Goal: Task Accomplishment & Management: Manage account settings

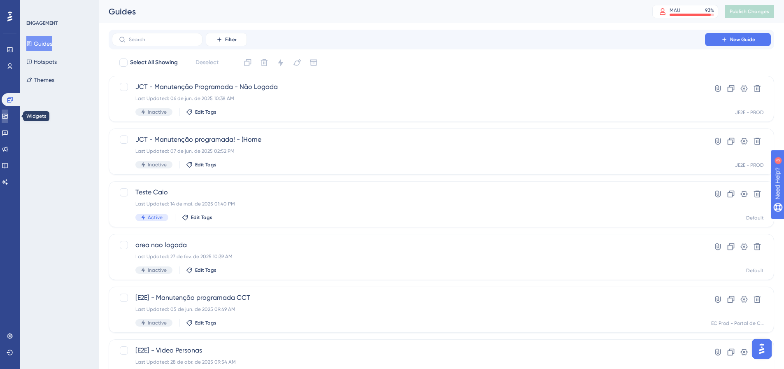
click at [7, 117] on icon at bounding box center [4, 116] width 5 height 5
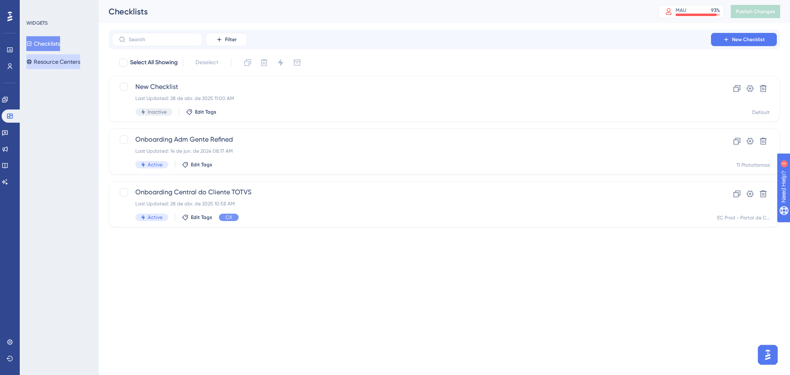
click at [46, 58] on button "Resource Centers" at bounding box center [53, 61] width 54 height 15
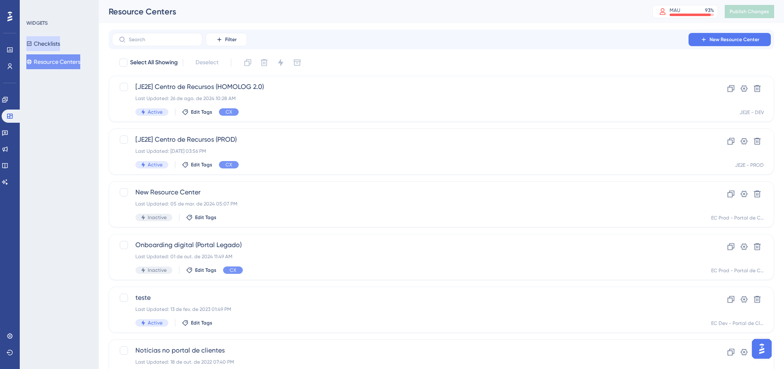
click at [52, 44] on button "Checklists" at bounding box center [43, 43] width 34 height 15
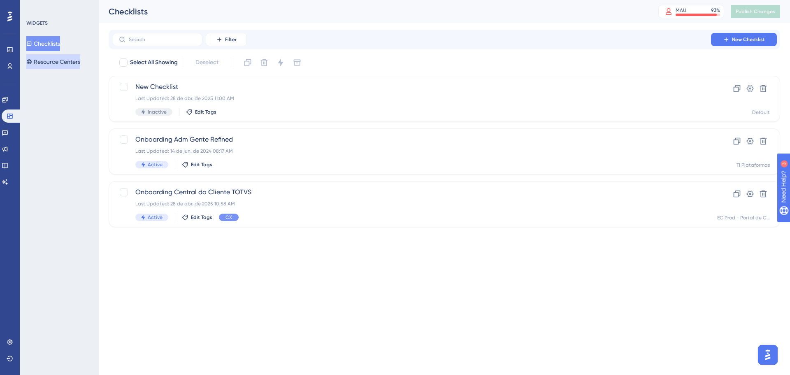
click at [61, 63] on button "Resource Centers" at bounding box center [53, 61] width 54 height 15
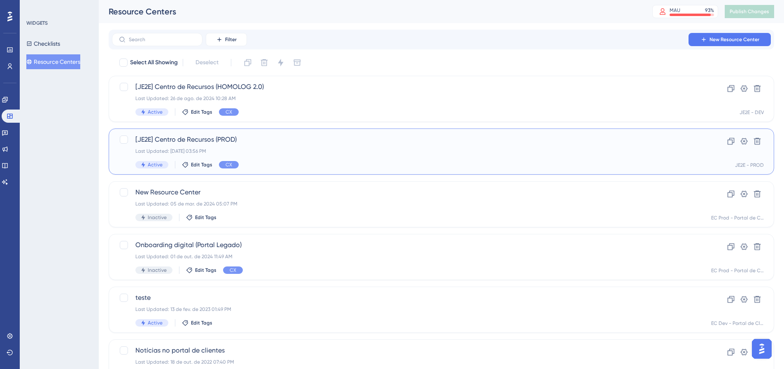
click at [260, 144] on span "[JE2E] Centro de Recursos (PROD)" at bounding box center [408, 140] width 546 height 10
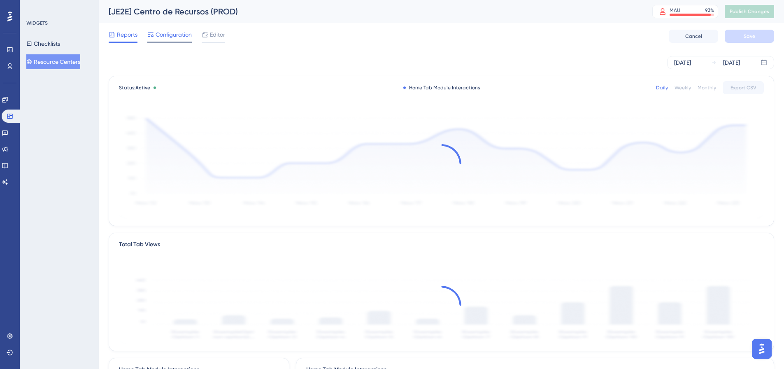
click at [179, 37] on span "Configuration" at bounding box center [173, 35] width 36 height 10
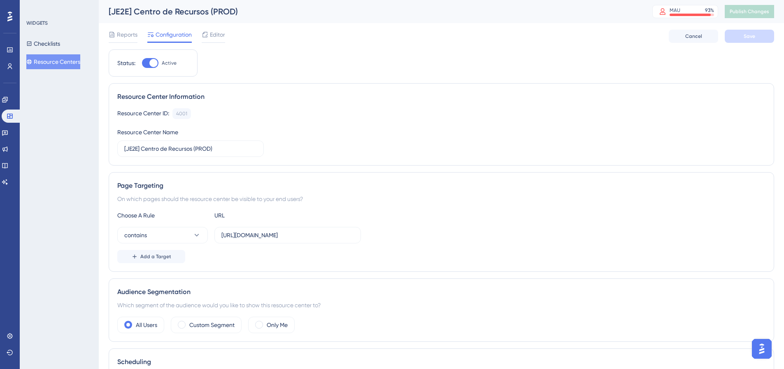
click at [212, 36] on span "Editor" at bounding box center [217, 35] width 15 height 10
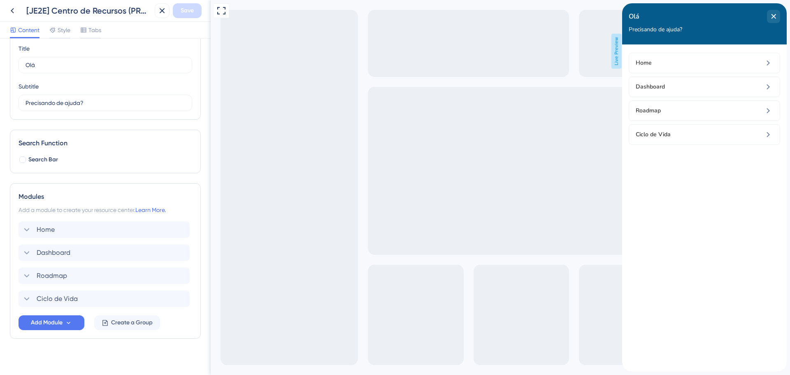
scroll to position [37, 0]
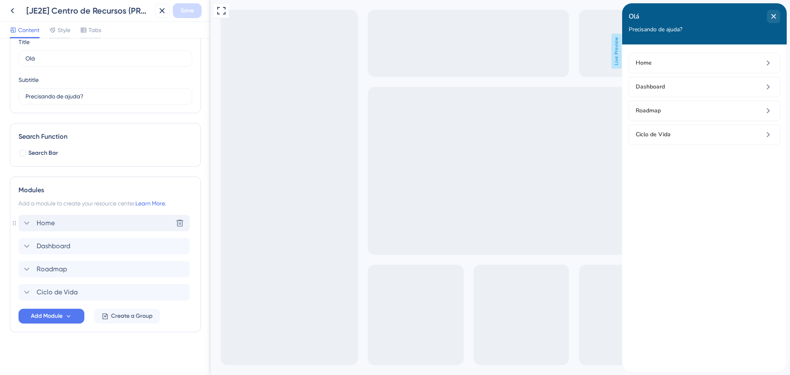
click at [28, 223] on icon at bounding box center [27, 223] width 10 height 10
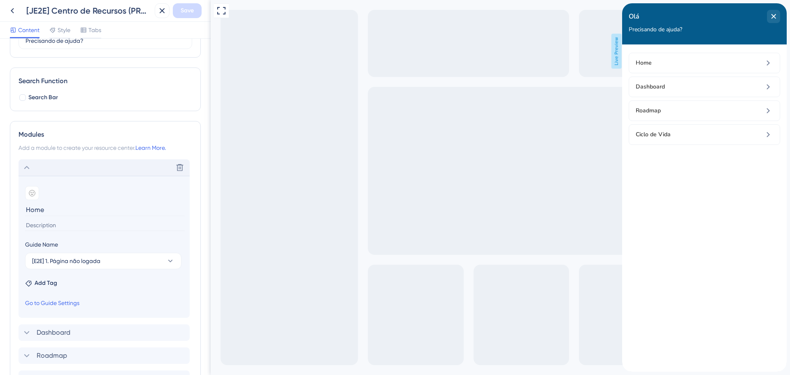
scroll to position [119, 0]
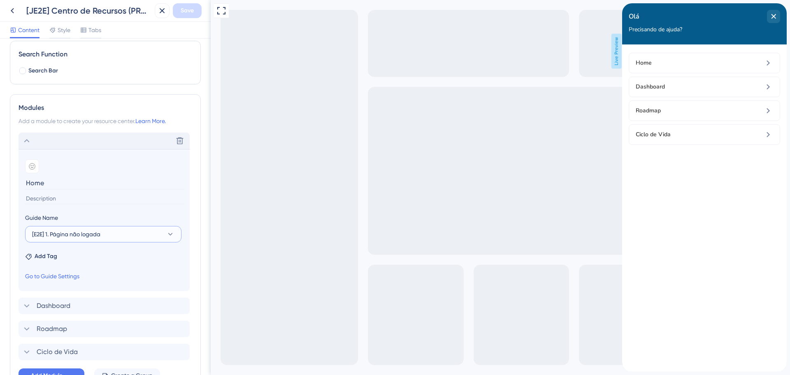
click at [111, 234] on button "[E2E] 1. Página não logada" at bounding box center [103, 234] width 156 height 16
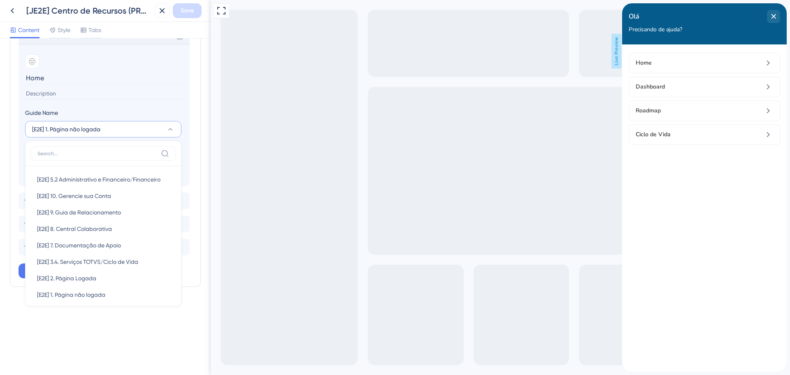
scroll to position [206, 0]
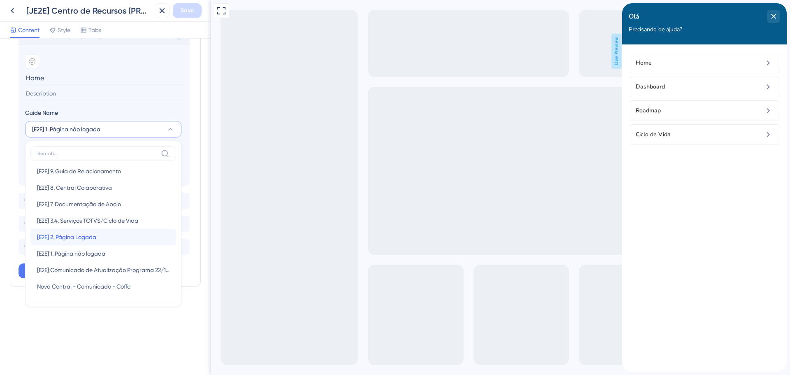
click at [93, 236] on span "[E2E] 2. Página Logada" at bounding box center [66, 237] width 59 height 10
type input "[E2E] 2. Página Logada"
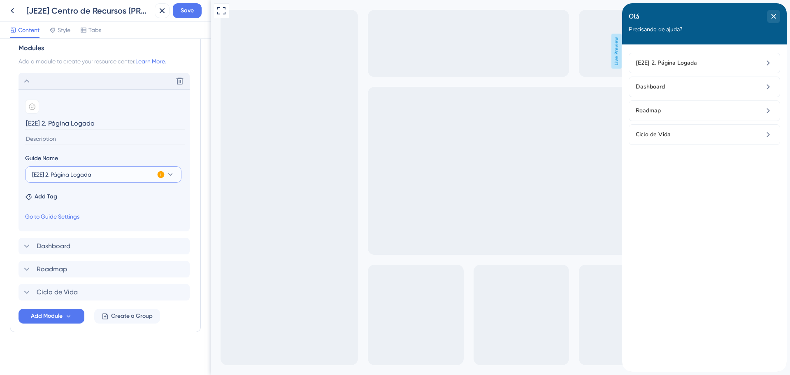
click at [167, 175] on icon at bounding box center [170, 174] width 8 height 8
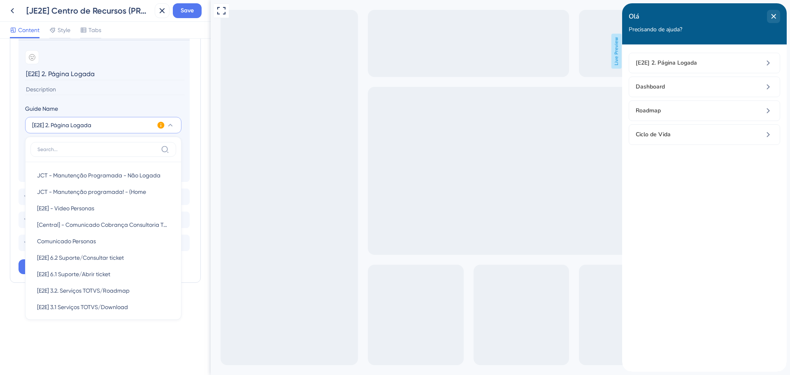
scroll to position [160, 0]
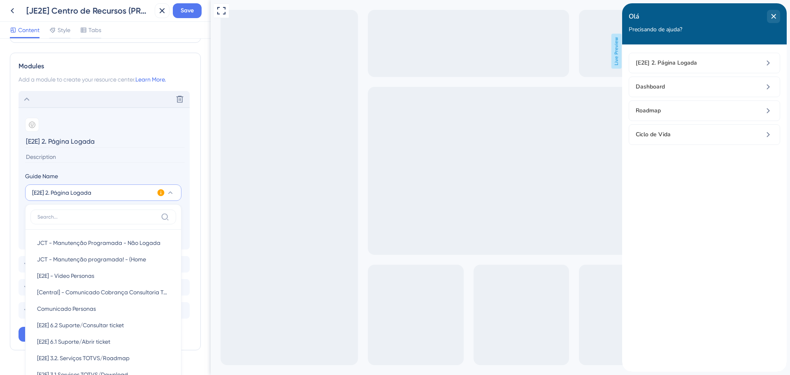
click at [65, 139] on input "[E2E] 2. Página Logada" at bounding box center [105, 141] width 160 height 13
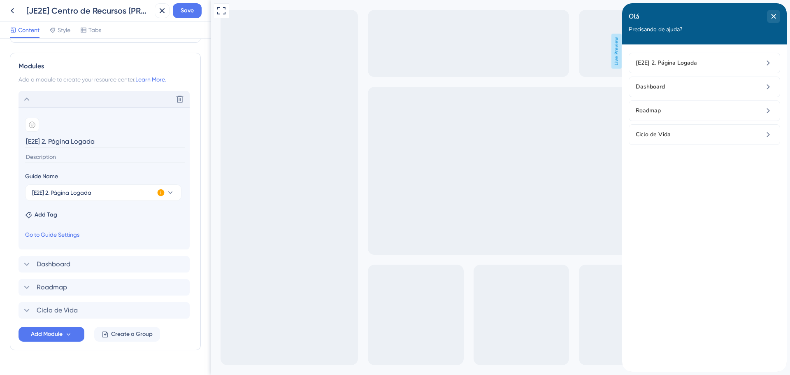
click at [65, 139] on input "[E2E] 2. Página Logada" at bounding box center [105, 141] width 160 height 13
type input "Home"
click at [192, 12] on span "Save" at bounding box center [187, 11] width 13 height 10
drag, startPoint x: 17, startPoint y: 185, endPoint x: 4, endPoint y: 183, distance: 13.7
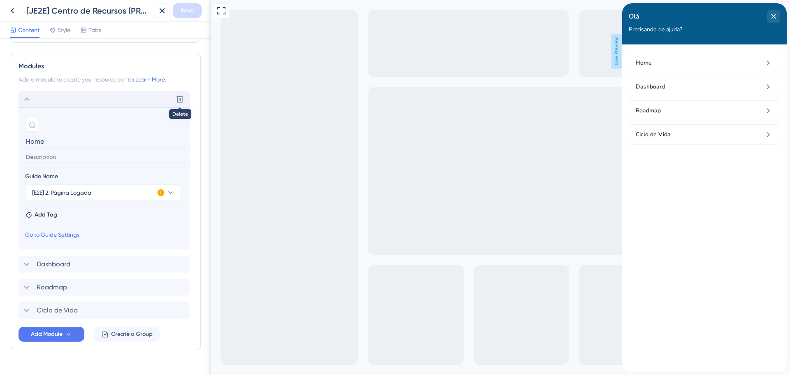
click at [4, 183] on div "Resource Center Header Title Olá 25 Olá Subtitle Precisando de ajuda? 16 Search…" at bounding box center [105, 207] width 211 height 336
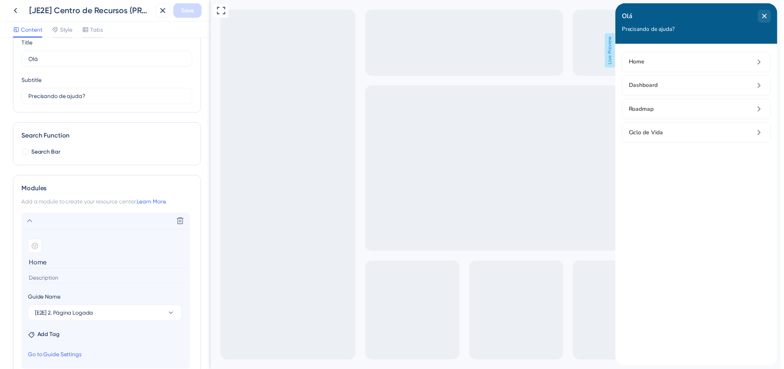
scroll to position [165, 0]
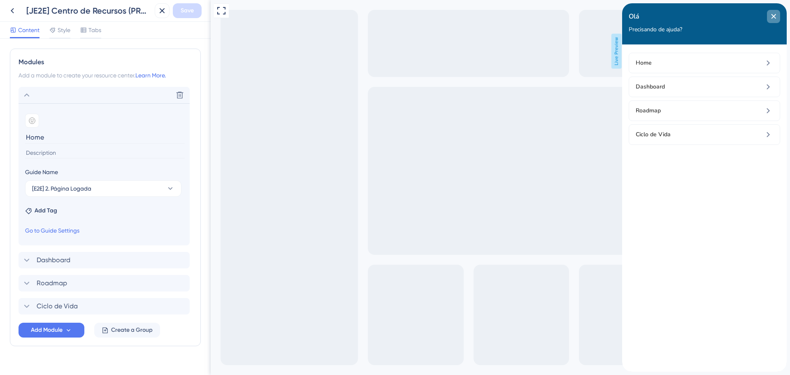
click at [777, 14] on div "close resource center" at bounding box center [773, 16] width 13 height 13
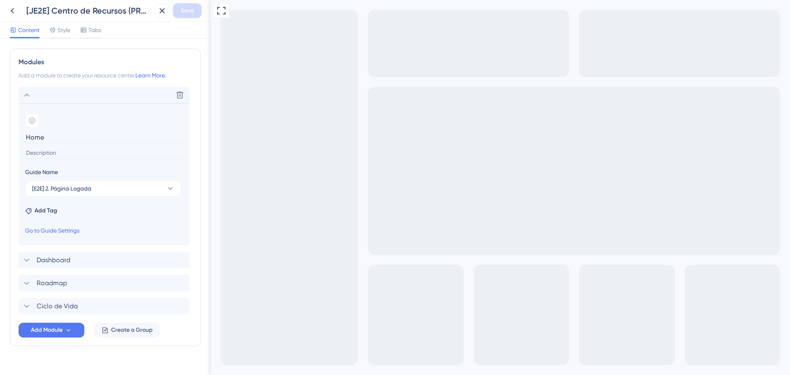
click at [17, 8] on icon at bounding box center [12, 11] width 10 height 10
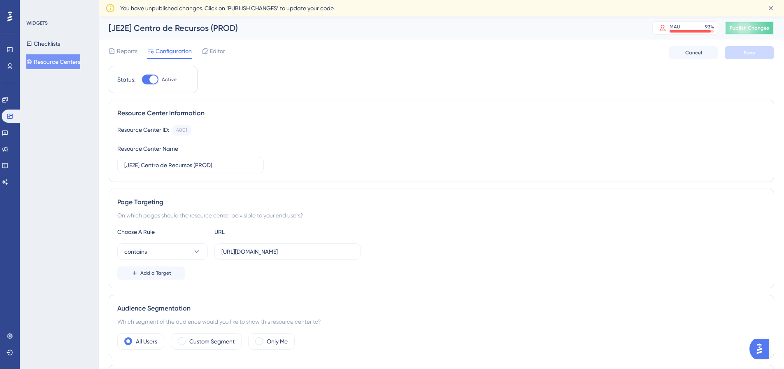
click at [753, 28] on button "Publish Changes" at bounding box center [748, 27] width 49 height 13
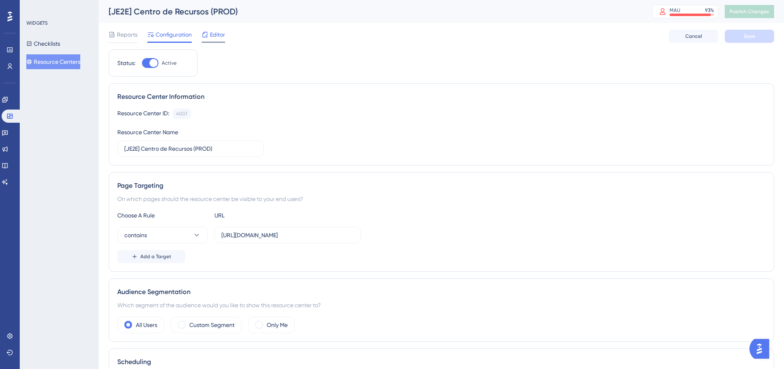
click at [210, 32] on span "Editor" at bounding box center [217, 35] width 15 height 10
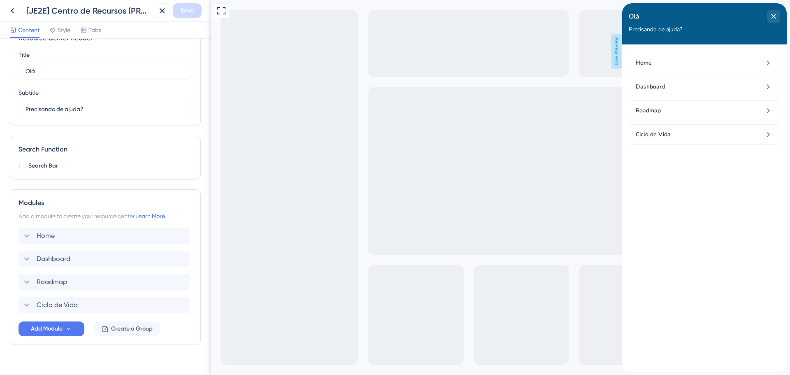
scroll to position [37, 0]
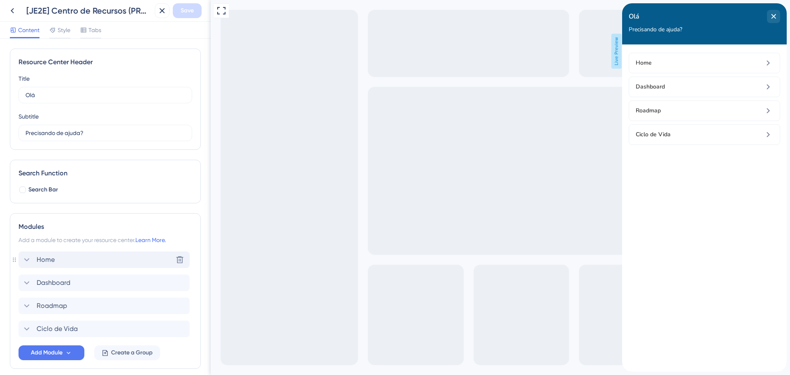
click at [117, 256] on div "Home Delete" at bounding box center [104, 259] width 171 height 16
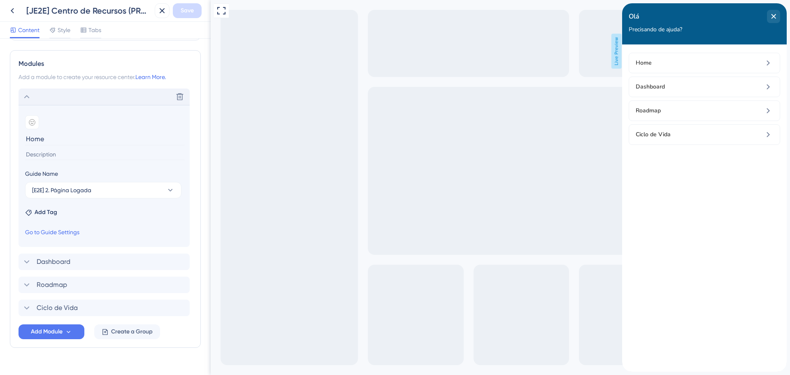
scroll to position [179, 0]
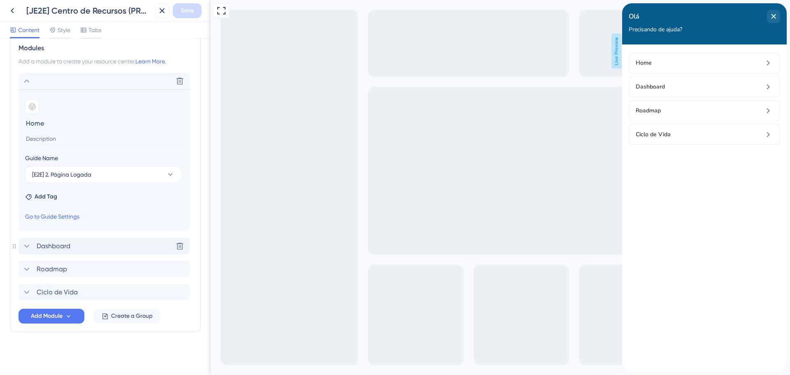
click at [81, 246] on div "Dashboard Delete" at bounding box center [104, 246] width 171 height 16
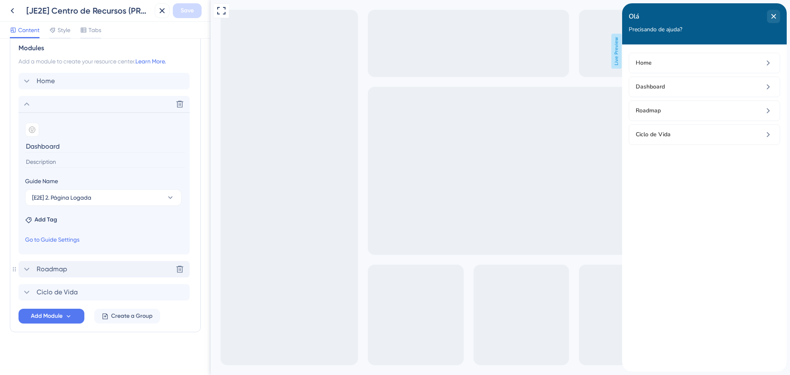
click at [74, 268] on div "Roadmap Delete" at bounding box center [104, 269] width 171 height 16
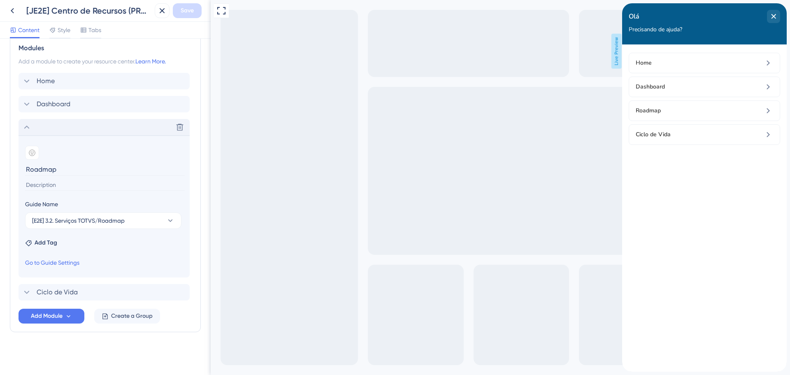
click at [47, 126] on div "Delete" at bounding box center [104, 127] width 171 height 16
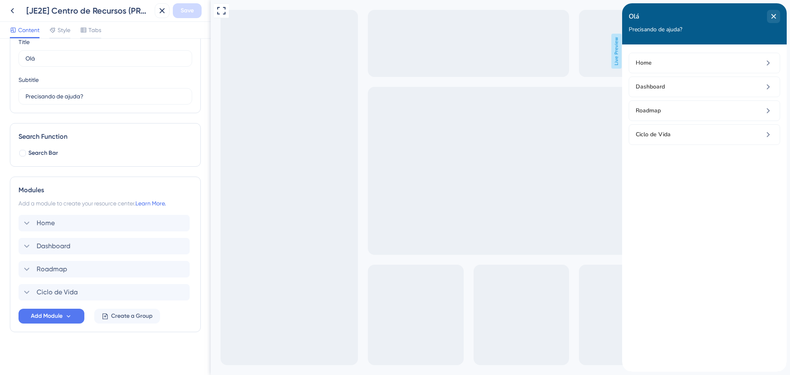
scroll to position [37, 0]
click at [66, 244] on span "Dashboard" at bounding box center [54, 246] width 34 height 10
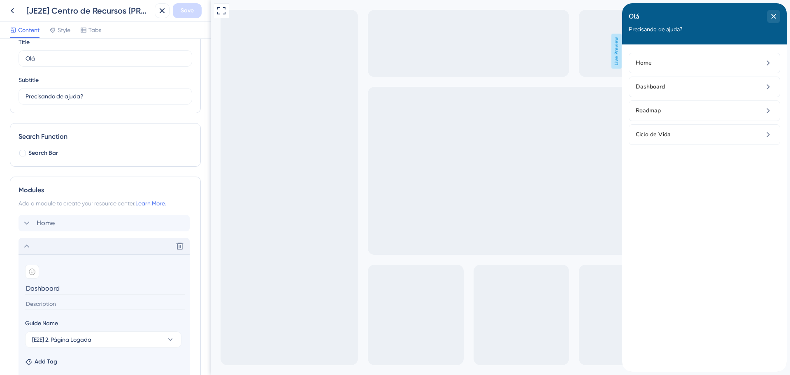
scroll to position [179, 0]
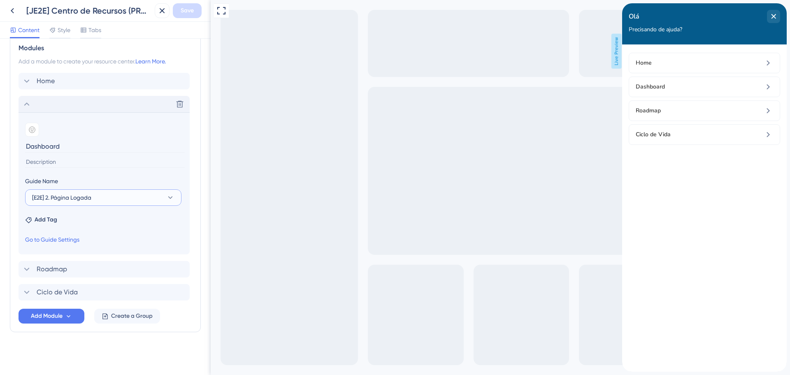
click at [106, 197] on button "[E2E] 2. Página Logada" at bounding box center [103, 197] width 156 height 16
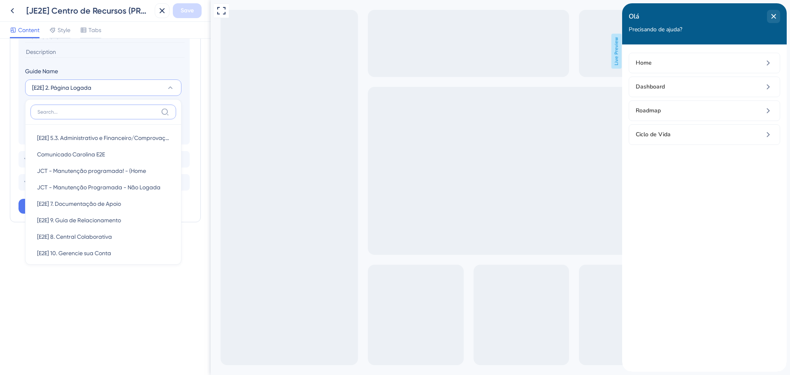
scroll to position [247, 0]
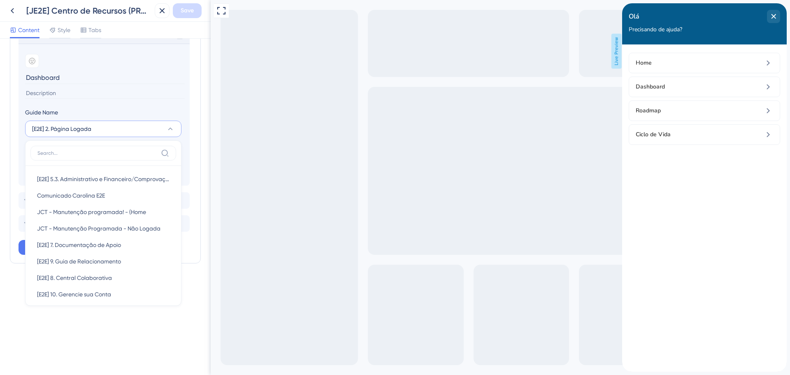
click at [109, 350] on div "Resource Center Header Title Olá 25 Olá Subtitle Precisando de ajuda? 16 Search…" at bounding box center [105, 207] width 211 height 336
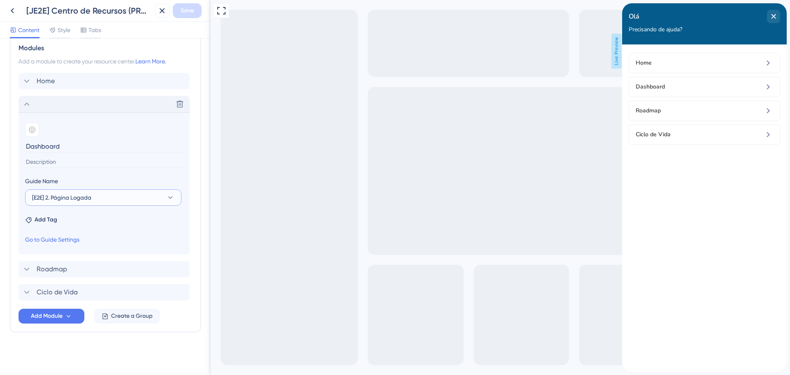
click at [171, 199] on icon at bounding box center [170, 197] width 8 height 8
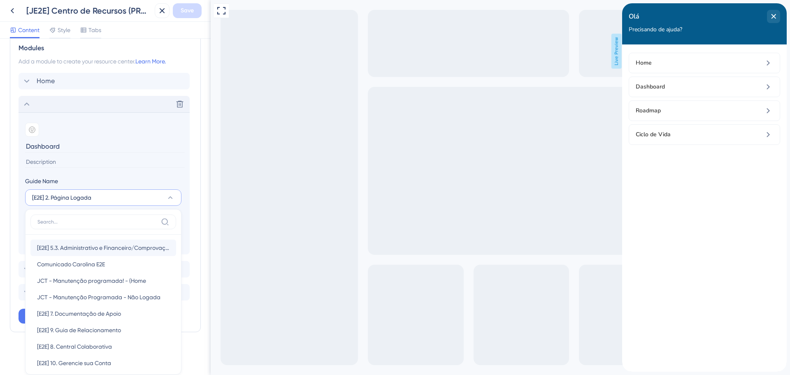
scroll to position [228, 0]
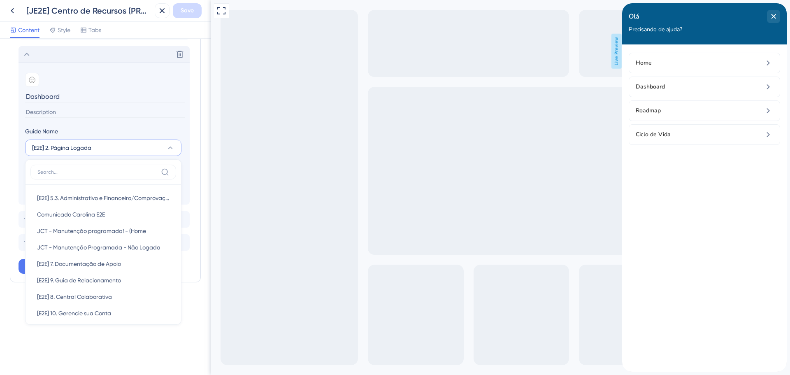
click at [118, 335] on div "Resource Center Header Title Olá 25 Olá Subtitle Precisando de ajuda? 16 Search…" at bounding box center [105, 207] width 211 height 336
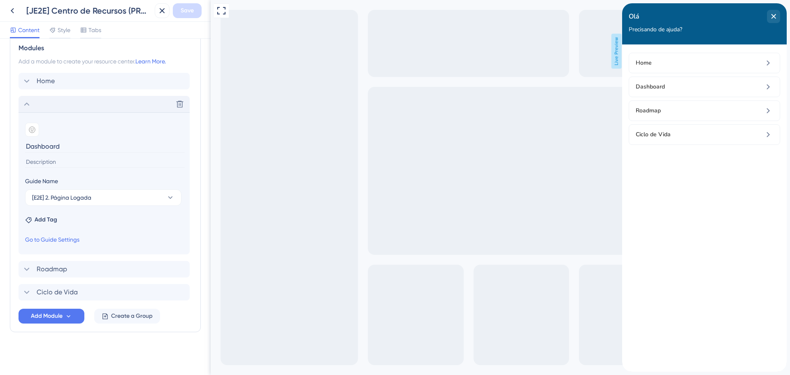
scroll to position [179, 0]
click at [74, 274] on div "Roadmap Delete" at bounding box center [104, 269] width 171 height 16
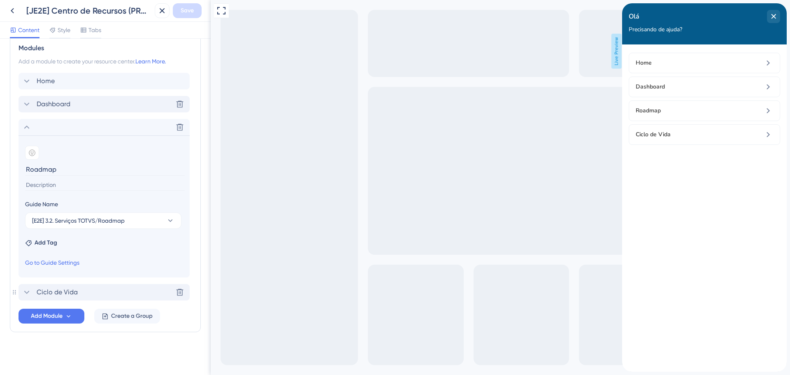
click at [95, 293] on div "Ciclo de Vida Delete" at bounding box center [104, 292] width 171 height 16
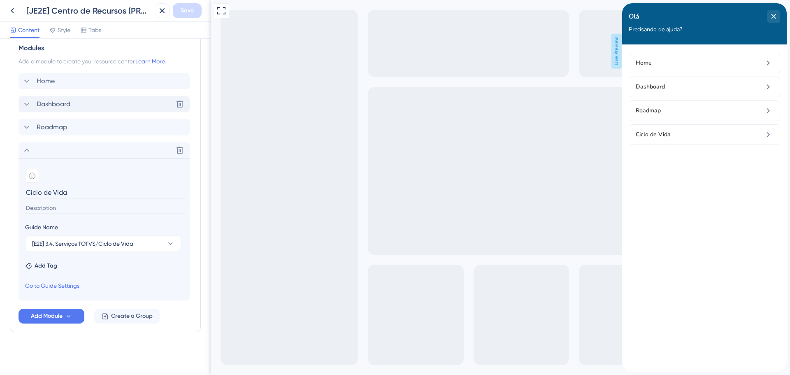
scroll to position [96, 0]
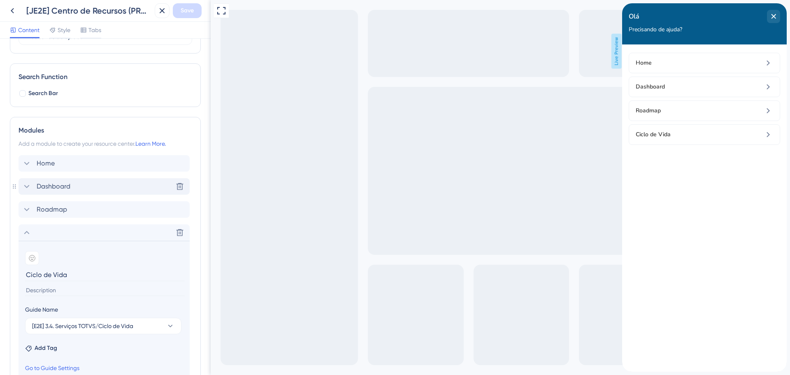
click at [93, 189] on div "Dashboard Delete" at bounding box center [104, 186] width 171 height 16
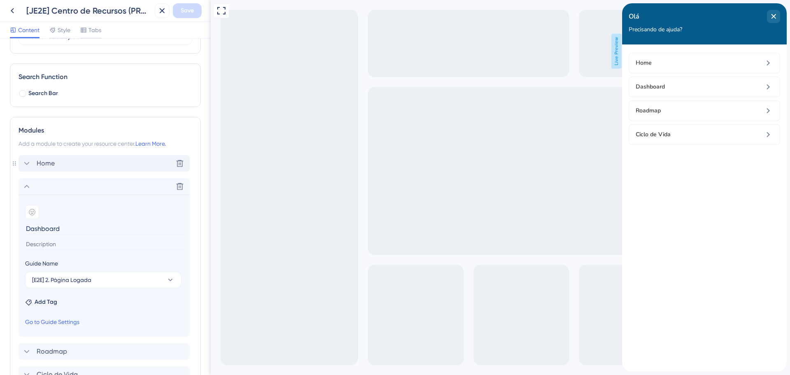
click at [70, 167] on div "Home Delete" at bounding box center [104, 163] width 171 height 16
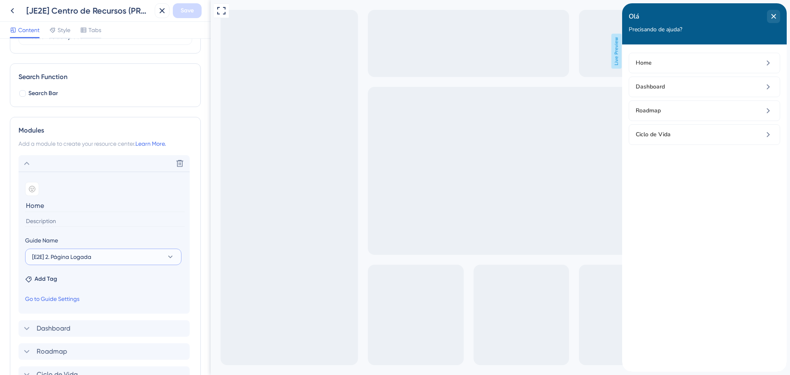
click at [88, 256] on span "[E2E] 2. Página Logada" at bounding box center [61, 257] width 59 height 10
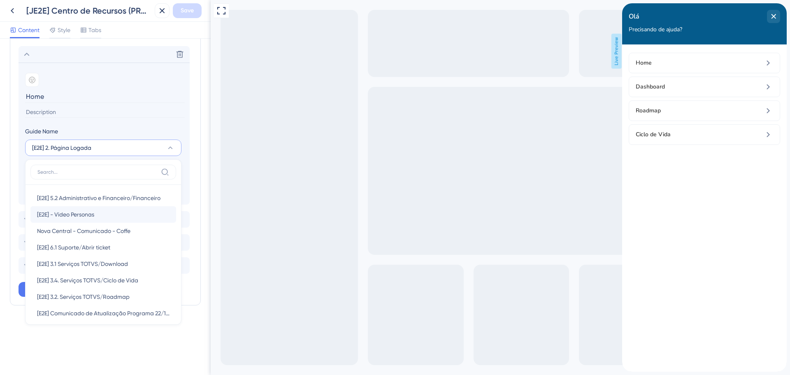
scroll to position [206, 0]
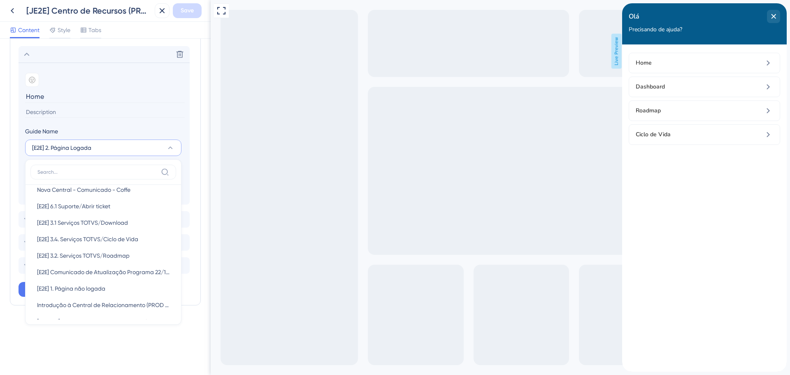
click at [45, 349] on div "Resource Center Header Title Olá 25 Olá Subtitle Precisando de ajuda? 16 Search…" at bounding box center [105, 207] width 211 height 336
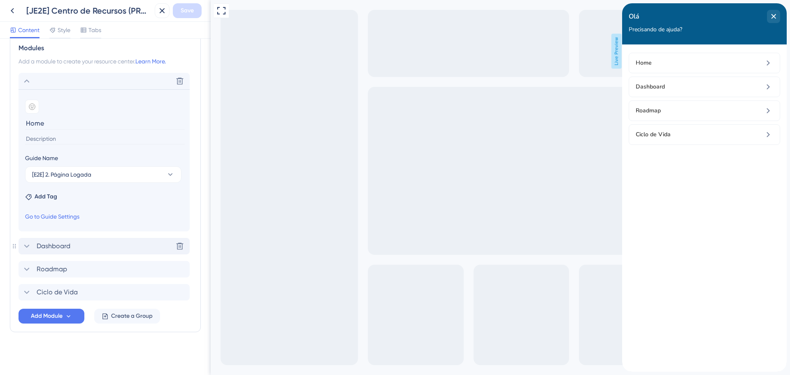
click at [100, 244] on div "Dashboard Delete" at bounding box center [104, 246] width 171 height 16
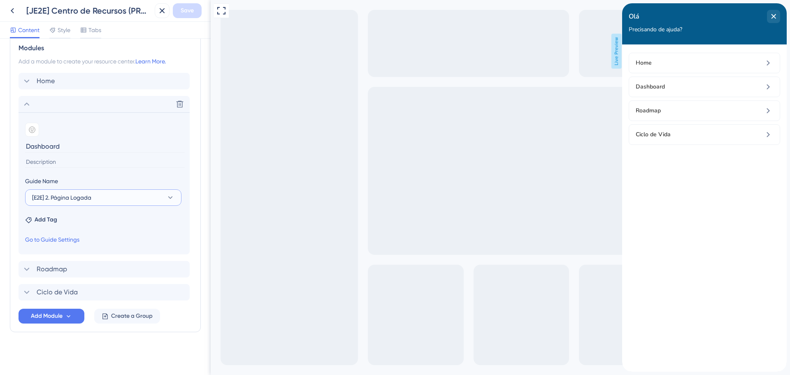
click at [81, 197] on span "[E2E] 2. Página Logada" at bounding box center [61, 198] width 59 height 10
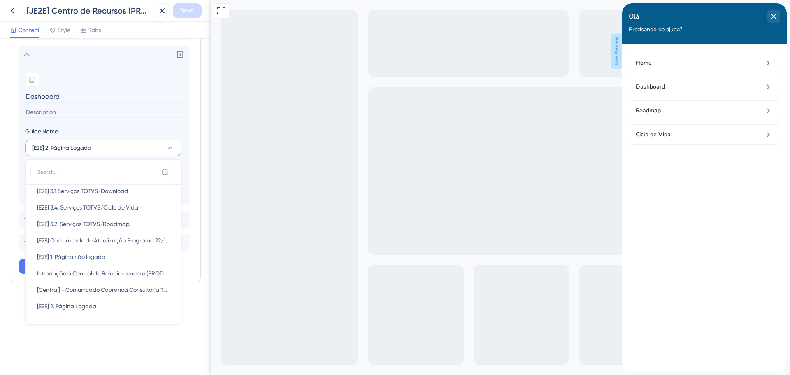
scroll to position [269, 0]
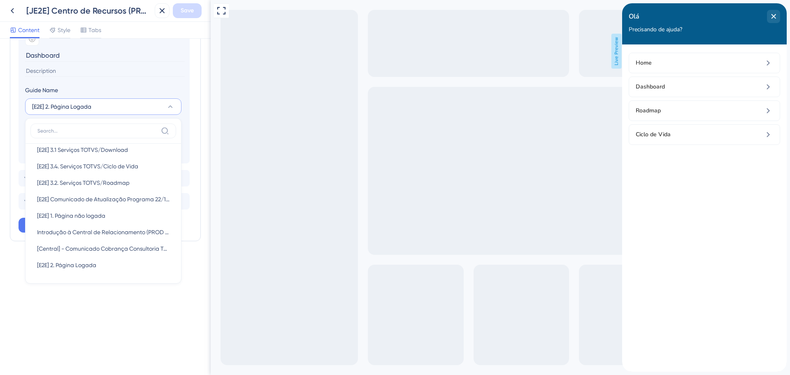
click at [64, 301] on div "Resource Center Header Title Olá 25 Olá Subtitle Precisando de ajuda? 16 Search…" at bounding box center [105, 207] width 211 height 336
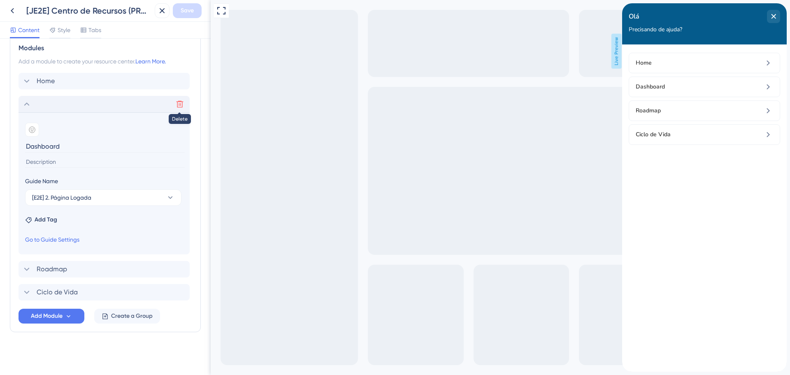
click at [179, 102] on icon at bounding box center [179, 104] width 7 height 7
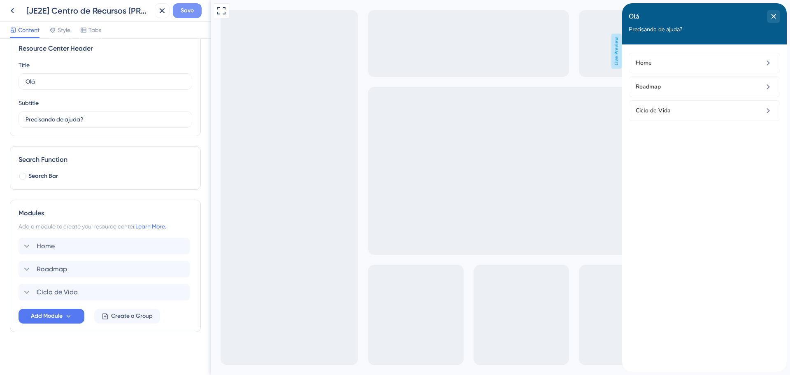
click at [189, 5] on button "Save" at bounding box center [187, 10] width 29 height 15
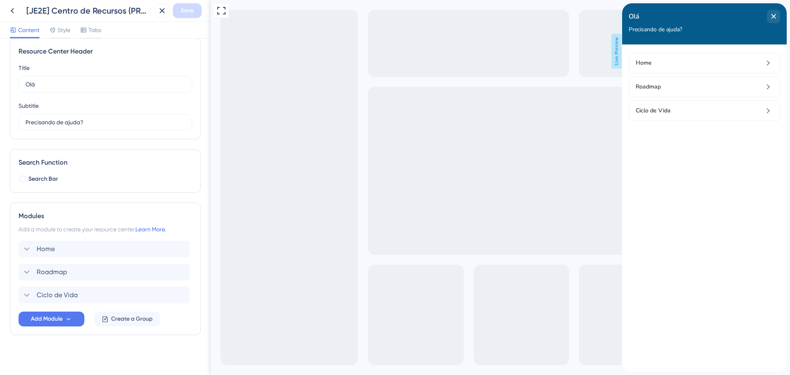
scroll to position [14, 0]
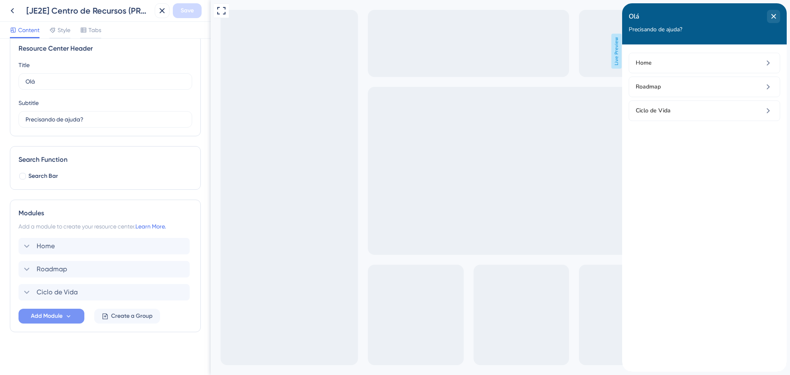
click at [71, 316] on icon at bounding box center [68, 316] width 7 height 7
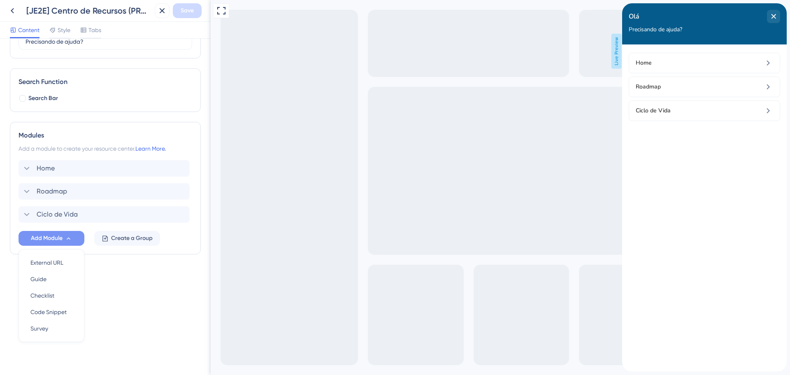
click at [97, 304] on div "Resource Center Header Title Olá 25 Olá Subtitle Precisando de ajuda? 16 Search…" at bounding box center [105, 207] width 211 height 336
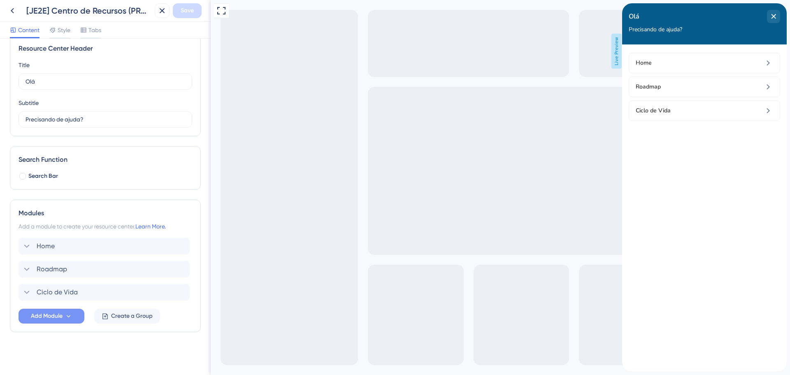
scroll to position [14, 0]
click at [56, 293] on span "Ciclo de Vida" at bounding box center [57, 292] width 41 height 10
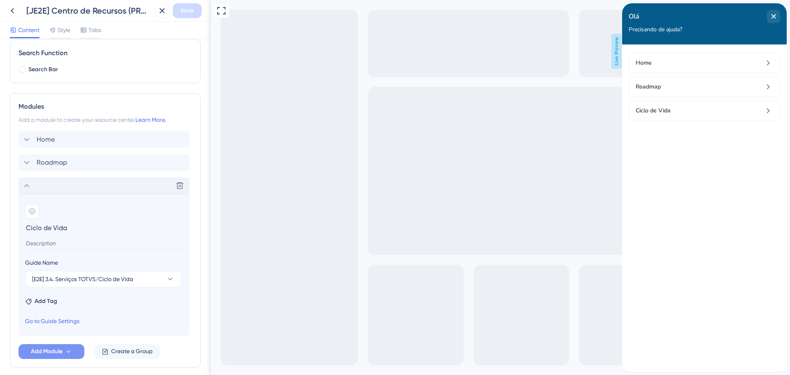
scroll to position [132, 0]
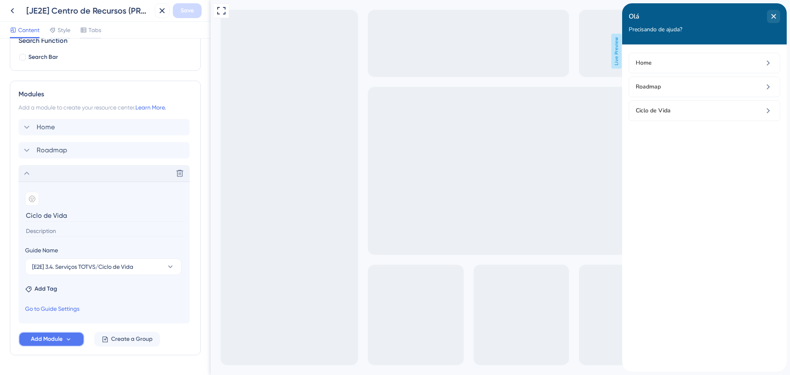
click at [72, 336] on icon at bounding box center [68, 339] width 7 height 7
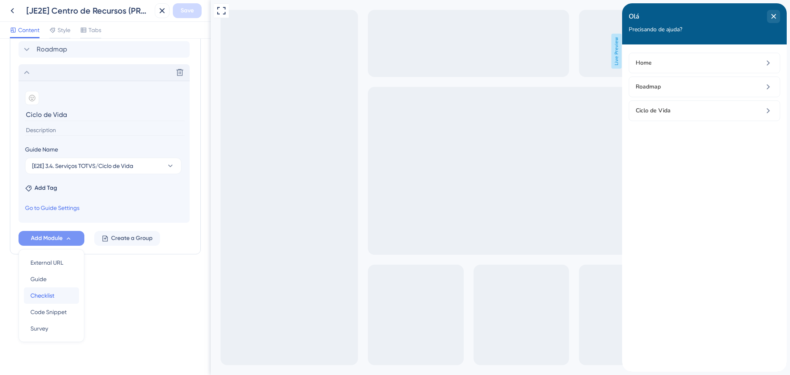
click at [50, 292] on span "Checklist" at bounding box center [42, 295] width 24 height 10
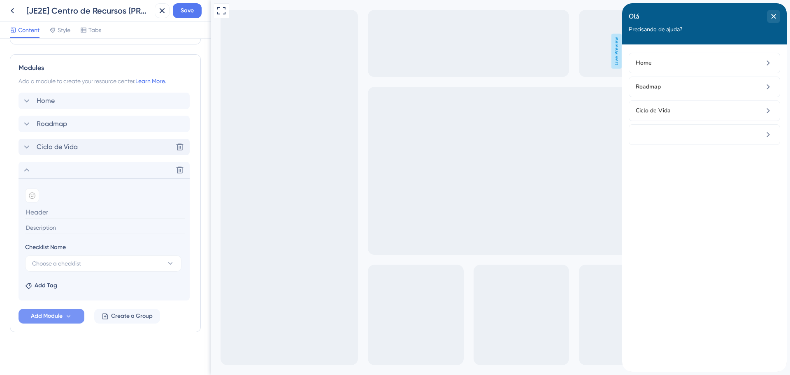
scroll to position [159, 0]
click at [66, 265] on span "Choose a checklist" at bounding box center [56, 263] width 49 height 10
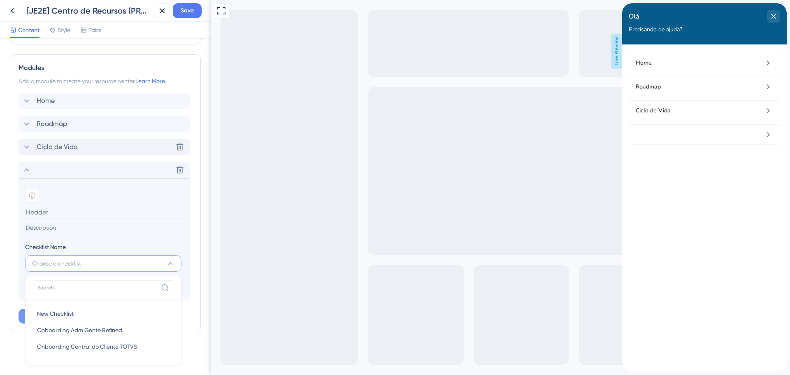
click at [66, 265] on span "Choose a checklist" at bounding box center [56, 263] width 49 height 10
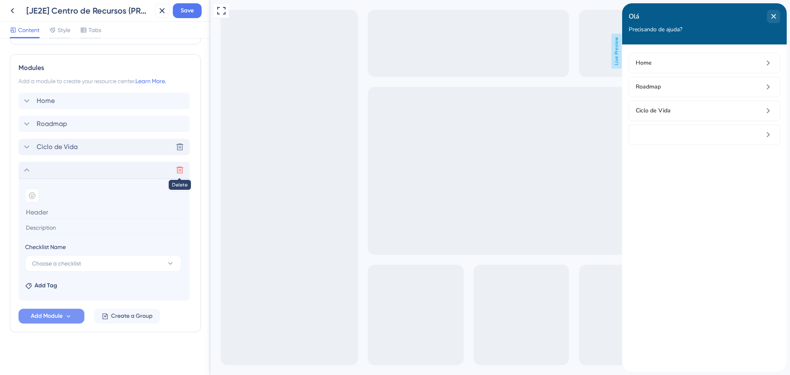
click at [180, 170] on icon at bounding box center [180, 170] width 8 height 8
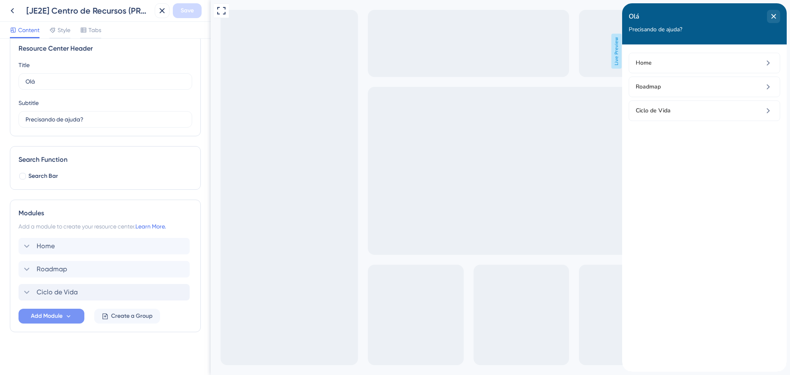
click at [61, 313] on span "Add Module" at bounding box center [47, 316] width 32 height 10
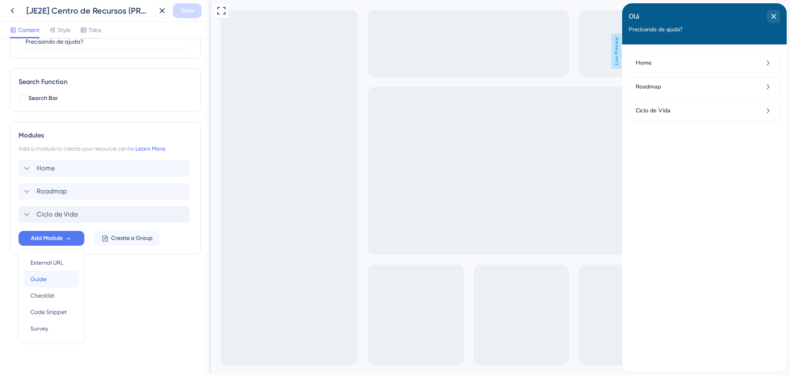
click at [51, 281] on div "Guide Guide" at bounding box center [51, 279] width 42 height 16
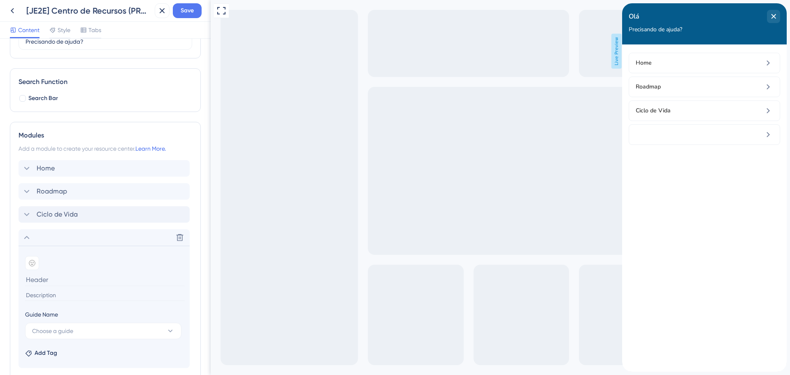
scroll to position [132, 0]
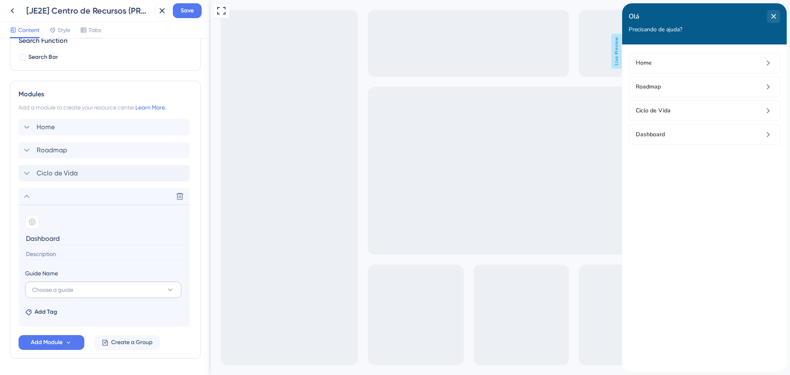
type input "Dashboard"
click at [70, 292] on span "Choose a guide" at bounding box center [52, 290] width 41 height 10
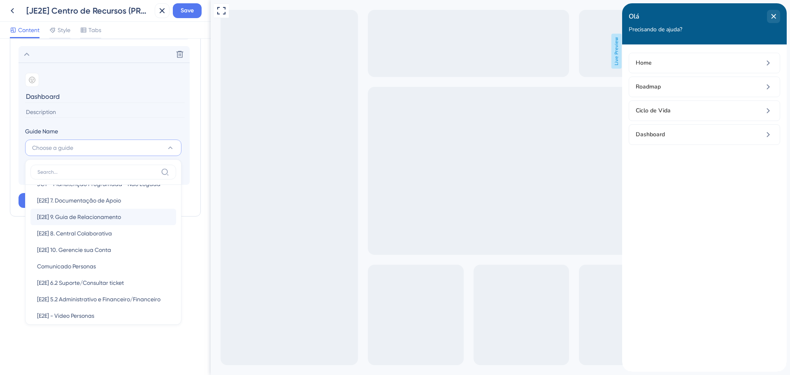
scroll to position [82, 0]
click at [63, 340] on div "Resource Center Header Title Olá 25 Olá Subtitle Precisando de ajuda? 16 Search…" at bounding box center [105, 207] width 211 height 336
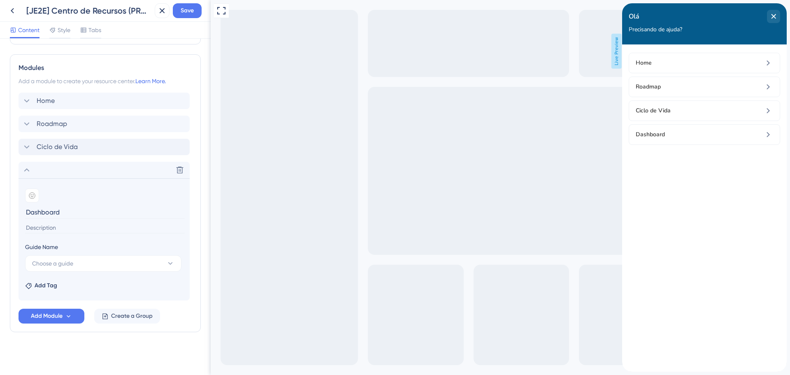
scroll to position [159, 0]
click at [31, 168] on icon at bounding box center [27, 170] width 10 height 10
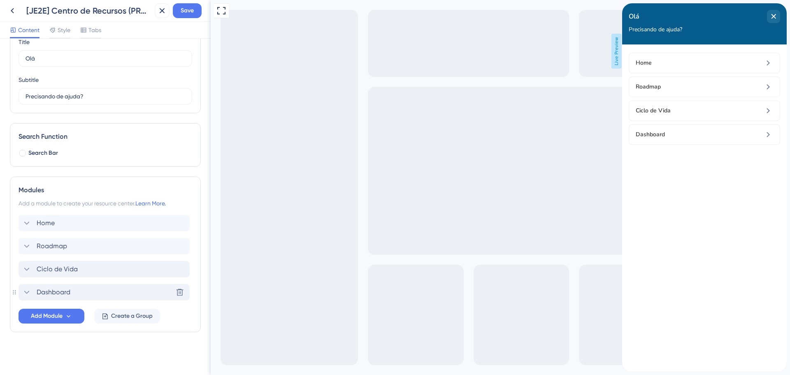
scroll to position [37, 0]
click at [89, 294] on div "Dashboard Delete" at bounding box center [104, 292] width 171 height 16
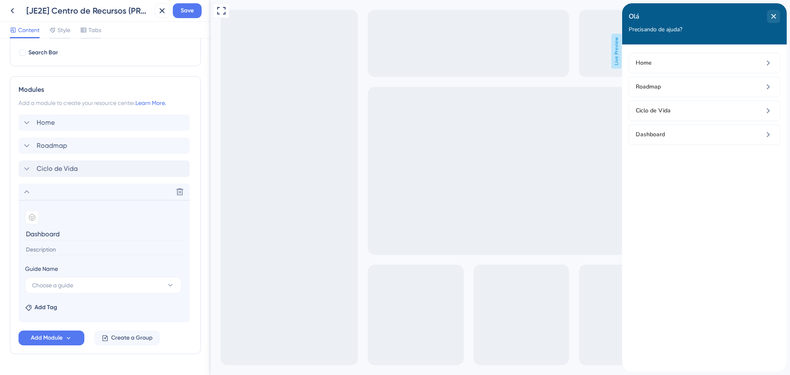
scroll to position [118, 0]
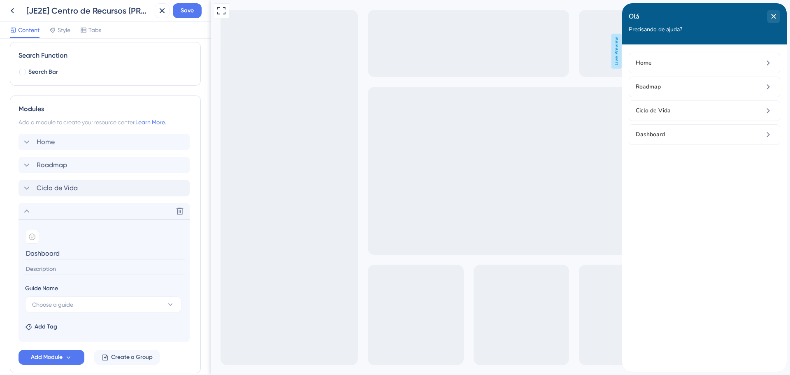
click at [28, 211] on icon at bounding box center [27, 211] width 10 height 10
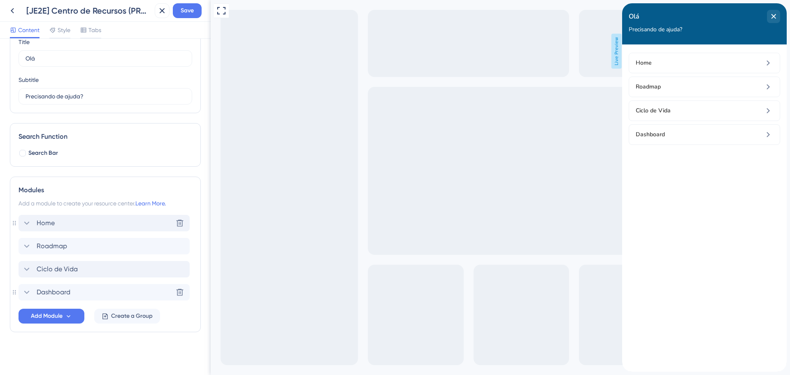
scroll to position [0, 0]
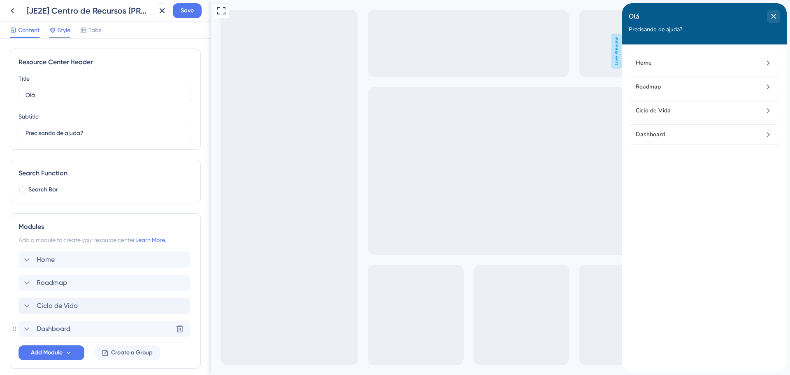
click at [58, 26] on span "Style" at bounding box center [64, 30] width 13 height 10
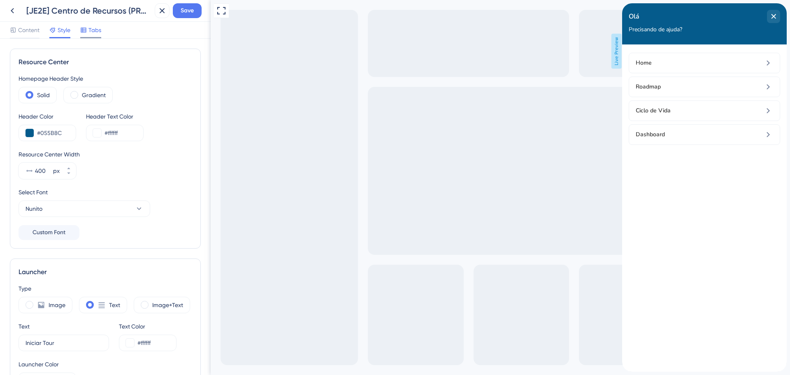
click at [87, 32] on icon at bounding box center [83, 30] width 7 height 7
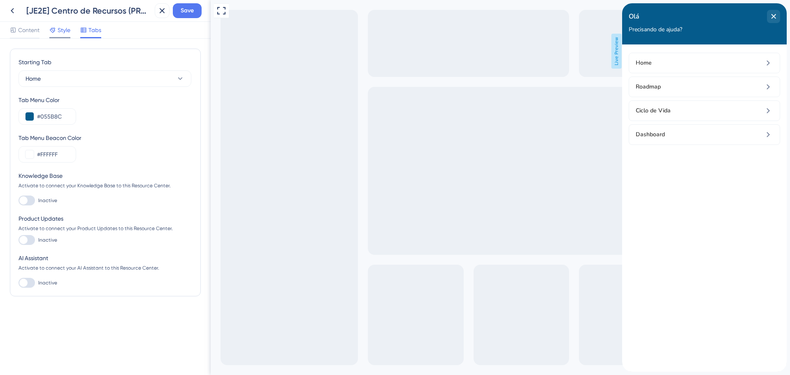
click at [66, 32] on span "Style" at bounding box center [64, 30] width 13 height 10
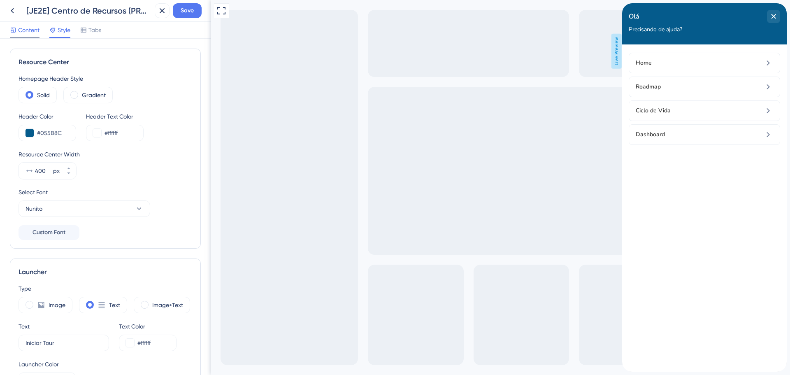
click at [20, 31] on span "Content" at bounding box center [28, 30] width 21 height 10
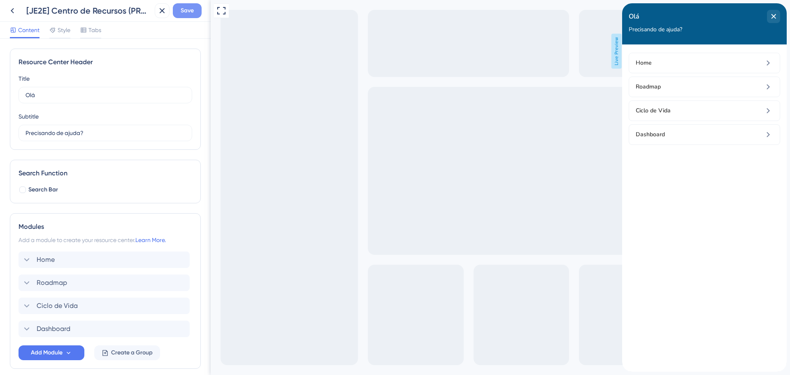
click at [192, 12] on span "Save" at bounding box center [187, 11] width 13 height 10
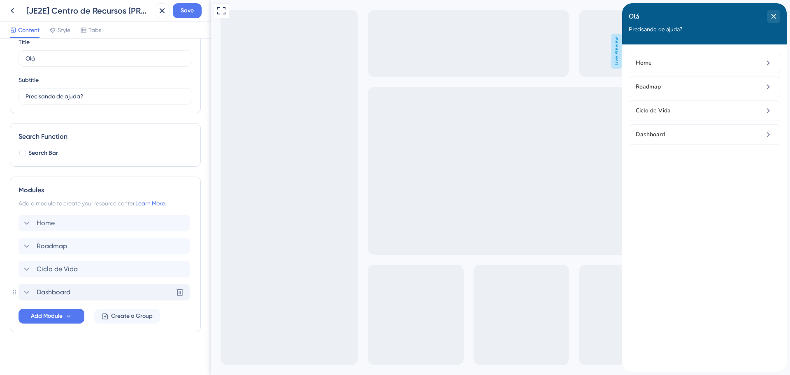
click at [62, 294] on span "Dashboard" at bounding box center [54, 292] width 34 height 10
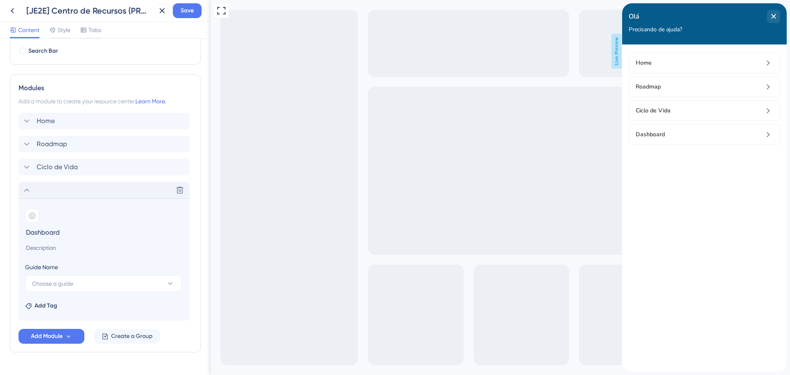
scroll to position [159, 0]
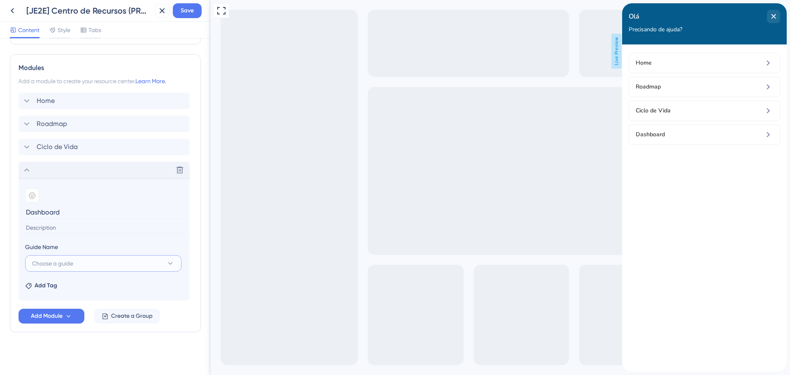
click at [73, 263] on span "Choose a guide" at bounding box center [52, 263] width 41 height 10
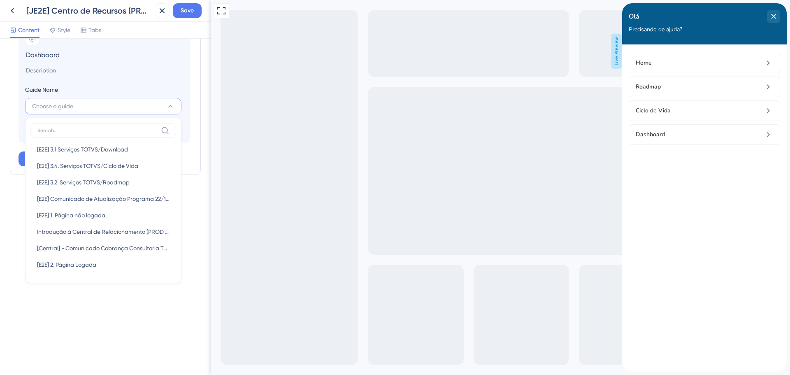
scroll to position [357, 0]
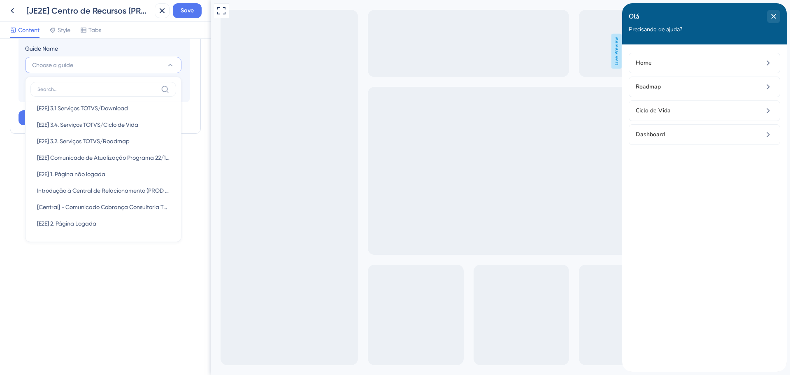
click at [101, 258] on div "Resource Center Header Title Olá 25 Olá Subtitle Precisando de ajuda? 16 Search…" at bounding box center [105, 207] width 211 height 336
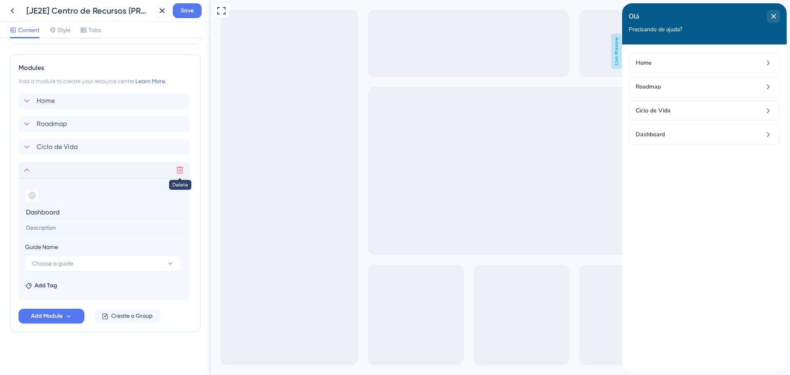
click at [182, 172] on icon at bounding box center [179, 170] width 7 height 7
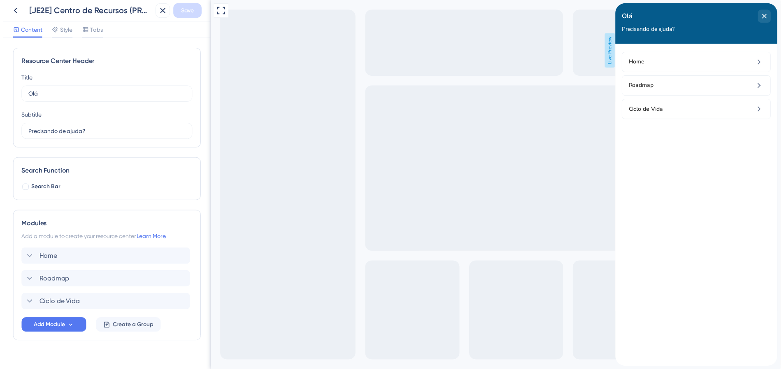
scroll to position [0, 0]
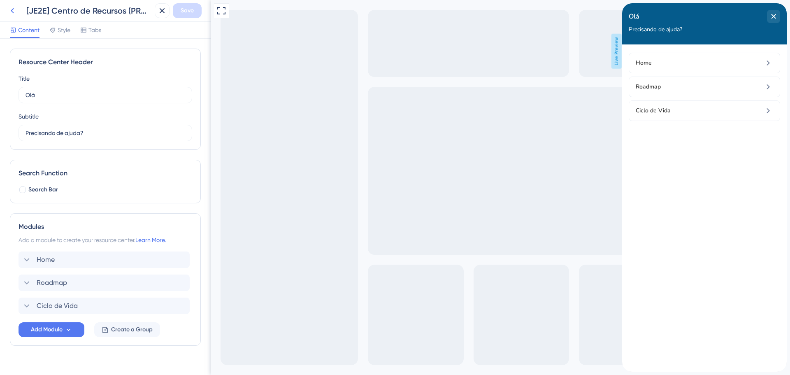
click at [16, 8] on icon at bounding box center [12, 11] width 10 height 10
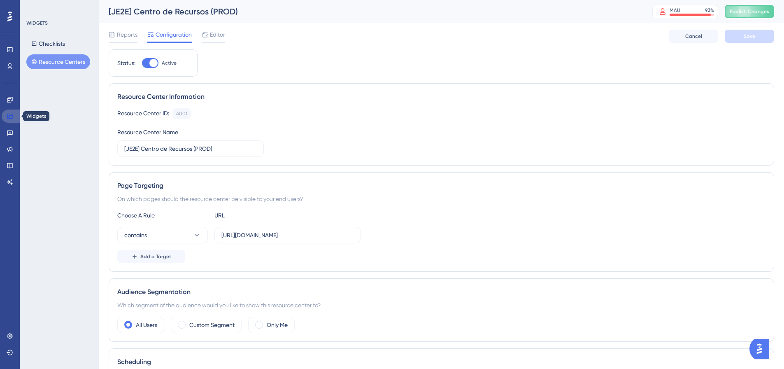
click at [8, 116] on icon at bounding box center [10, 116] width 7 height 7
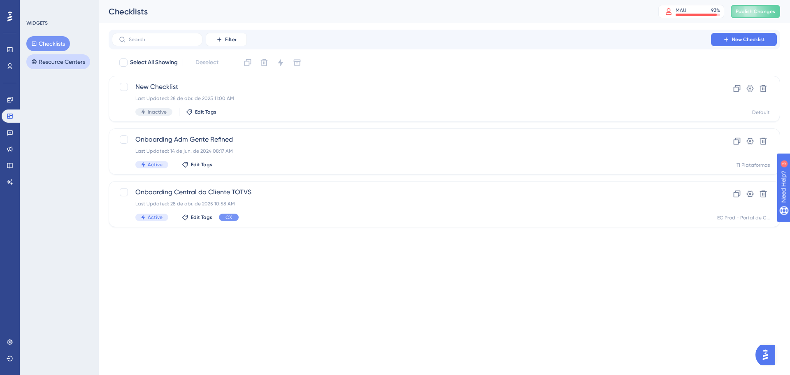
click at [65, 63] on button "Resource Centers" at bounding box center [58, 61] width 64 height 15
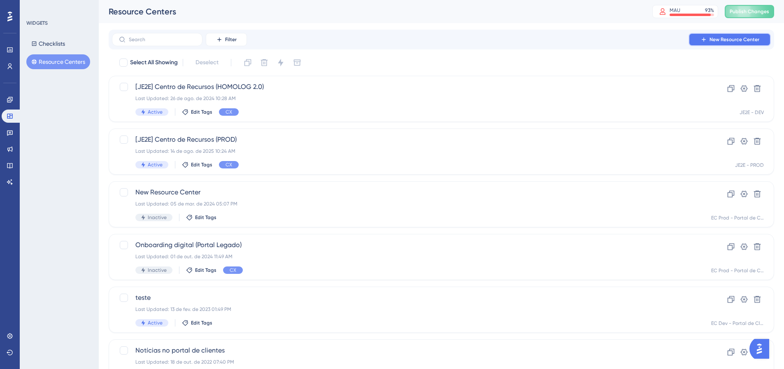
click at [731, 39] on span "New Resource Center" at bounding box center [734, 39] width 50 height 7
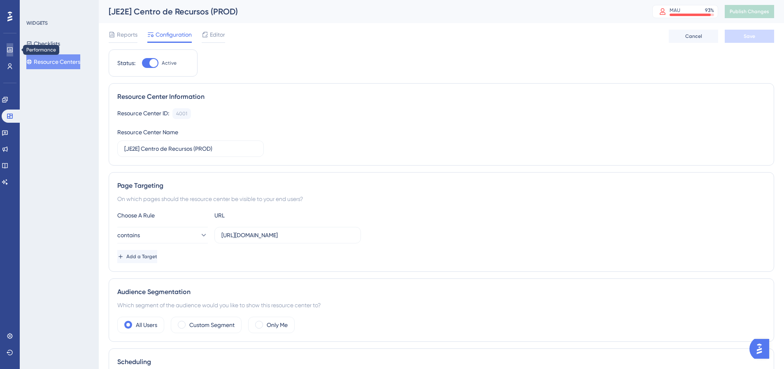
click at [9, 46] on link at bounding box center [10, 49] width 7 height 13
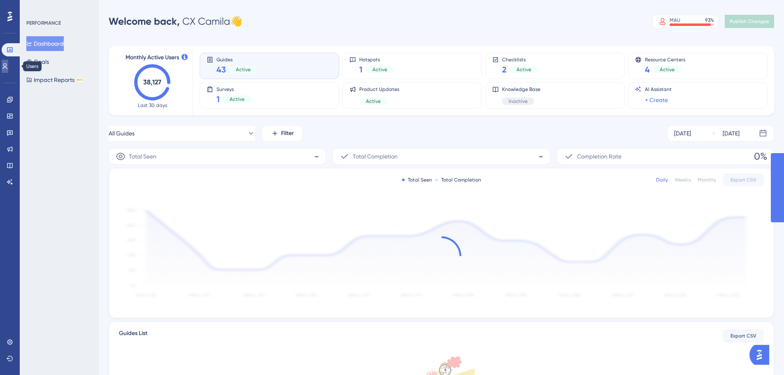
click at [7, 67] on icon at bounding box center [5, 66] width 7 height 7
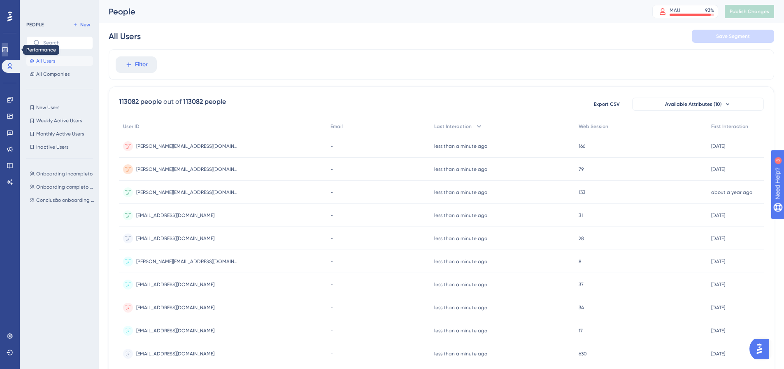
click at [7, 49] on icon at bounding box center [4, 49] width 5 height 5
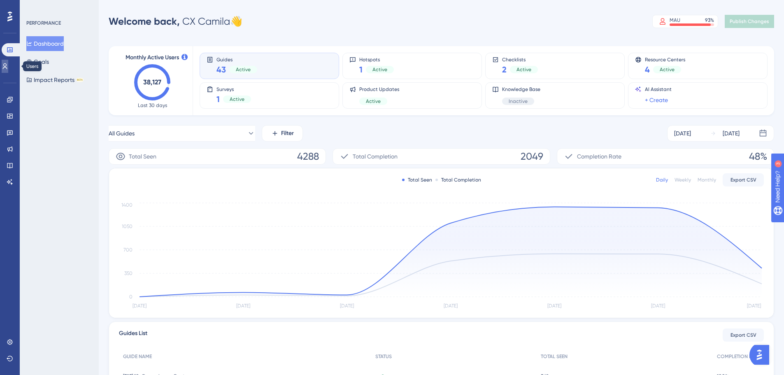
click at [8, 65] on icon at bounding box center [5, 66] width 7 height 7
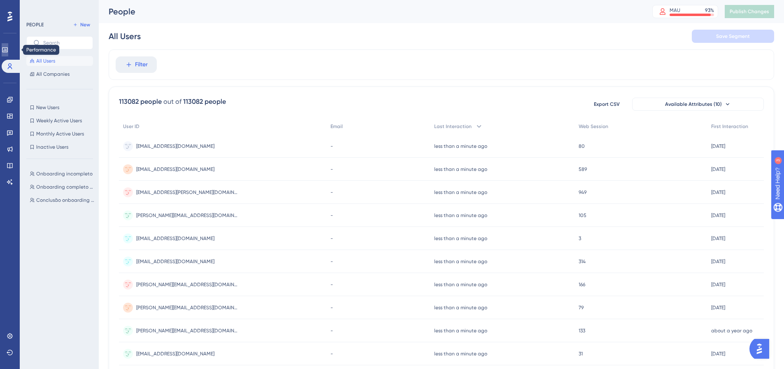
click at [7, 48] on icon at bounding box center [4, 49] width 5 height 5
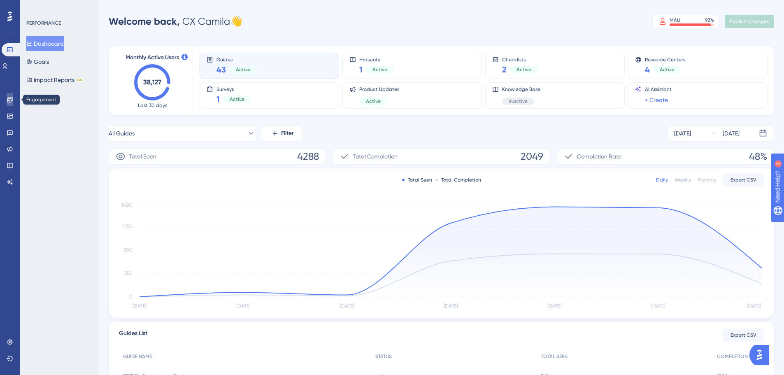
click at [9, 99] on icon at bounding box center [10, 99] width 7 height 7
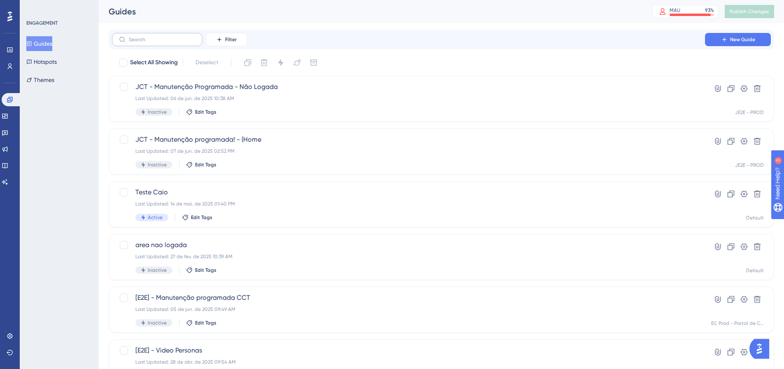
click at [160, 36] on label at bounding box center [157, 39] width 90 height 13
click at [160, 37] on input "text" at bounding box center [162, 40] width 67 height 6
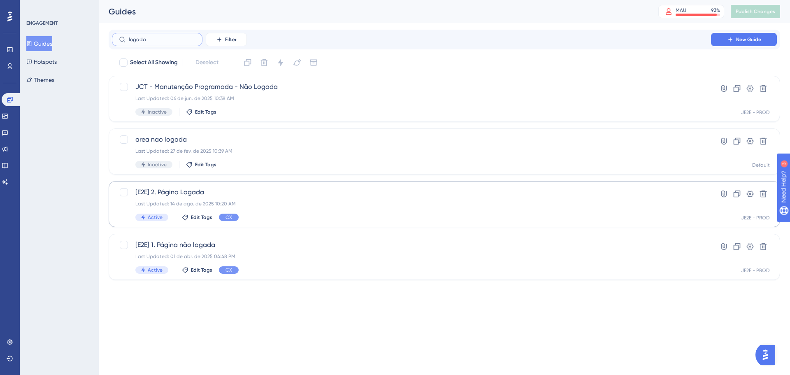
type input "logada"
click at [263, 197] on span "[E2E] 2. Página Logada" at bounding box center [411, 192] width 552 height 10
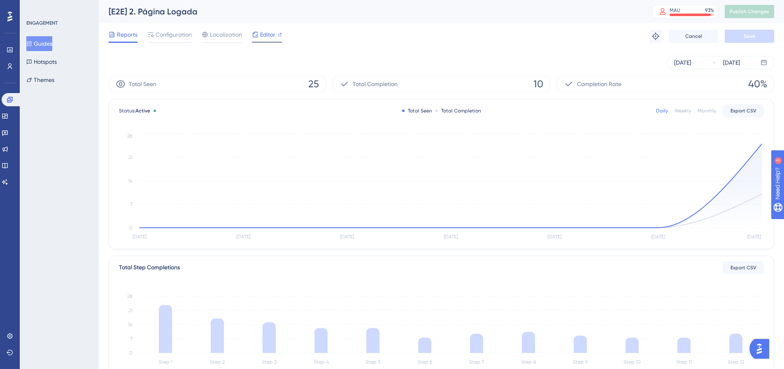
click at [265, 35] on span "Editor" at bounding box center [267, 35] width 15 height 10
click at [268, 35] on span "Editor" at bounding box center [267, 35] width 15 height 10
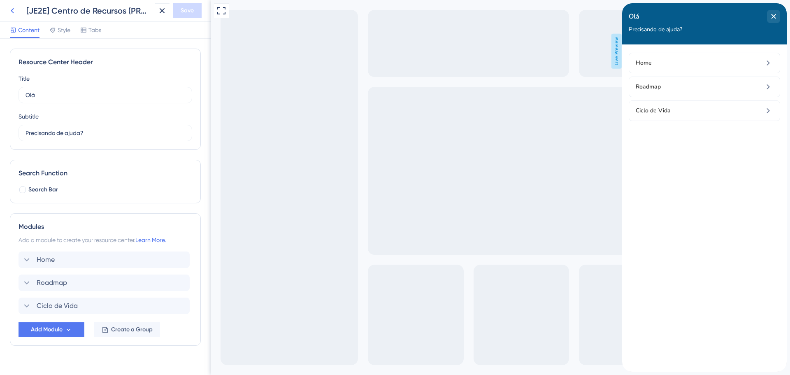
click at [14, 13] on icon at bounding box center [12, 11] width 10 height 10
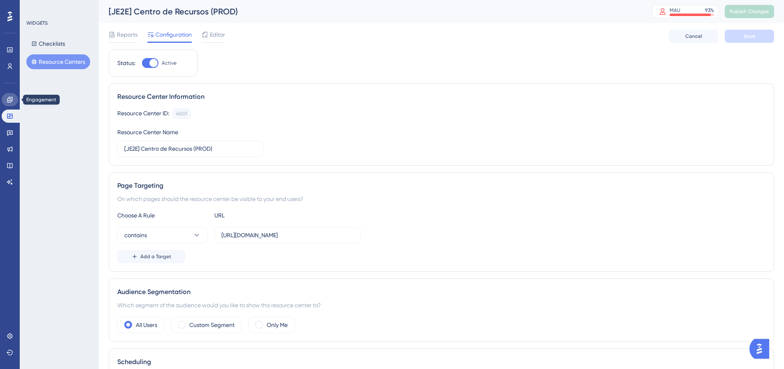
click at [10, 98] on icon at bounding box center [10, 99] width 7 height 7
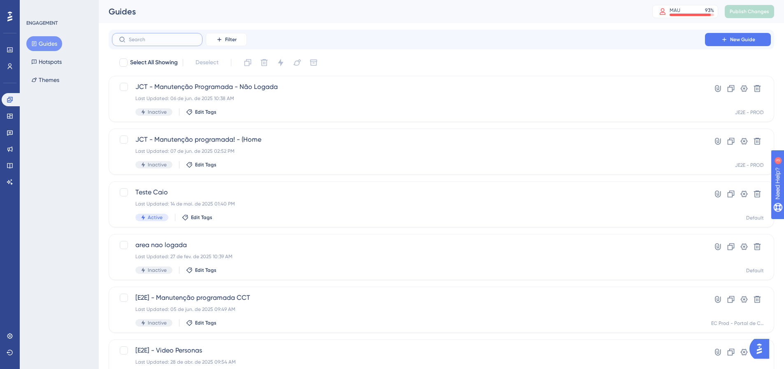
click at [169, 41] on input "text" at bounding box center [162, 40] width 67 height 6
click at [144, 38] on input "text" at bounding box center [162, 40] width 67 height 6
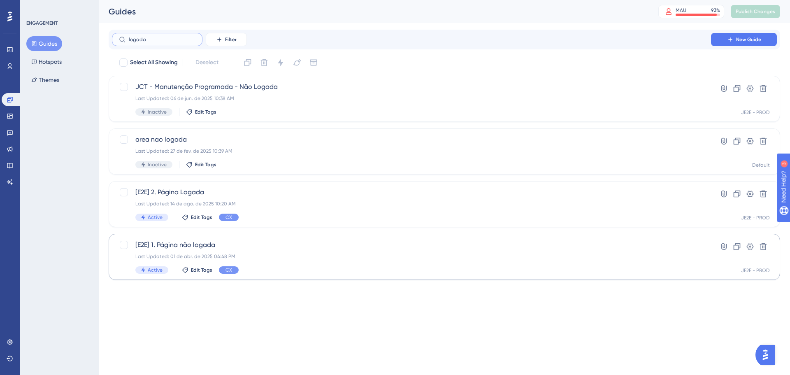
type input "logada"
click at [302, 244] on span "[E2E] 1. Página não logada" at bounding box center [411, 245] width 552 height 10
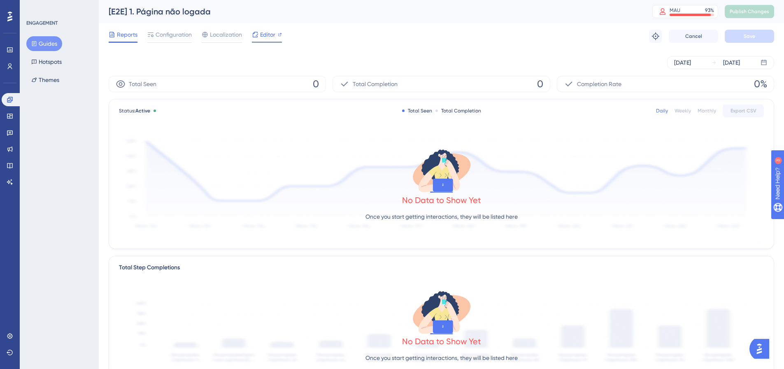
click at [261, 36] on span "Editor" at bounding box center [267, 35] width 15 height 10
drag, startPoint x: 10, startPoint y: 99, endPoint x: 199, endPoint y: 27, distance: 202.6
click at [10, 99] on icon at bounding box center [10, 99] width 7 height 7
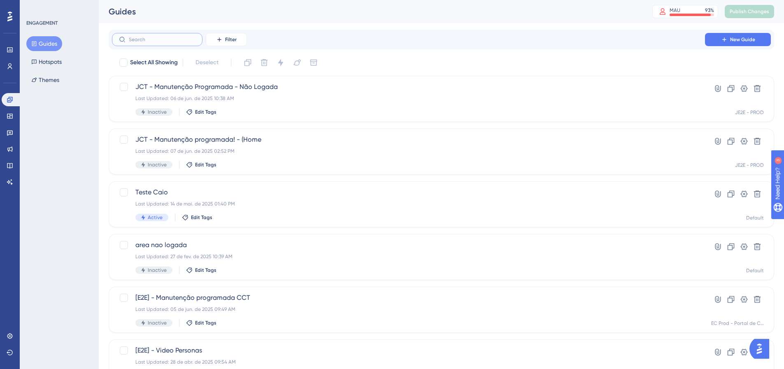
click at [151, 39] on input "text" at bounding box center [162, 40] width 67 height 6
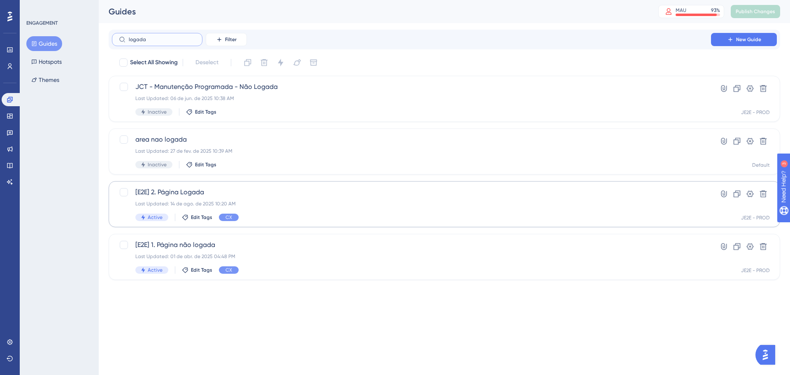
type input "logada"
click at [262, 206] on div "Last Updated: 14 de ago. de 2025 10:20 AM" at bounding box center [411, 203] width 552 height 7
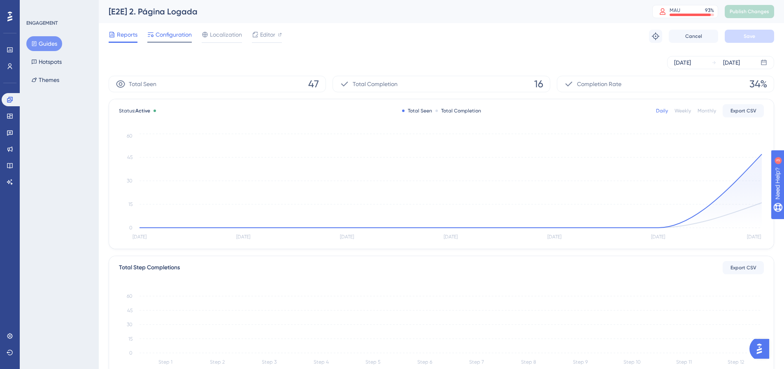
click at [183, 31] on span "Configuration" at bounding box center [173, 35] width 36 height 10
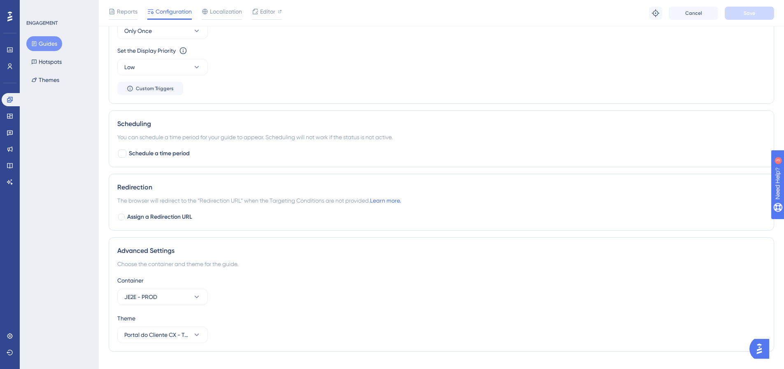
scroll to position [452, 0]
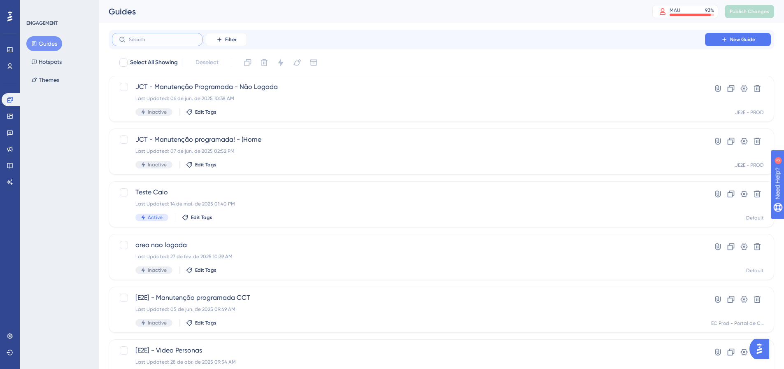
click at [173, 40] on input "text" at bounding box center [162, 40] width 67 height 6
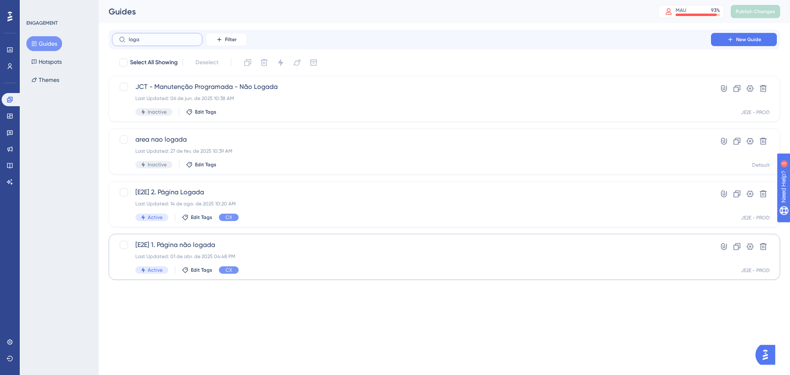
type input "loga"
click at [270, 254] on div "Last Updated: 01 de abr. de 2025 04:48 PM" at bounding box center [411, 256] width 552 height 7
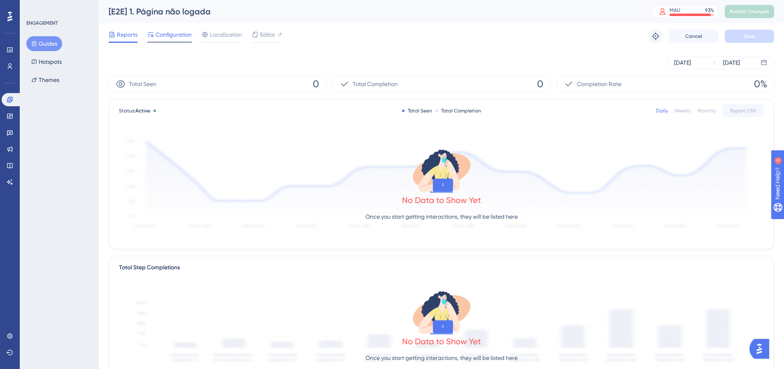
click at [169, 36] on span "Configuration" at bounding box center [173, 35] width 36 height 10
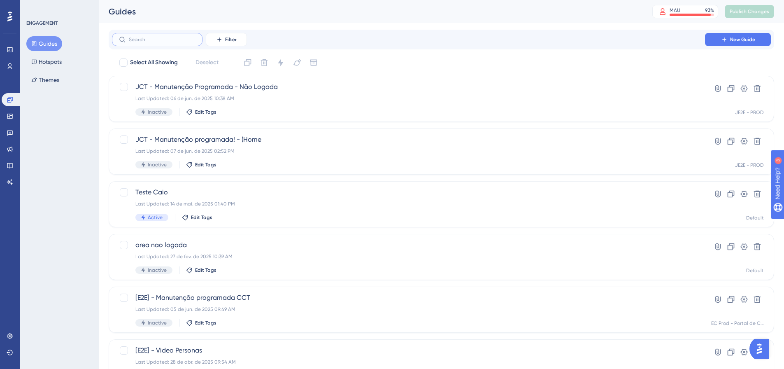
click at [143, 37] on input "text" at bounding box center [162, 40] width 67 height 6
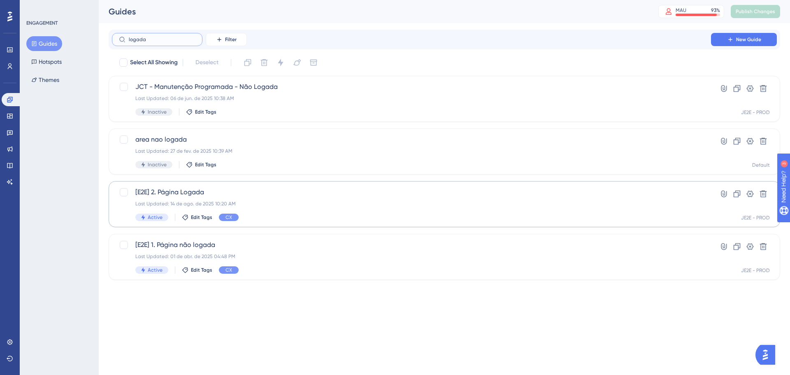
type input "logada"
click at [256, 197] on span "[E2E] 2. Página Logada" at bounding box center [411, 192] width 552 height 10
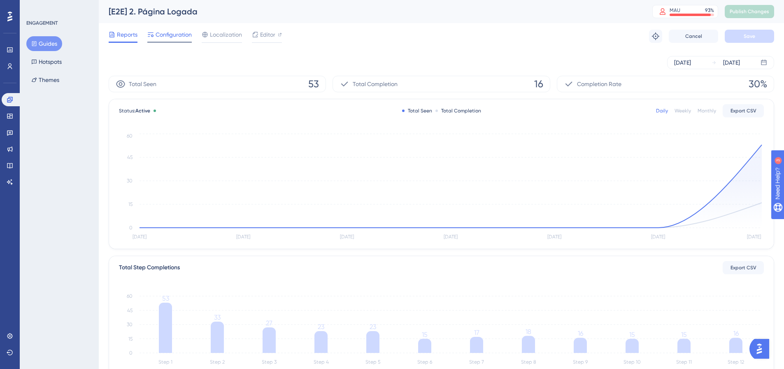
click at [165, 37] on span "Configuration" at bounding box center [173, 35] width 36 height 10
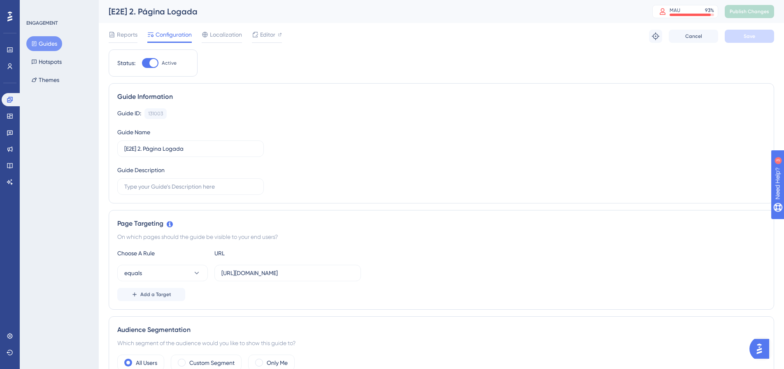
click at [155, 62] on div at bounding box center [153, 63] width 8 height 8
click at [142, 63] on input "Active" at bounding box center [142, 63] width 0 height 0
checkbox input "false"
click at [752, 35] on span "Save" at bounding box center [749, 36] width 12 height 7
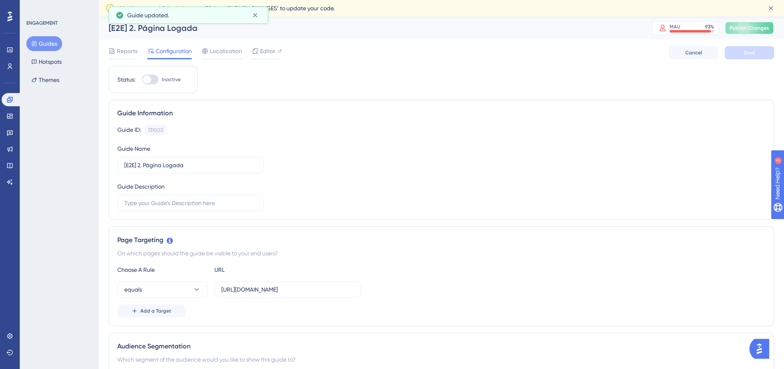
drag, startPoint x: 749, startPoint y: 28, endPoint x: 742, endPoint y: 33, distance: 8.9
click at [750, 28] on span "Publish Changes" at bounding box center [748, 28] width 39 height 7
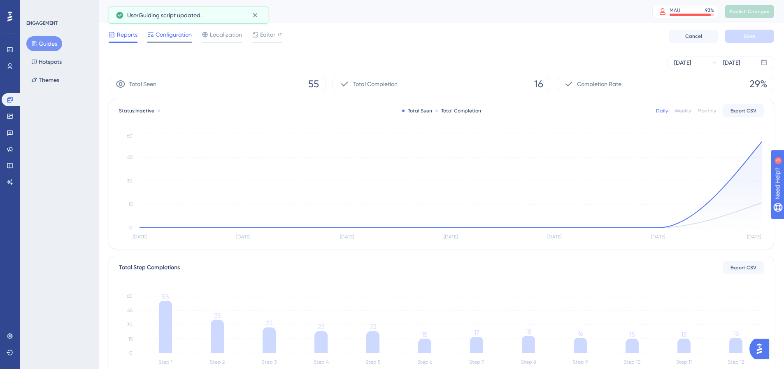
click at [173, 36] on span "Configuration" at bounding box center [173, 35] width 36 height 10
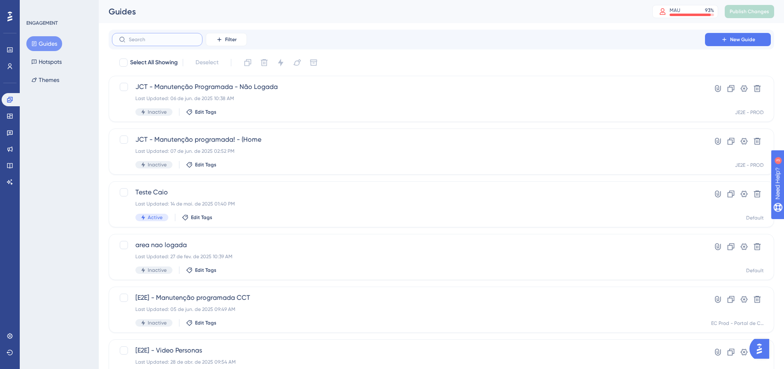
click at [167, 38] on input "text" at bounding box center [162, 40] width 67 height 6
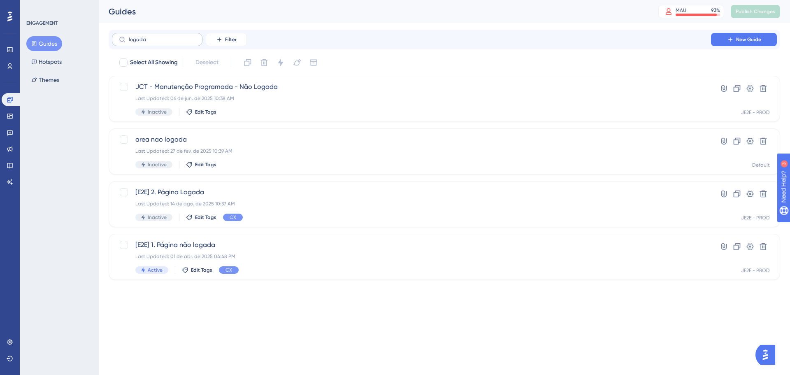
click at [162, 43] on label "logada" at bounding box center [157, 39] width 90 height 13
click at [162, 42] on input "logada" at bounding box center [162, 40] width 67 height 6
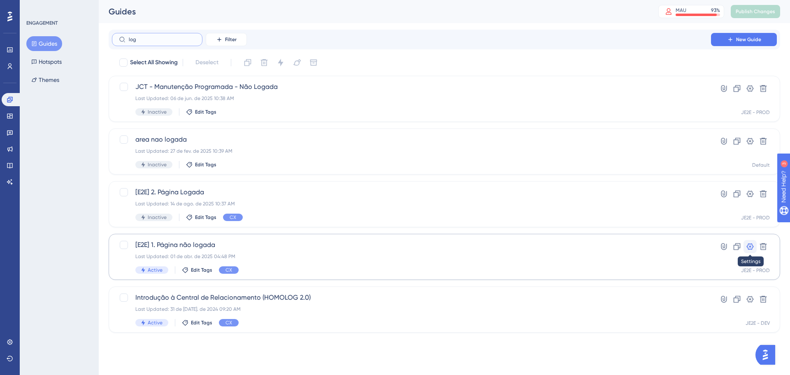
type input "log"
click at [749, 247] on icon at bounding box center [750, 246] width 7 height 7
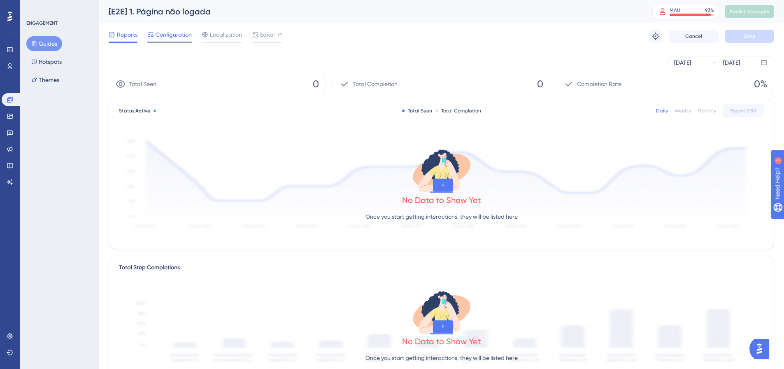
click at [178, 38] on span "Configuration" at bounding box center [173, 35] width 36 height 10
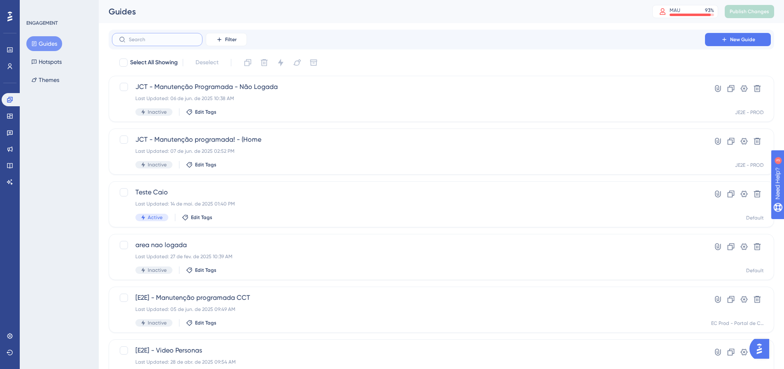
click at [146, 37] on input "text" at bounding box center [162, 40] width 67 height 6
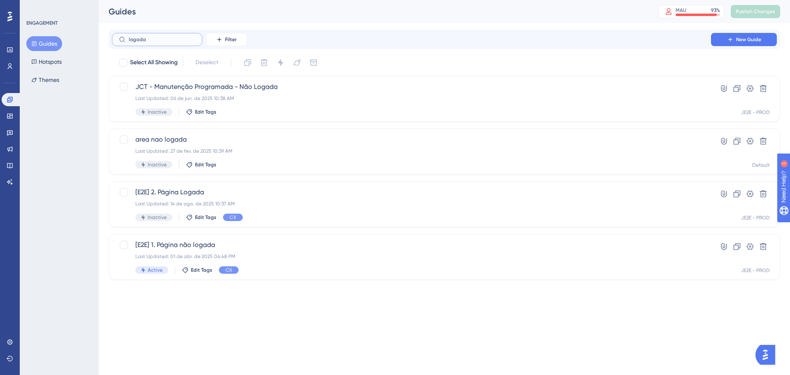
type input "logada"
checkbox input "true"
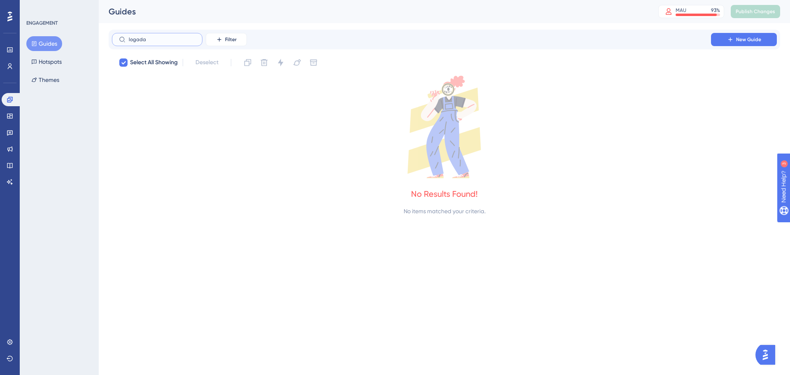
type input "logada"
checkbox input "false"
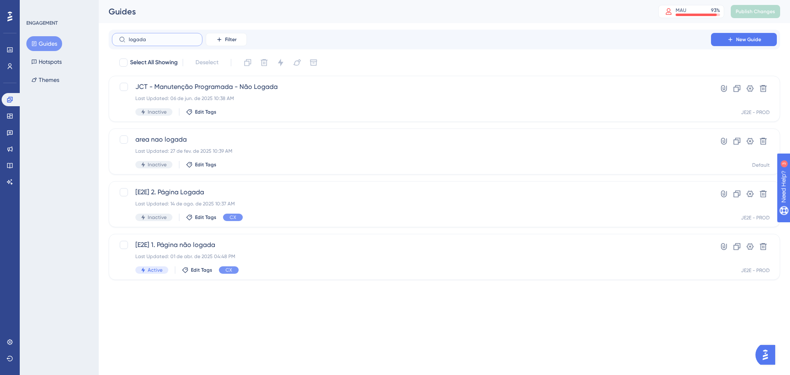
type input "logada"
click at [225, 193] on span "[E2E] 2. Página Logada" at bounding box center [411, 192] width 552 height 10
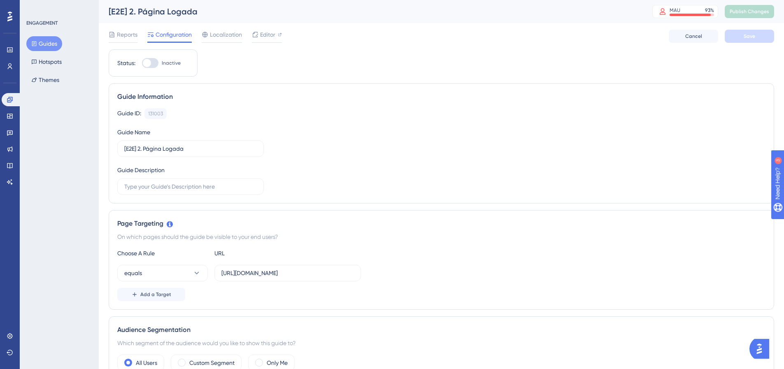
click at [150, 63] on div at bounding box center [147, 63] width 8 height 8
click at [142, 63] on input "Inactive" at bounding box center [142, 63] width 0 height 0
checkbox input "true"
click at [757, 35] on button "Save" at bounding box center [748, 36] width 49 height 13
click at [753, 8] on button "Publish Changes" at bounding box center [748, 11] width 49 height 13
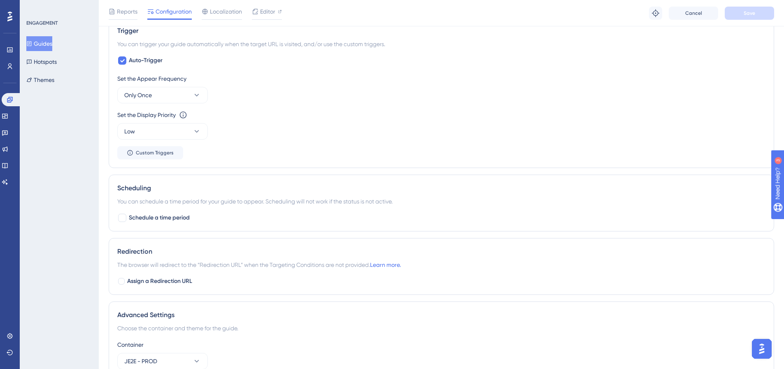
scroll to position [287, 0]
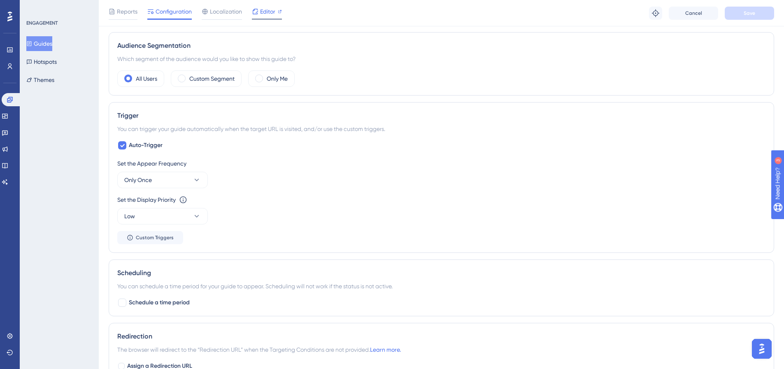
click at [262, 11] on span "Editor" at bounding box center [267, 12] width 15 height 10
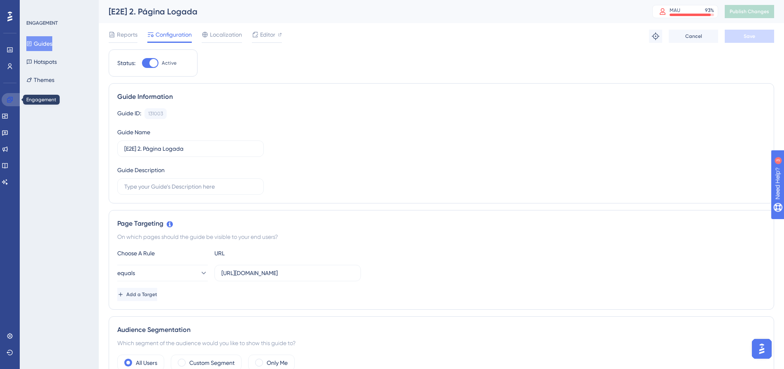
click at [9, 100] on icon at bounding box center [10, 99] width 7 height 7
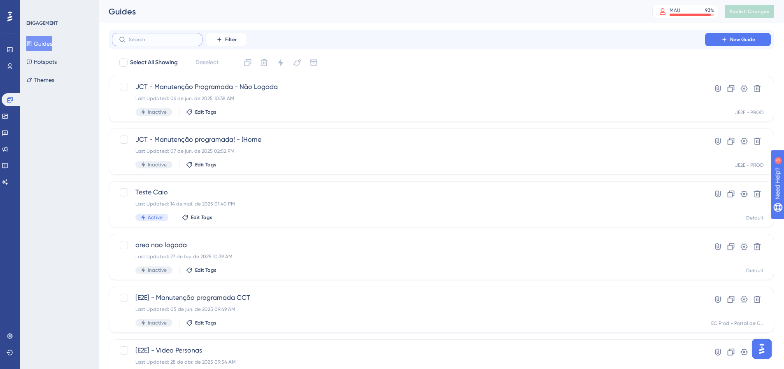
click at [164, 39] on input "text" at bounding box center [162, 40] width 67 height 6
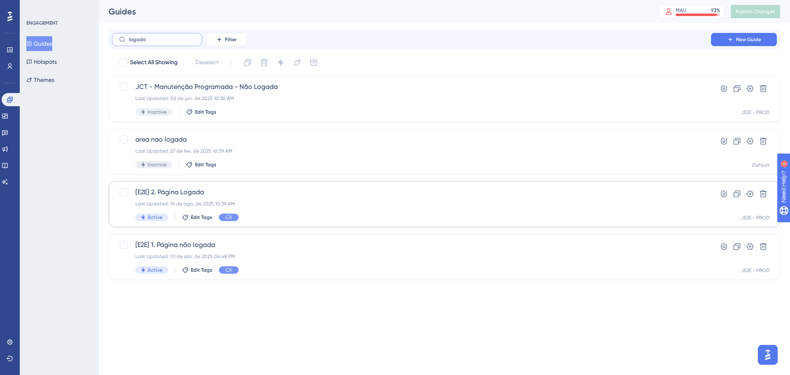
type input "logada"
click at [286, 193] on span "[E2E] 2. Página Logada" at bounding box center [411, 192] width 552 height 10
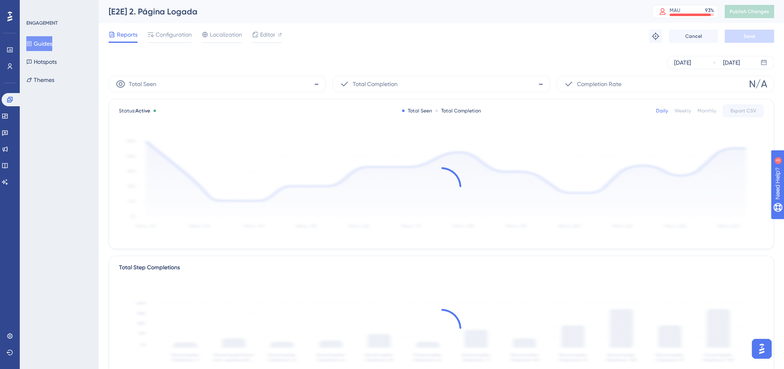
click at [230, 9] on div "[E2E] 2. Página Logada" at bounding box center [370, 12] width 523 height 12
copy div "[E2E] 2. Página Logada"
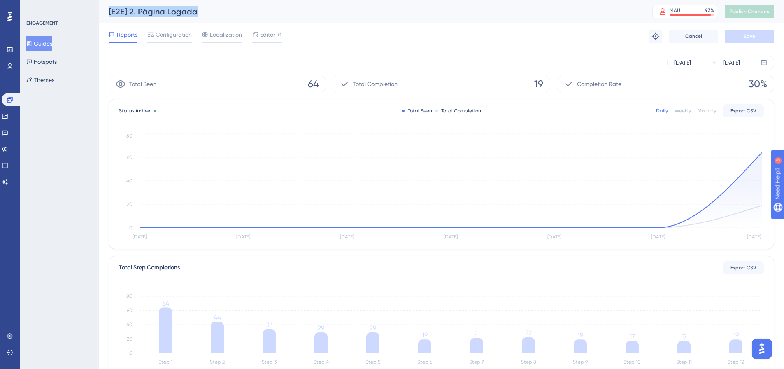
click at [175, 10] on div "[E2E] 2. Página Logada" at bounding box center [370, 12] width 523 height 12
click at [264, 32] on span "Editor" at bounding box center [267, 35] width 15 height 10
click at [264, 33] on span "Editor" at bounding box center [267, 35] width 15 height 10
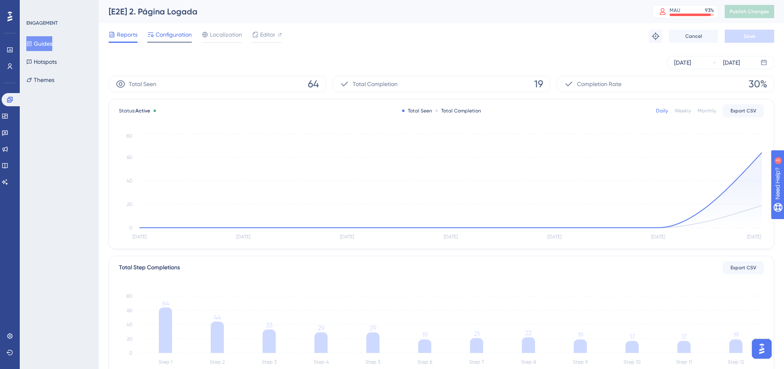
click at [169, 35] on span "Configuration" at bounding box center [173, 35] width 36 height 10
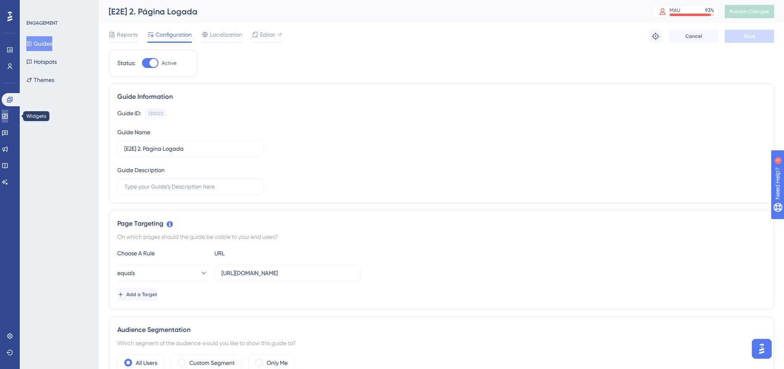
click at [8, 116] on link at bounding box center [5, 115] width 7 height 13
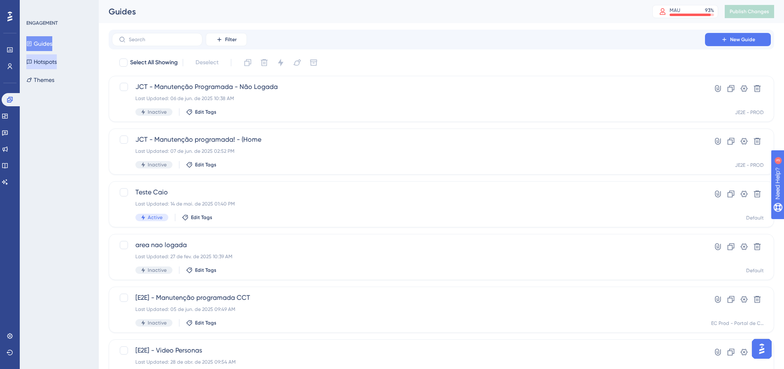
click at [51, 61] on button "Hotspots" at bounding box center [41, 61] width 30 height 15
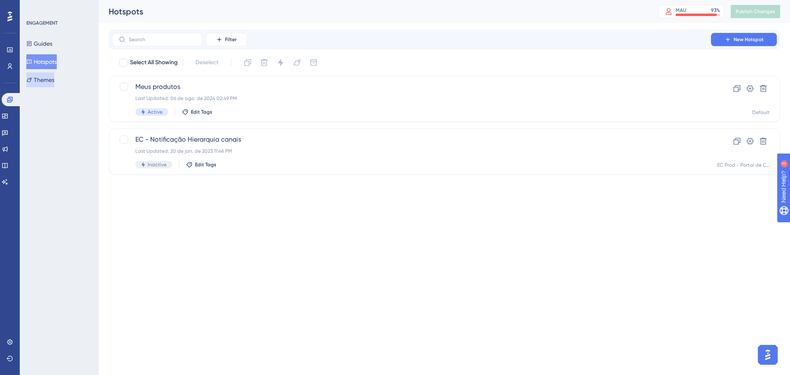
click at [53, 79] on button "Themes" at bounding box center [40, 79] width 28 height 15
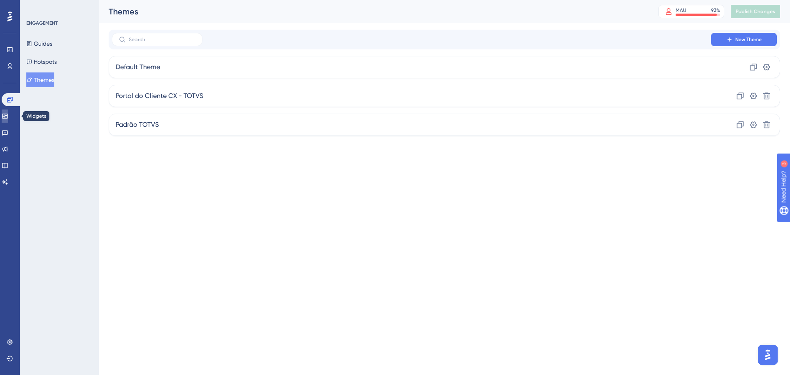
click at [8, 119] on icon at bounding box center [5, 116] width 7 height 7
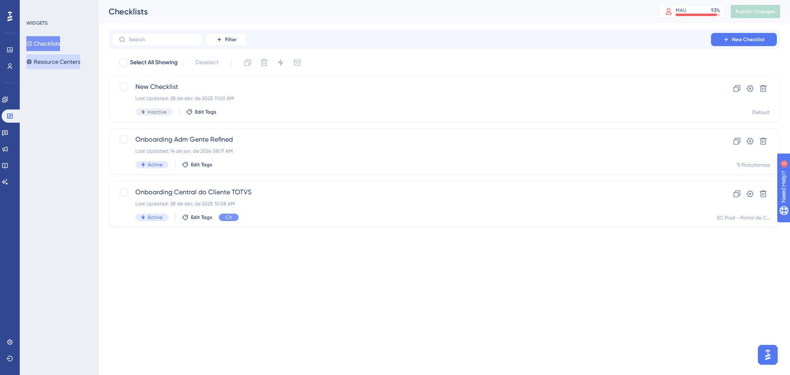
click at [66, 59] on button "Resource Centers" at bounding box center [53, 61] width 54 height 15
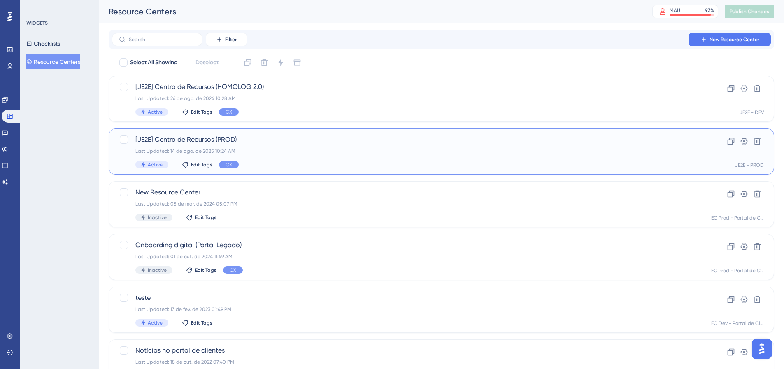
click at [283, 150] on div "Last Updated: 14 de ago. de 2025 10:24 AM" at bounding box center [408, 151] width 546 height 7
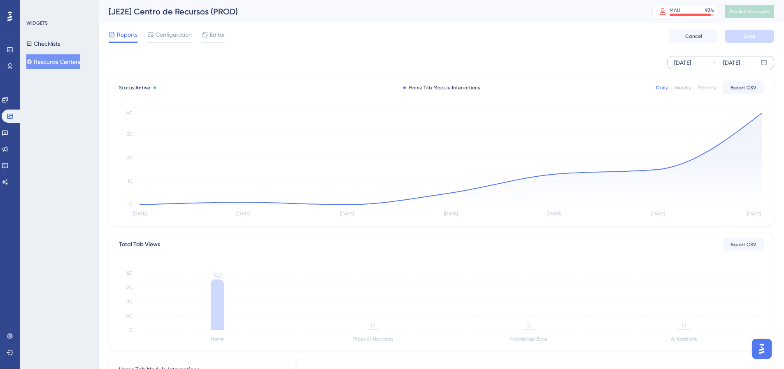
click at [689, 59] on div "[DATE]" at bounding box center [682, 63] width 17 height 10
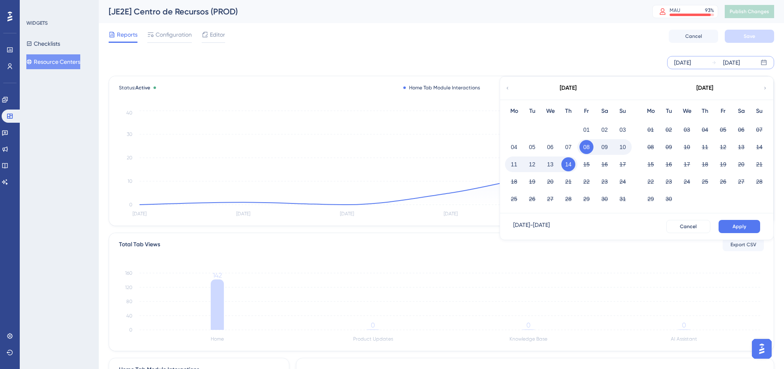
click at [508, 87] on icon at bounding box center [507, 87] width 5 height 7
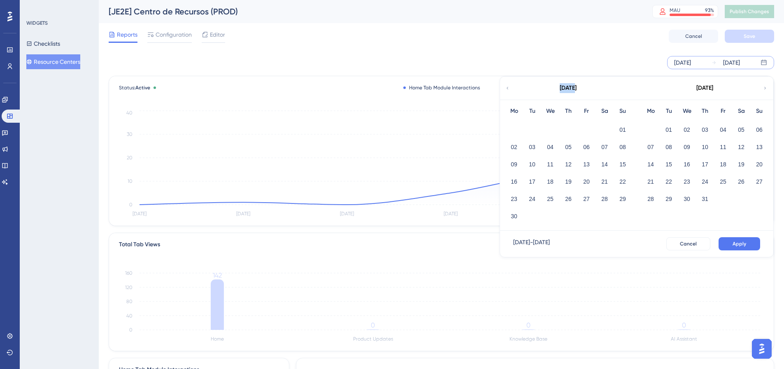
click at [508, 87] on icon at bounding box center [507, 87] width 5 height 7
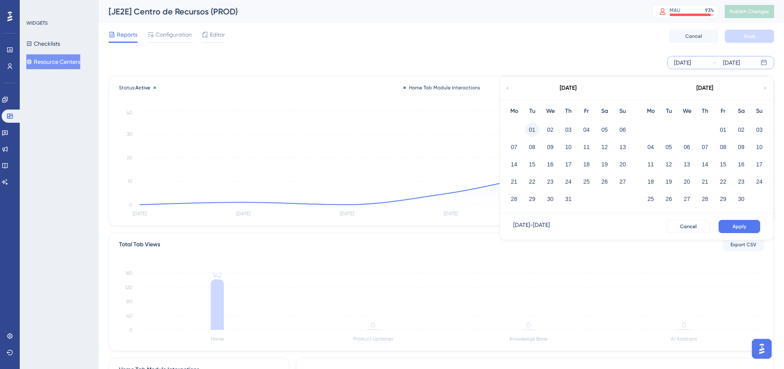
click at [529, 131] on button "01" at bounding box center [532, 130] width 14 height 14
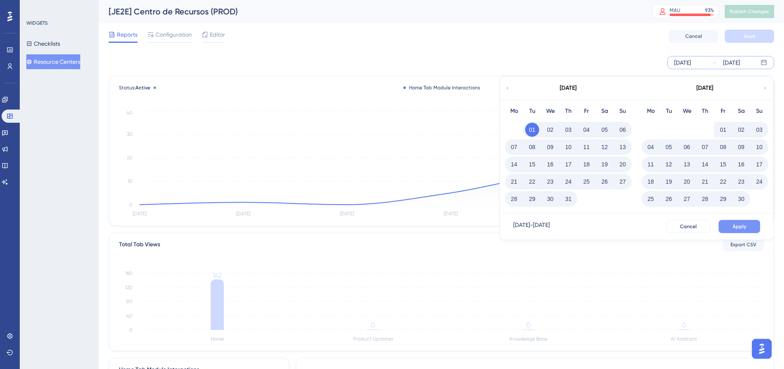
click at [748, 224] on button "Apply" at bounding box center [739, 226] width 42 height 13
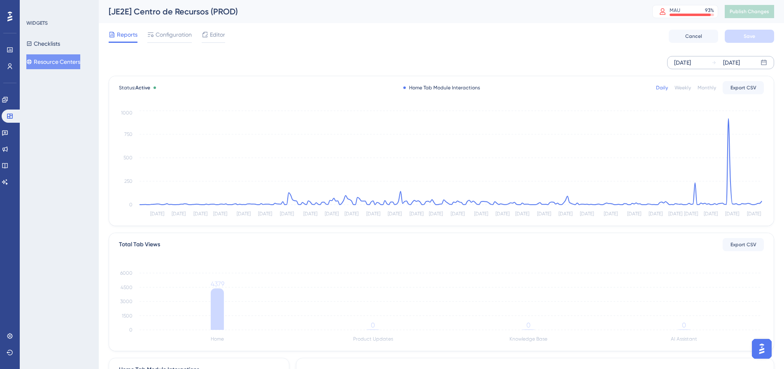
click at [691, 60] on div "Oct 01 2024" at bounding box center [682, 63] width 17 height 10
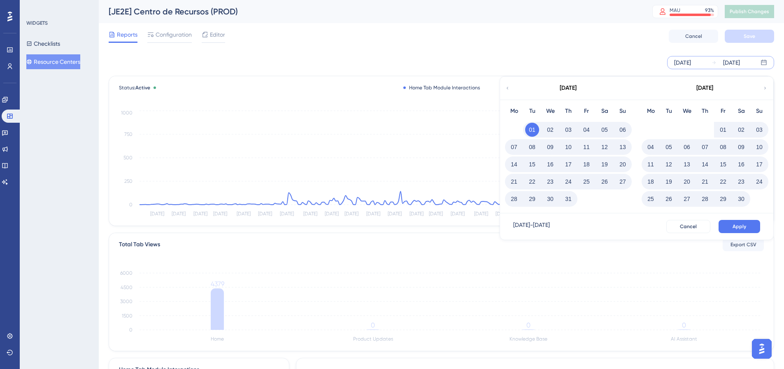
click at [766, 89] on icon at bounding box center [764, 87] width 5 height 7
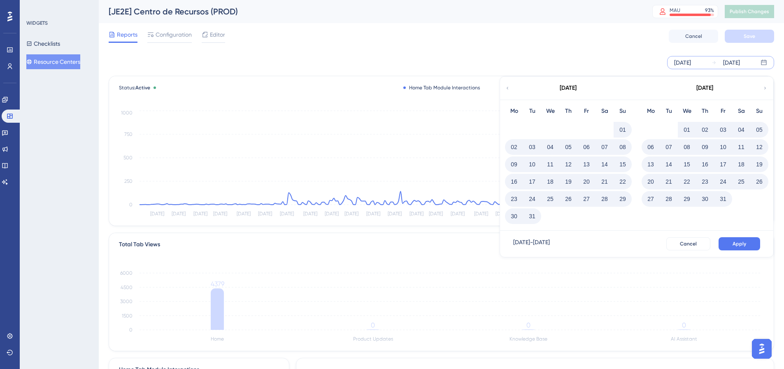
click at [765, 89] on icon at bounding box center [765, 88] width 2 height 2
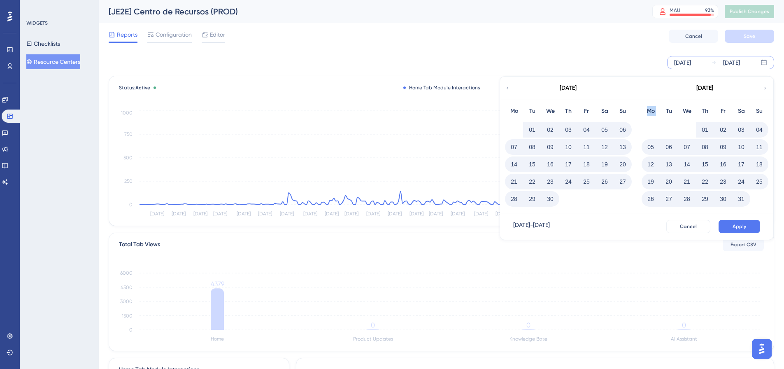
click at [765, 89] on icon at bounding box center [765, 88] width 2 height 2
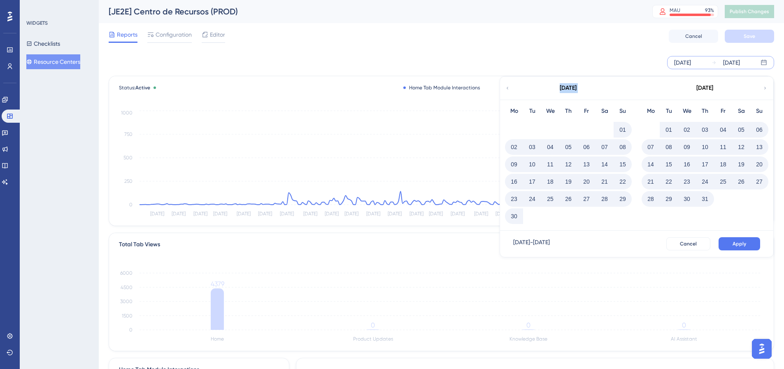
click at [509, 87] on icon at bounding box center [507, 87] width 5 height 7
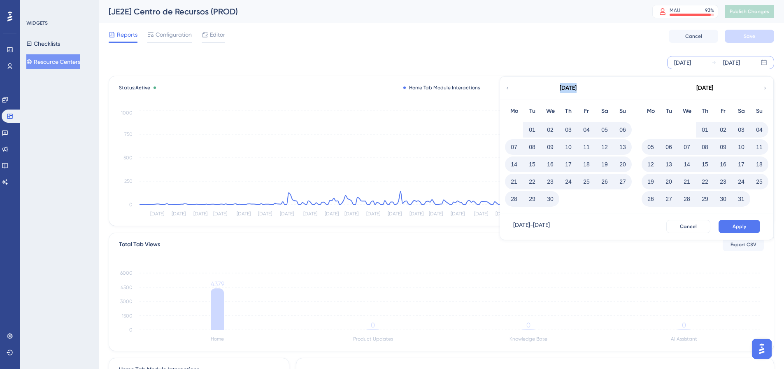
click at [509, 87] on icon at bounding box center [507, 87] width 5 height 7
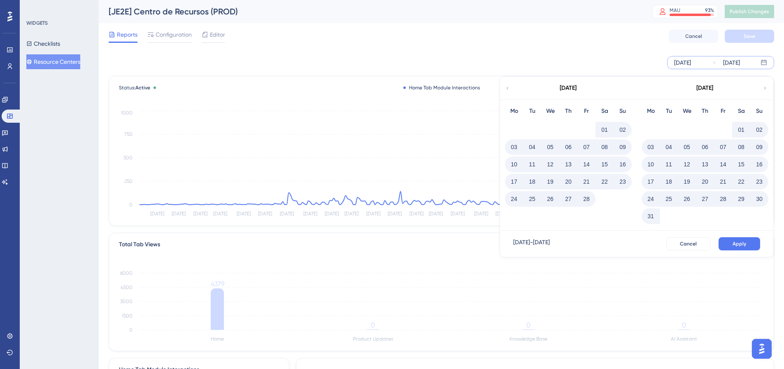
click at [509, 87] on icon at bounding box center [507, 87] width 5 height 7
click at [683, 129] on button "01" at bounding box center [687, 130] width 14 height 14
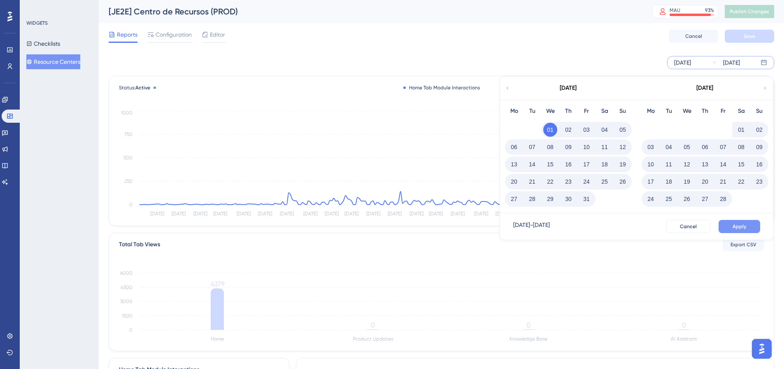
click at [737, 223] on button "Apply" at bounding box center [739, 226] width 42 height 13
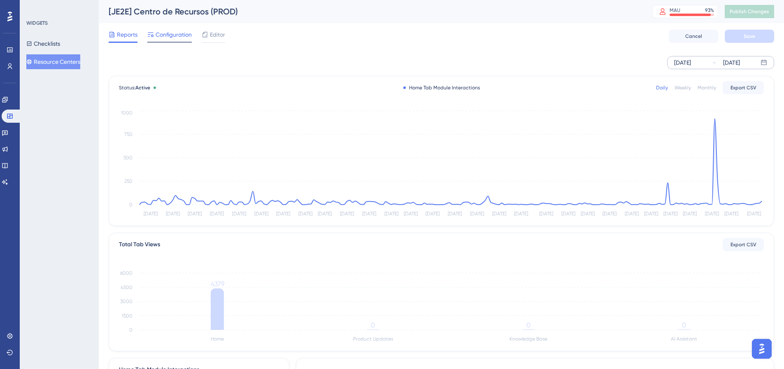
click at [175, 33] on span "Configuration" at bounding box center [173, 35] width 36 height 10
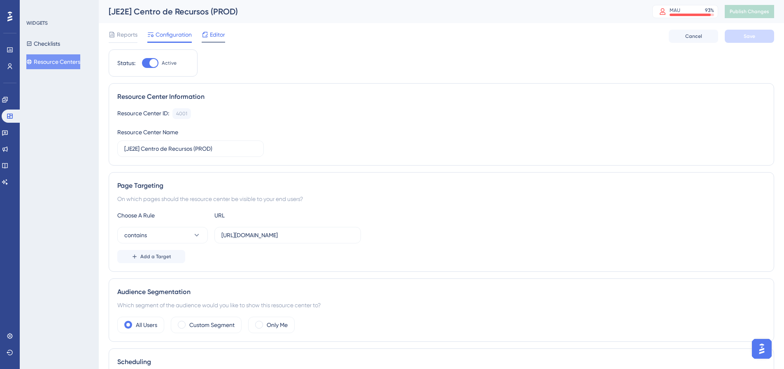
click at [217, 30] on span "Editor" at bounding box center [217, 35] width 15 height 10
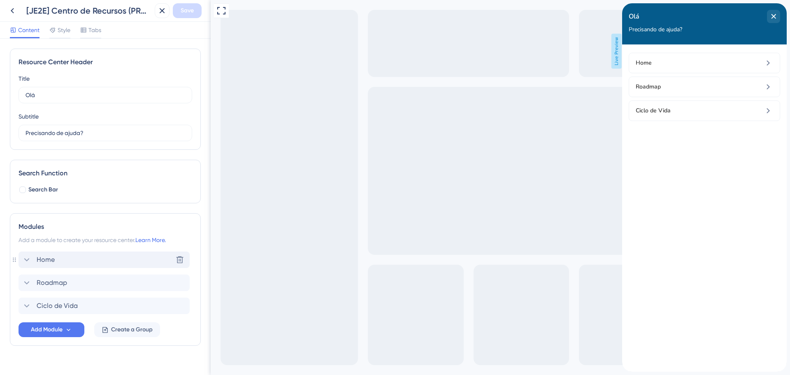
click at [81, 261] on div "Home Delete" at bounding box center [104, 259] width 171 height 16
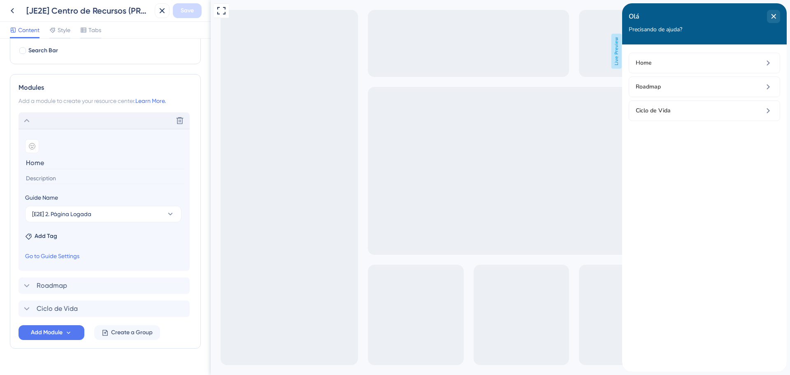
scroll to position [155, 0]
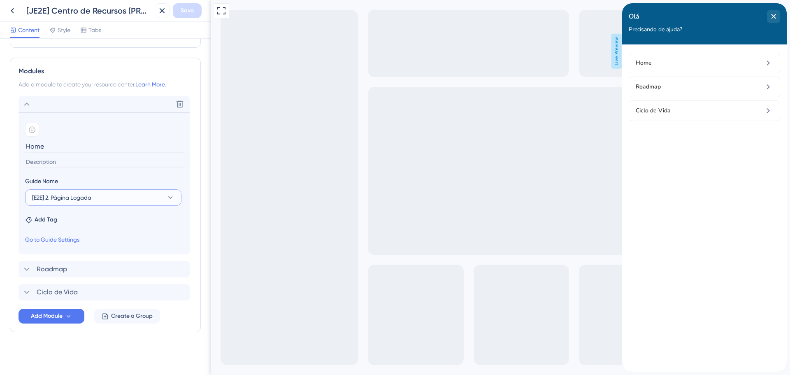
click at [86, 203] on button "[E2E] 2. Página Logada" at bounding box center [103, 197] width 156 height 16
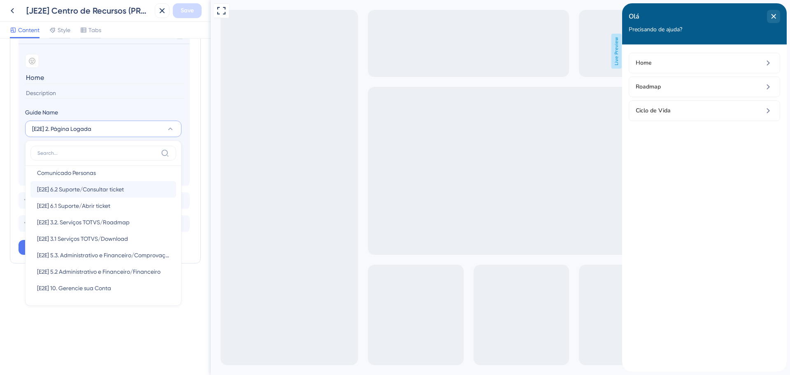
scroll to position [82, 0]
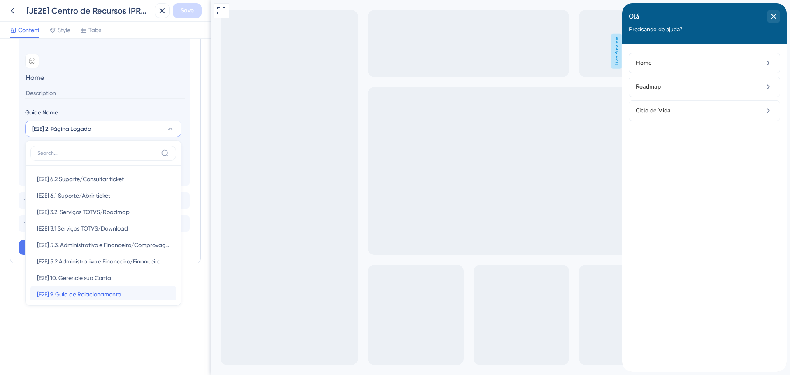
click at [103, 297] on span "[E2E] 9. Guia de Relacionamento" at bounding box center [79, 294] width 84 height 10
type input "[E2E] 9. Guia de Relacionamento"
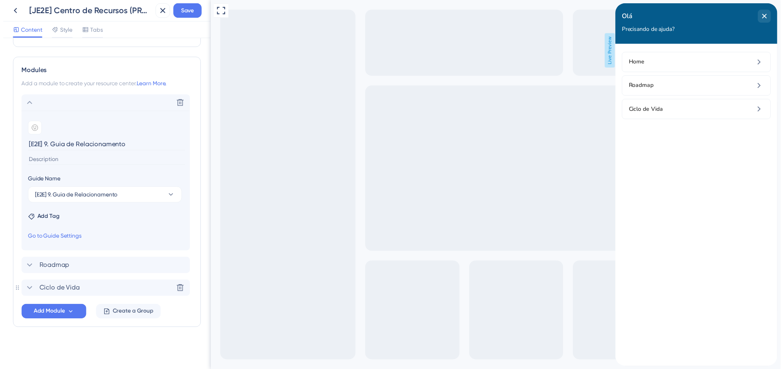
scroll to position [155, 0]
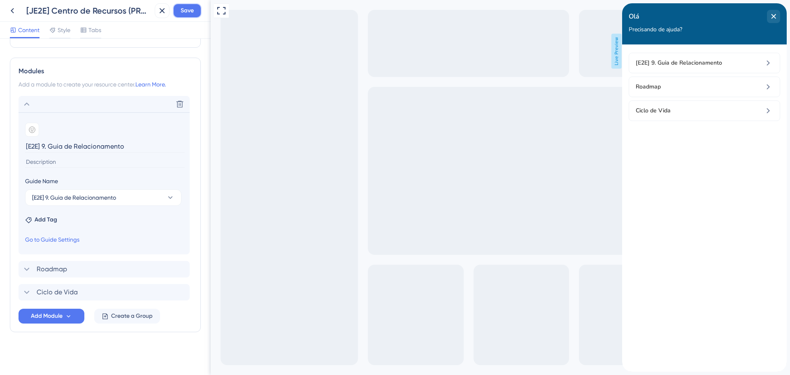
click at [186, 9] on span "Save" at bounding box center [187, 11] width 13 height 10
click at [773, 15] on icon "close resource center" at bounding box center [773, 16] width 5 height 5
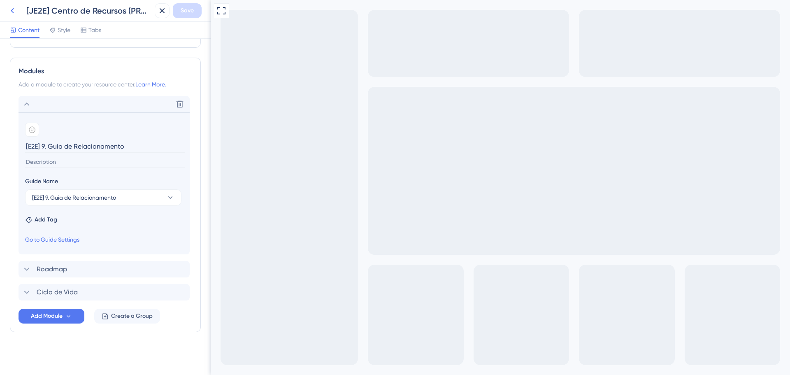
click at [10, 10] on icon at bounding box center [12, 11] width 10 height 10
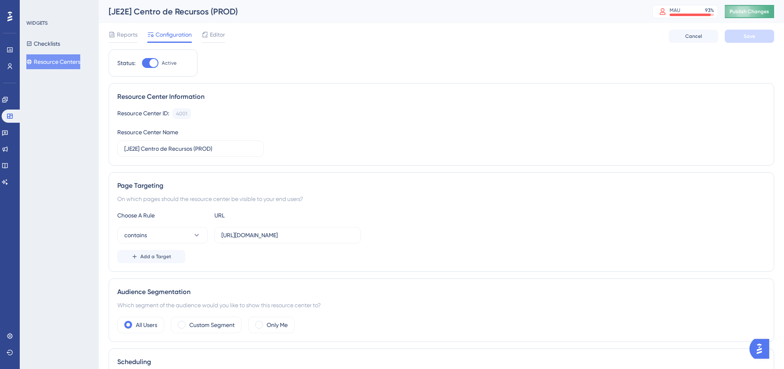
click at [769, 12] on span "Publish Changes" at bounding box center [748, 11] width 39 height 7
click at [54, 65] on button "Resource Centers" at bounding box center [53, 61] width 54 height 15
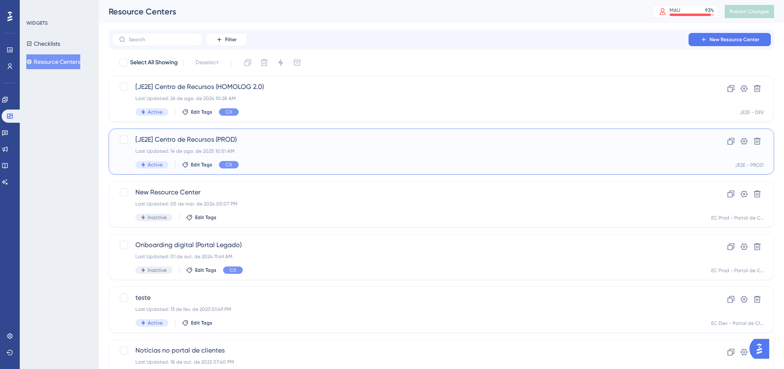
click at [268, 144] on div "[JE2E] Centro de Recursos (PROD) Last Updated: 14 de ago. de 2025 10:51 AM Acti…" at bounding box center [408, 152] width 546 height 34
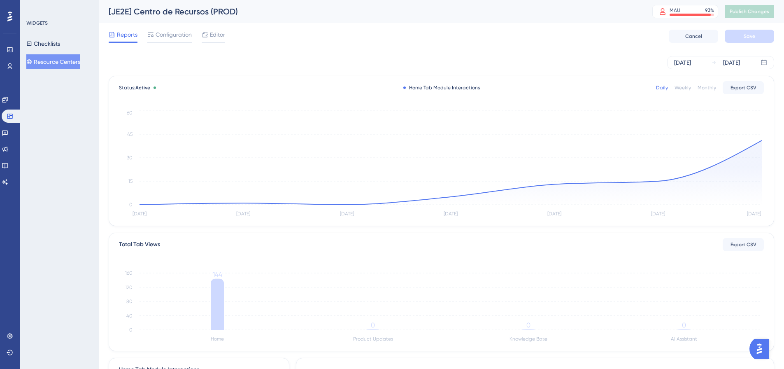
click at [63, 63] on button "Resource Centers" at bounding box center [53, 61] width 54 height 15
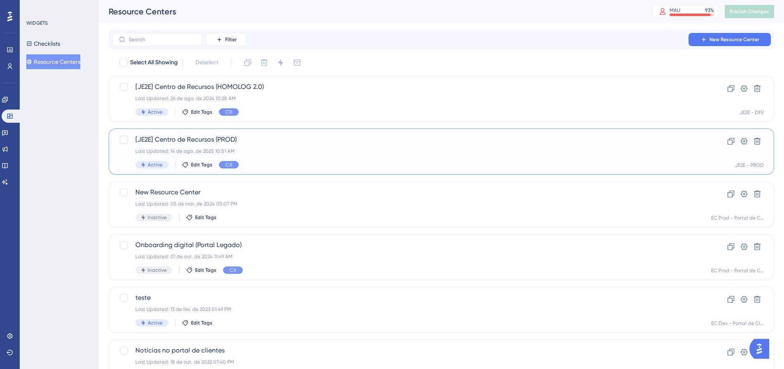
click at [260, 142] on span "[JE2E] Centro de Recursos (PROD)" at bounding box center [408, 140] width 546 height 10
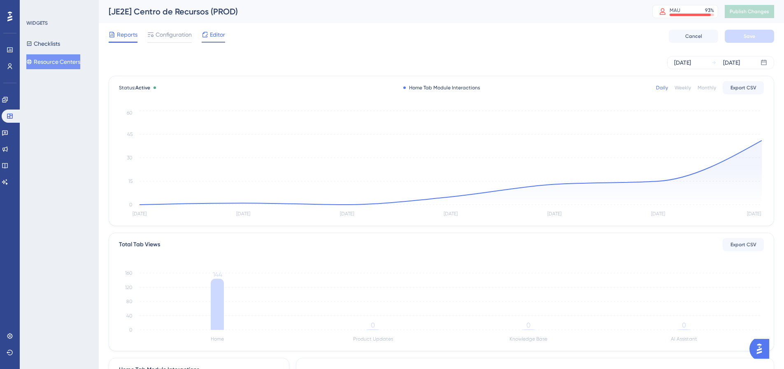
click at [220, 34] on span "Editor" at bounding box center [217, 35] width 15 height 10
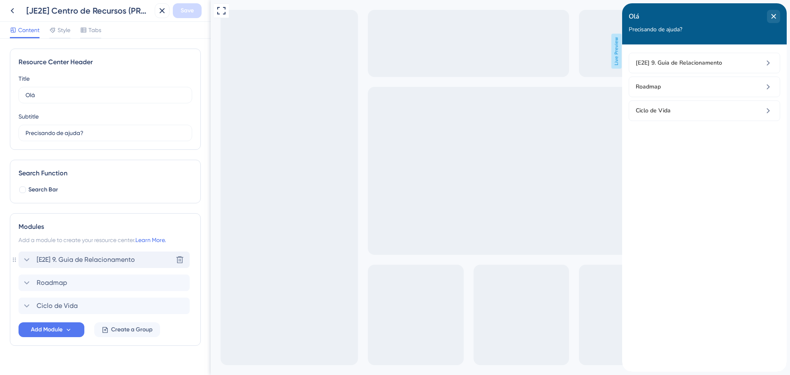
click at [102, 257] on span "[E2E] 9. Guia de Relacionamento" at bounding box center [86, 260] width 98 height 10
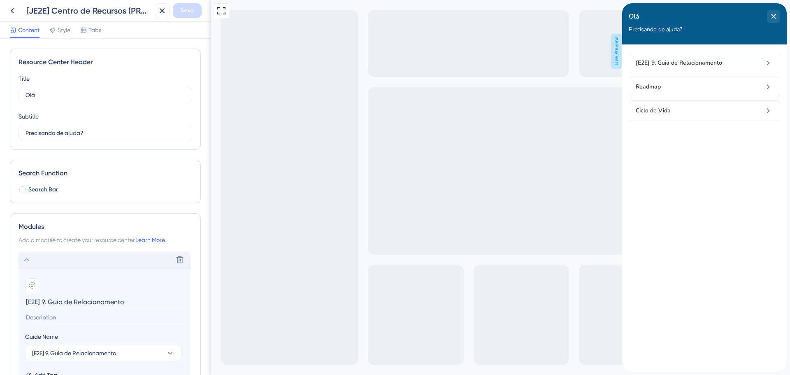
click at [57, 302] on input "[E2E] 9. Guia de Relacionamento" at bounding box center [105, 301] width 160 height 13
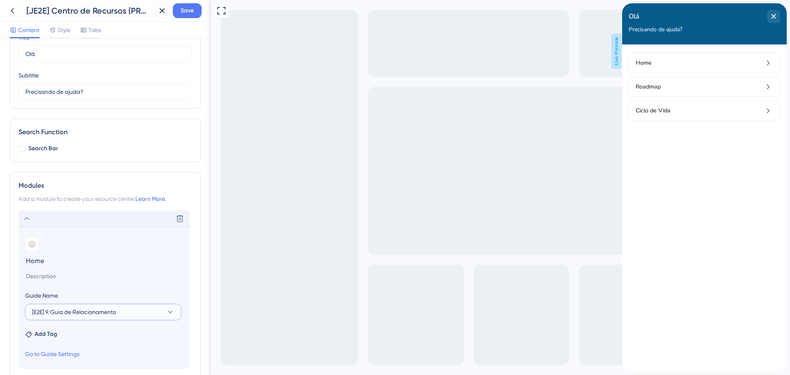
click at [58, 312] on span "[E2E] 9. Guia de Relacionamento" at bounding box center [74, 312] width 84 height 10
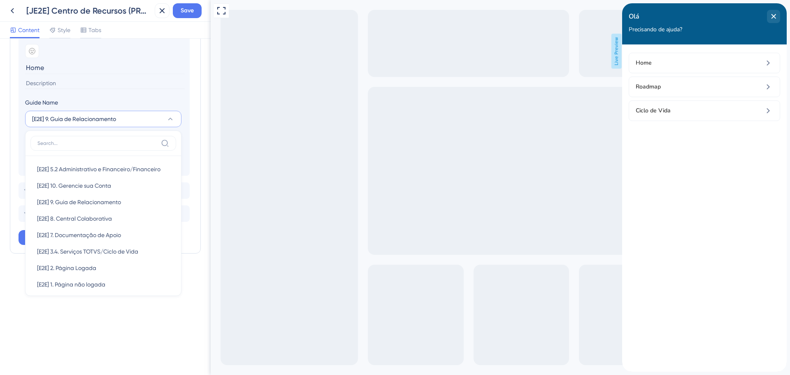
scroll to position [206, 0]
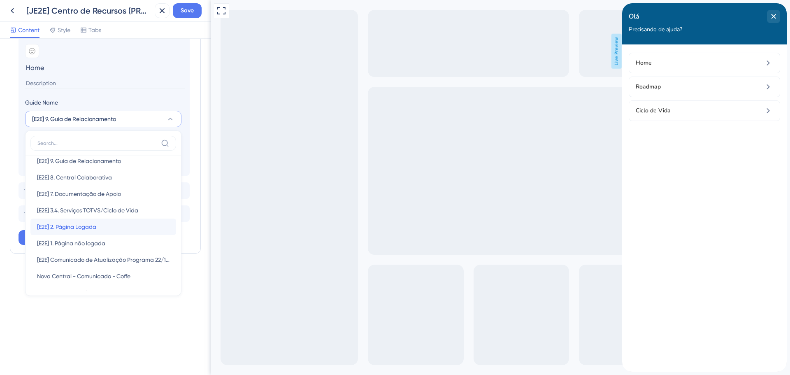
click at [85, 232] on div "[E2E] 2. Página Logada [E2E] 2. Página Logada" at bounding box center [103, 226] width 132 height 16
type input "[E2E] 2. Página Logada"
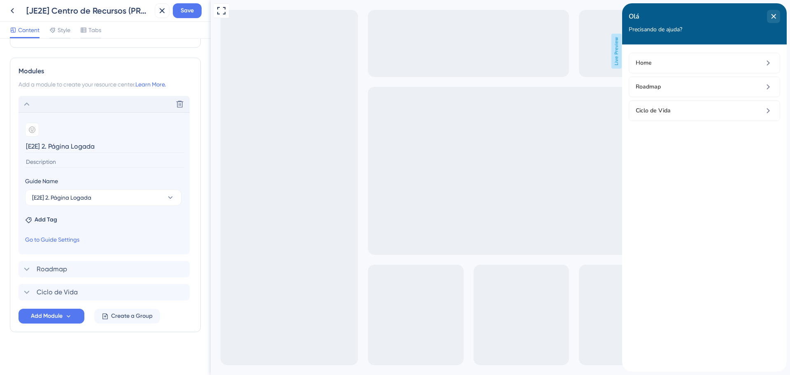
scroll to position [155, 0]
click at [181, 7] on span "Save" at bounding box center [187, 11] width 13 height 10
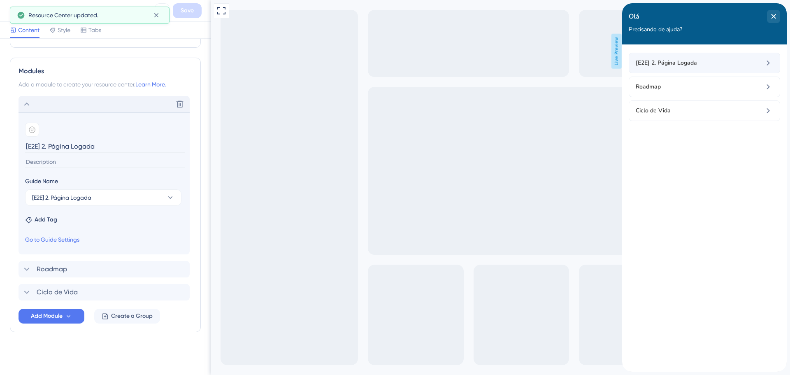
click at [665, 61] on span "[E2E] 2. Página Logada" at bounding box center [691, 63] width 110 height 10
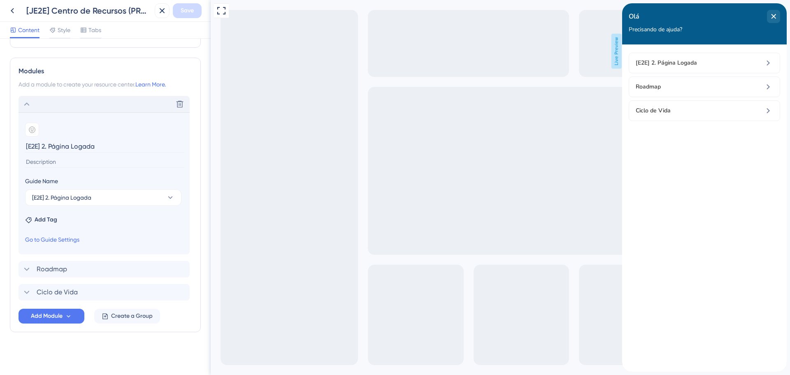
click at [81, 147] on input "[E2E] 2. Página Logada" at bounding box center [105, 146] width 160 height 13
type input "Home"
click at [190, 10] on span "Save" at bounding box center [187, 11] width 13 height 10
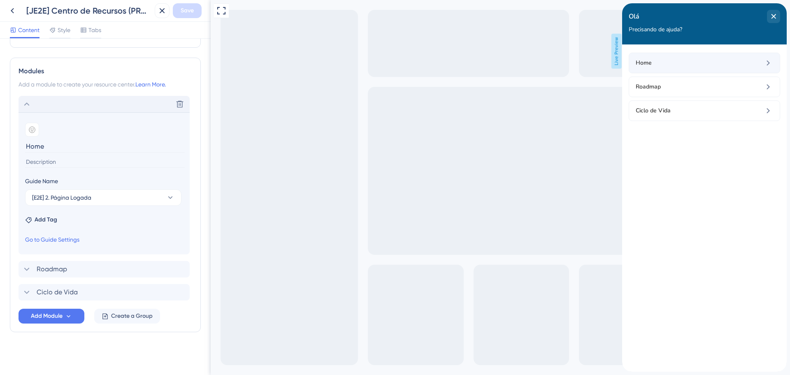
click at [662, 63] on span "Home" at bounding box center [691, 63] width 110 height 10
click at [768, 60] on icon at bounding box center [768, 63] width 10 height 10
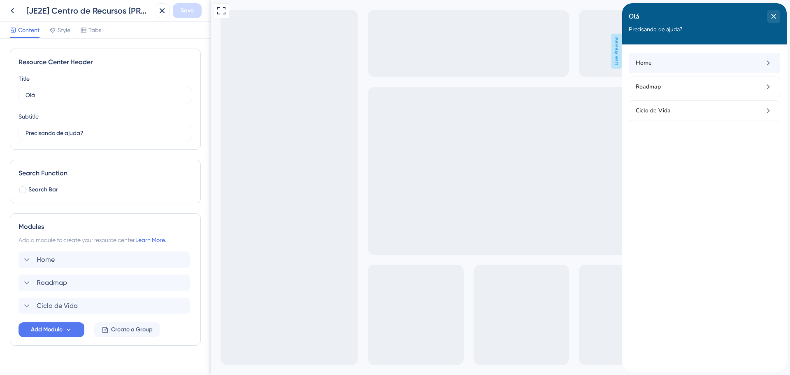
click at [672, 62] on span "Home" at bounding box center [691, 63] width 110 height 10
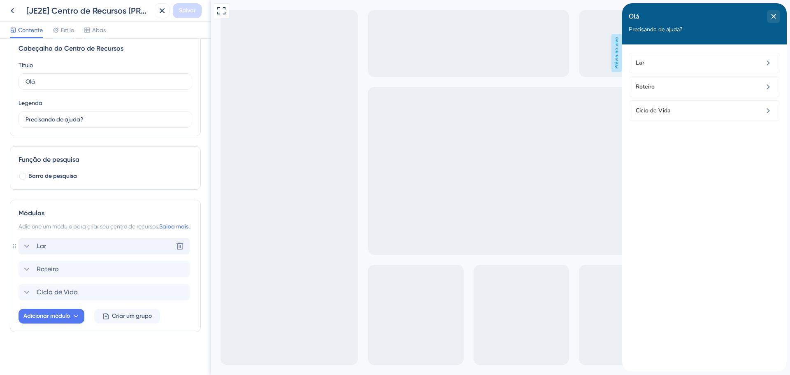
scroll to position [23, 0]
click at [73, 30] on font "Estilo" at bounding box center [67, 30] width 13 height 7
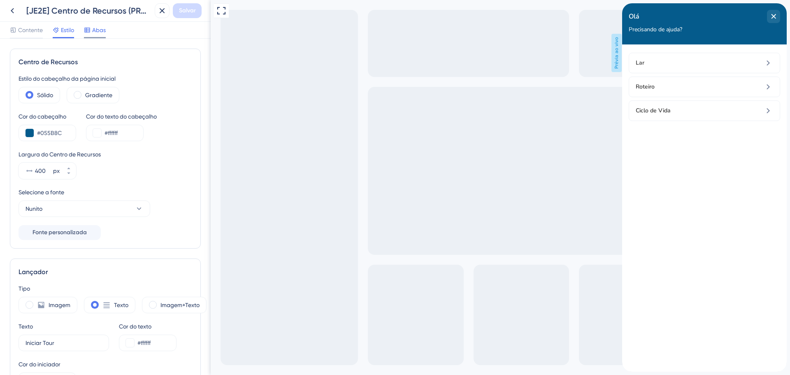
click at [90, 25] on div at bounding box center [87, 30] width 7 height 10
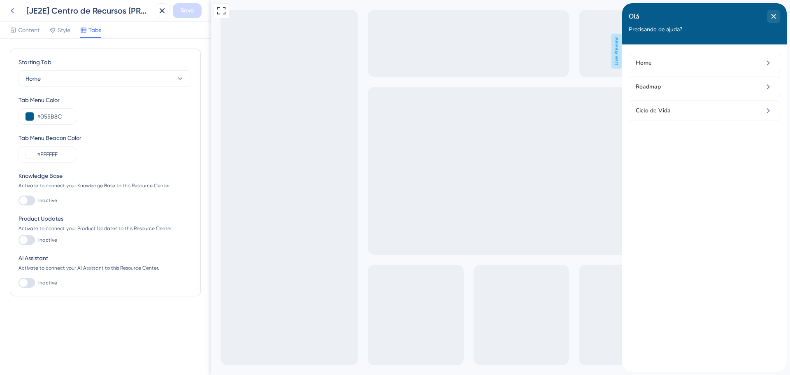
click at [14, 9] on icon at bounding box center [12, 11] width 10 height 10
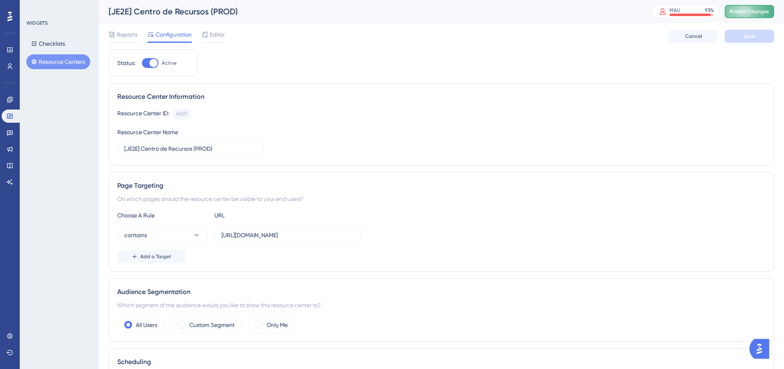
click at [761, 9] on span "Publish Changes" at bounding box center [748, 11] width 39 height 7
click at [218, 31] on span "Editor" at bounding box center [217, 35] width 15 height 10
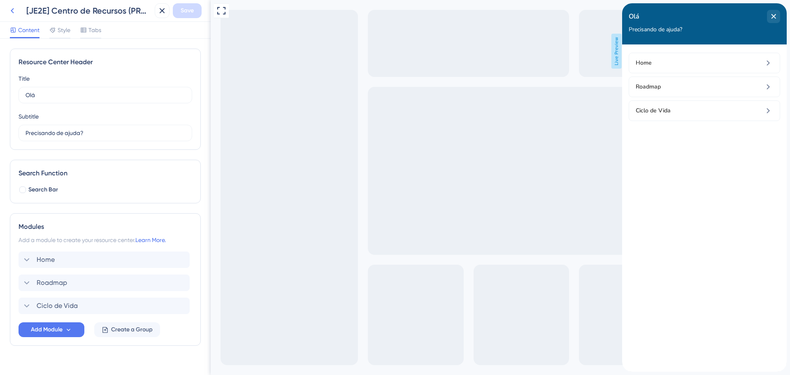
click at [13, 7] on icon at bounding box center [12, 11] width 10 height 10
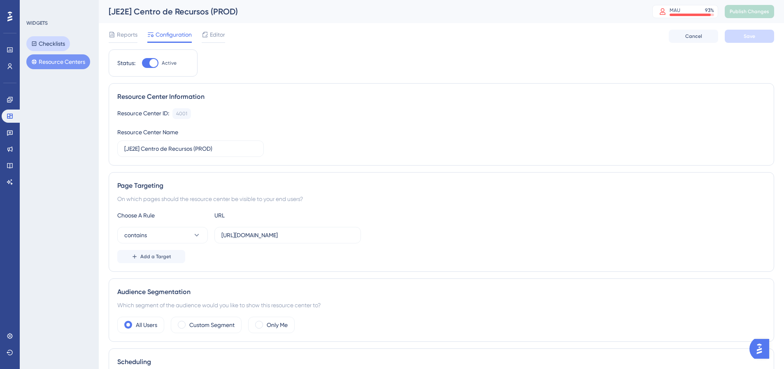
click at [47, 40] on button "Checklists" at bounding box center [48, 43] width 44 height 15
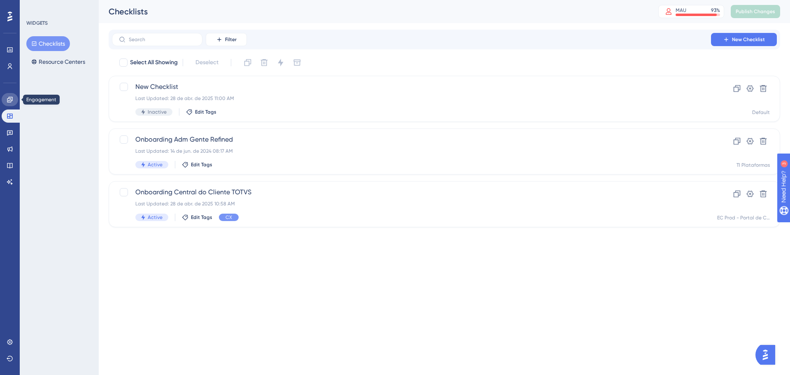
click at [9, 96] on link at bounding box center [10, 99] width 16 height 13
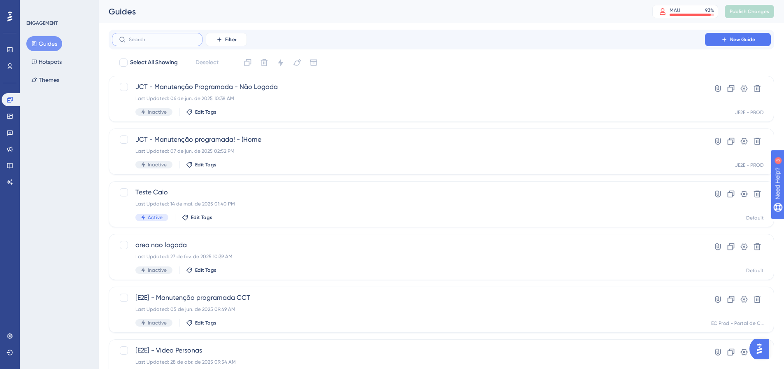
click at [185, 41] on input "text" at bounding box center [162, 40] width 67 height 6
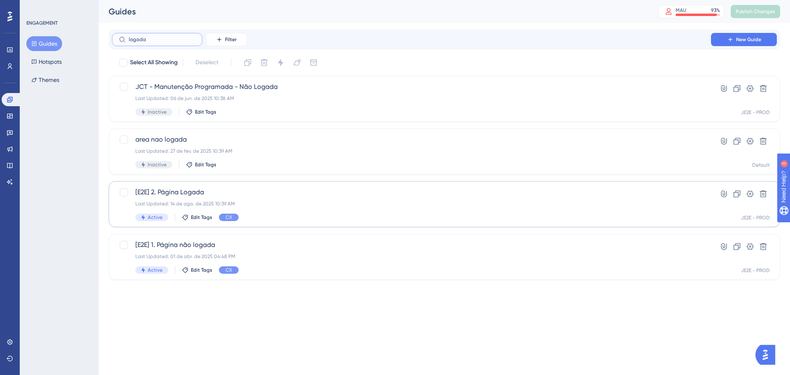
type input "logada"
click at [262, 197] on span "[E2E] 2. Página Logada" at bounding box center [411, 192] width 552 height 10
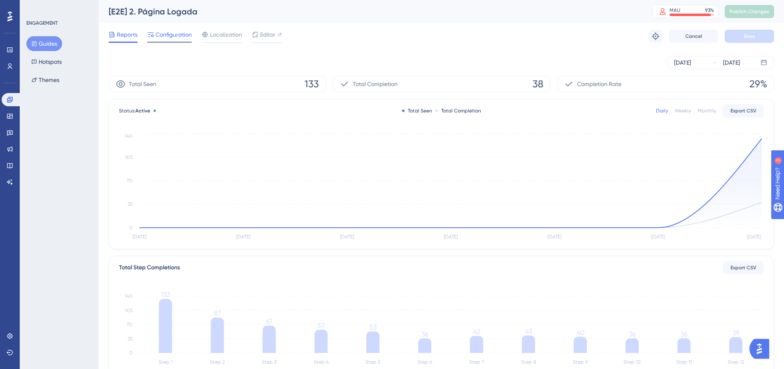
click at [181, 37] on span "Configuration" at bounding box center [173, 35] width 36 height 10
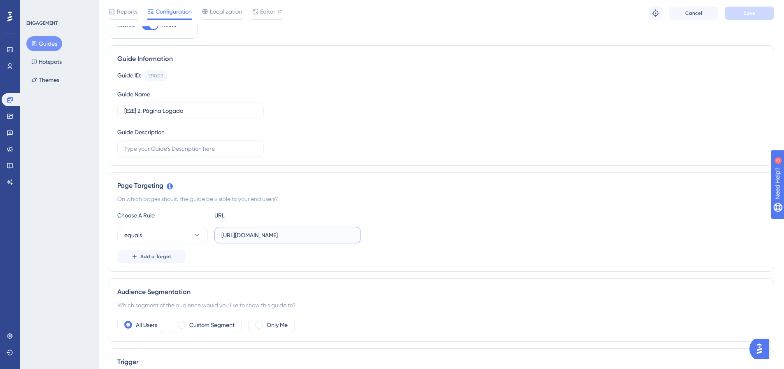
scroll to position [0, 91]
drag, startPoint x: 258, startPoint y: 235, endPoint x: 363, endPoint y: 239, distance: 104.5
click at [363, 239] on div "equals [URL][DOMAIN_NAME]" at bounding box center [441, 235] width 648 height 16
click at [335, 238] on input "[URL][DOMAIN_NAME]" at bounding box center [287, 234] width 132 height 9
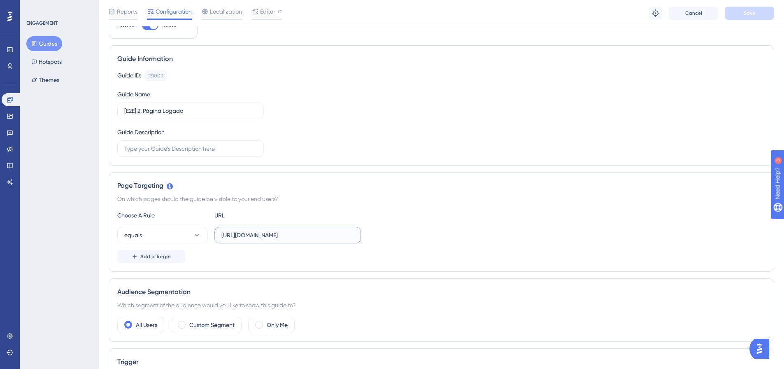
drag, startPoint x: 334, startPoint y: 238, endPoint x: 213, endPoint y: 233, distance: 121.1
click at [213, 233] on div "equals [URL][DOMAIN_NAME]" at bounding box center [239, 235] width 244 height 16
click at [318, 194] on div "On which pages should the guide be visible to your end users?" at bounding box center [441, 199] width 648 height 10
click at [182, 230] on button "equals" at bounding box center [162, 235] width 90 height 16
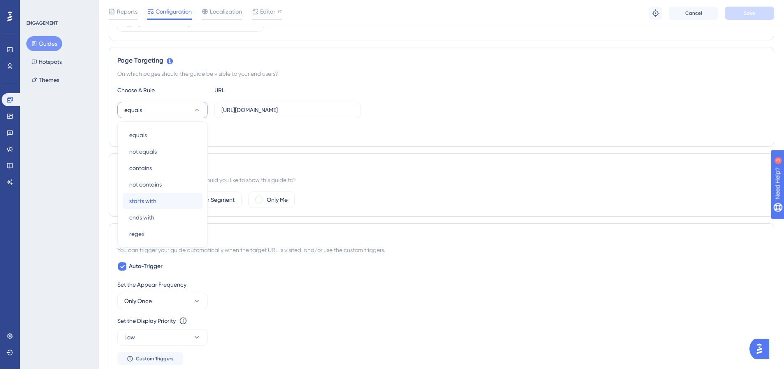
click at [177, 197] on div "starts with starts with" at bounding box center [162, 201] width 67 height 16
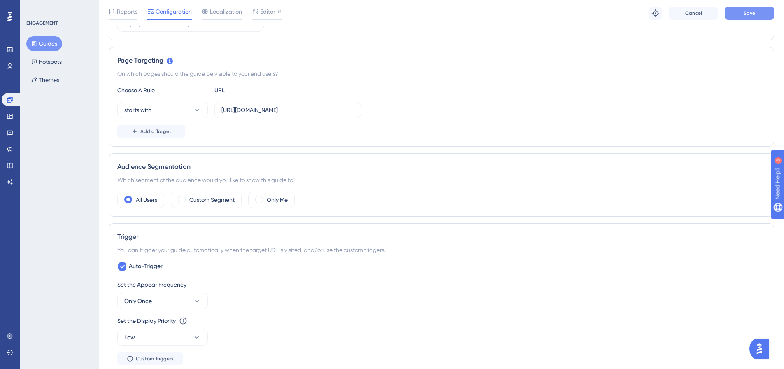
click at [747, 16] on span "Save" at bounding box center [749, 13] width 12 height 7
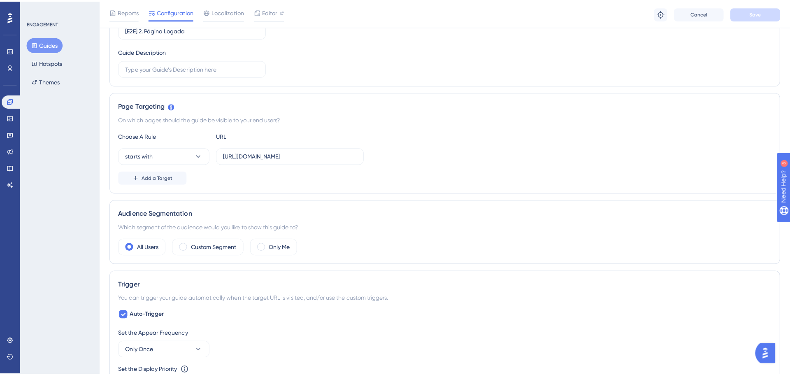
scroll to position [0, 0]
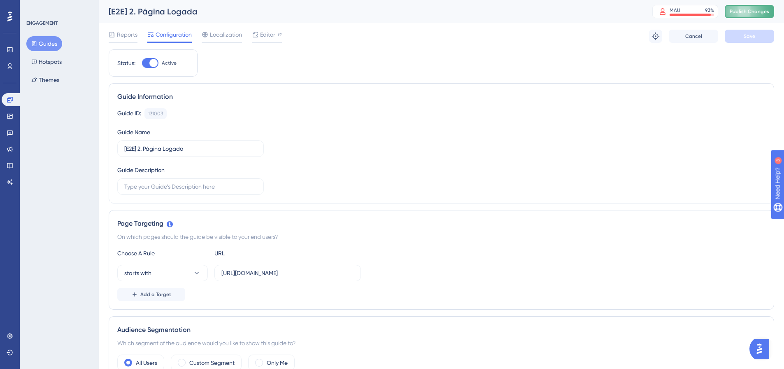
click at [766, 8] on button "Publish Changes" at bounding box center [748, 11] width 49 height 13
click at [10, 99] on icon at bounding box center [9, 99] width 5 height 5
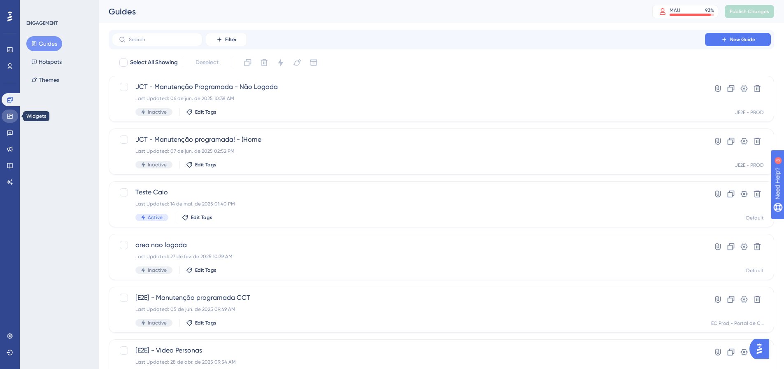
click at [7, 114] on icon at bounding box center [9, 116] width 5 height 5
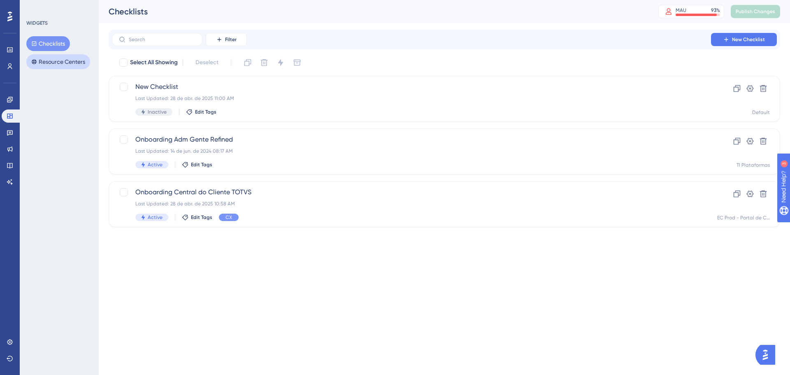
click at [61, 58] on button "Resource Centers" at bounding box center [58, 61] width 64 height 15
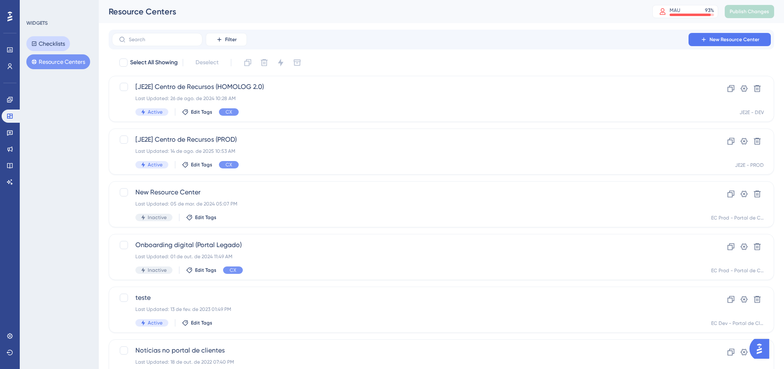
click at [52, 40] on button "Checklists" at bounding box center [48, 43] width 44 height 15
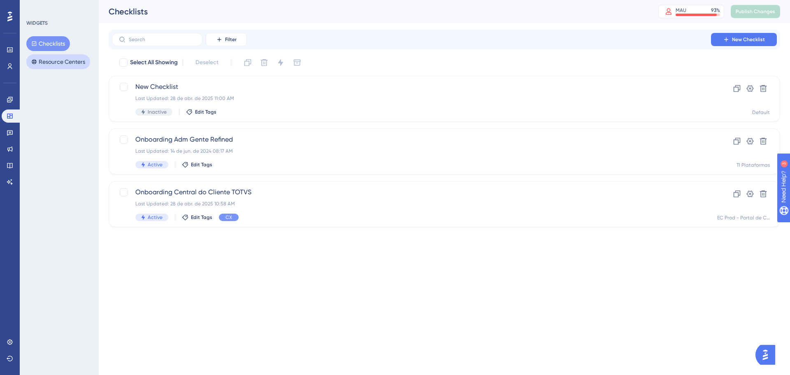
click at [51, 63] on button "Resource Centers" at bounding box center [58, 61] width 64 height 15
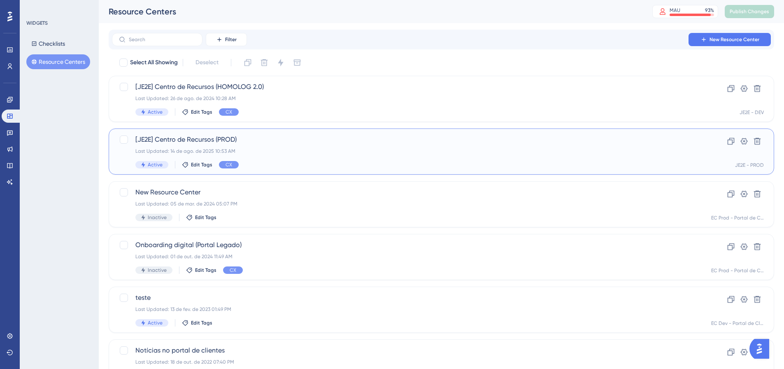
click at [292, 144] on div "[JE2E] Centro de Recursos (PROD) Last Updated: 14 de ago. de 2025 10:53 AM Acti…" at bounding box center [408, 152] width 546 height 34
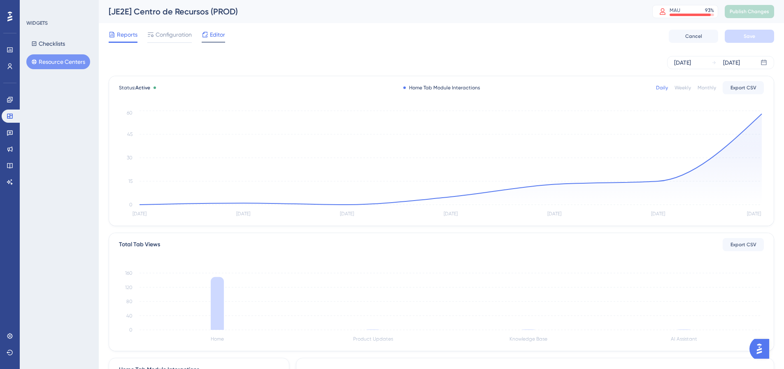
click at [211, 34] on span "Editor" at bounding box center [217, 35] width 15 height 10
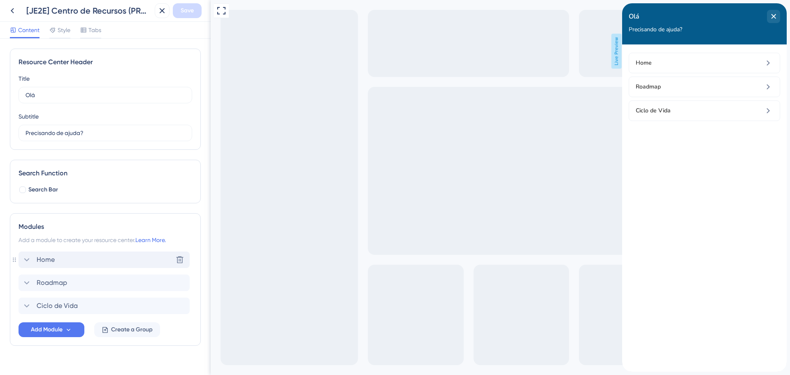
click at [53, 261] on span "Home" at bounding box center [46, 260] width 18 height 10
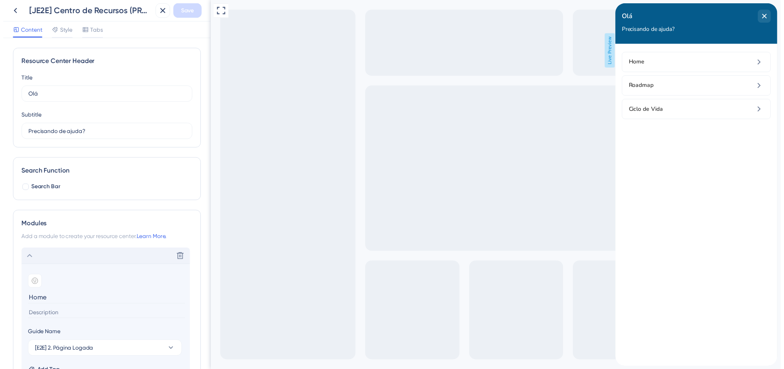
scroll to position [41, 0]
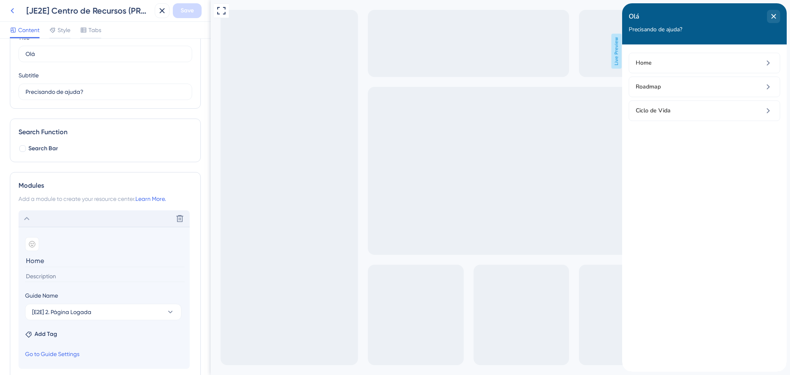
click at [13, 10] on icon at bounding box center [12, 11] width 10 height 10
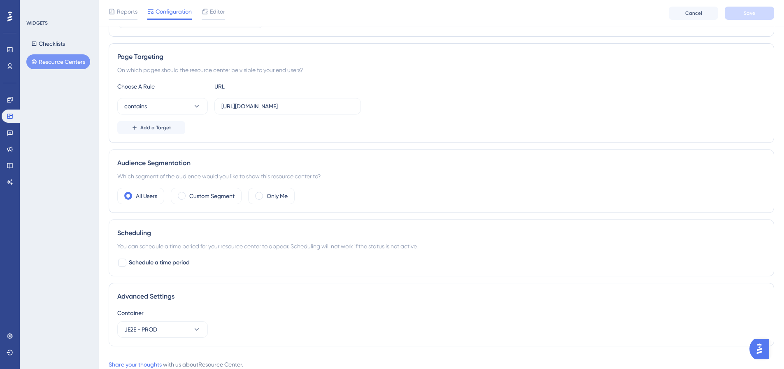
scroll to position [118, 0]
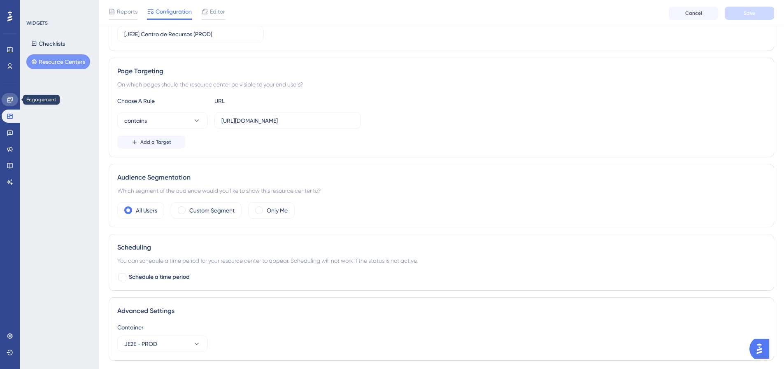
click at [8, 101] on icon at bounding box center [10, 99] width 7 height 7
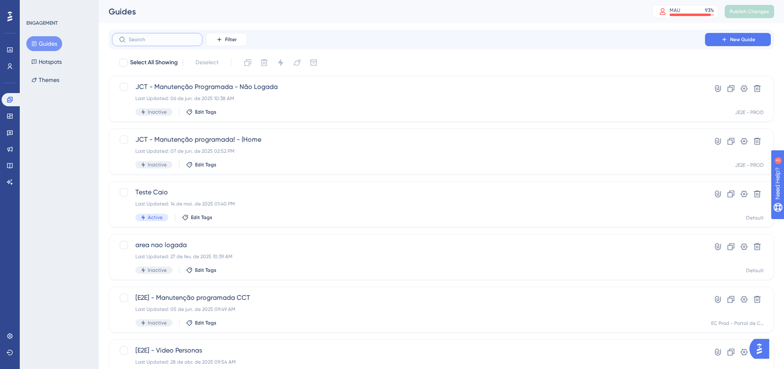
click at [144, 38] on input "text" at bounding box center [162, 40] width 67 height 6
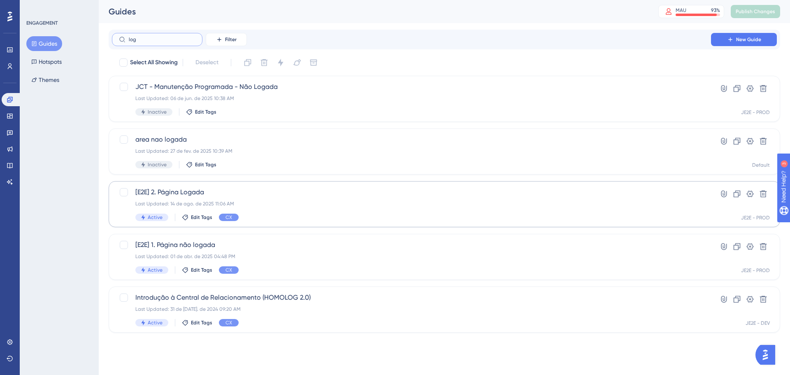
type input "log"
click at [296, 204] on div "Last Updated: 14 de ago. de 2025 11:06 AM" at bounding box center [411, 203] width 552 height 7
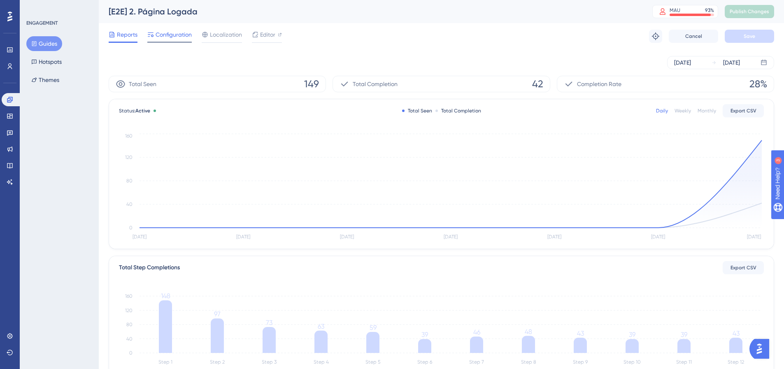
click at [170, 32] on span "Configuration" at bounding box center [173, 35] width 36 height 10
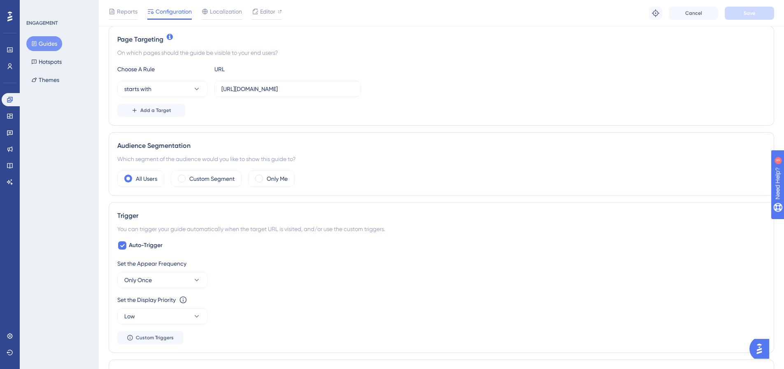
scroll to position [206, 0]
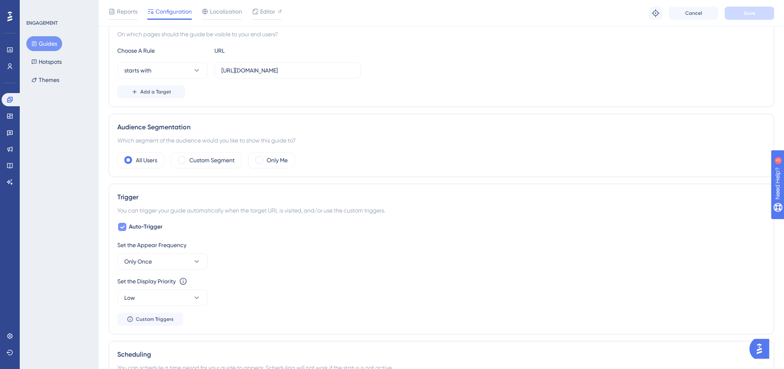
click at [124, 225] on icon at bounding box center [122, 226] width 5 height 7
checkbox input "false"
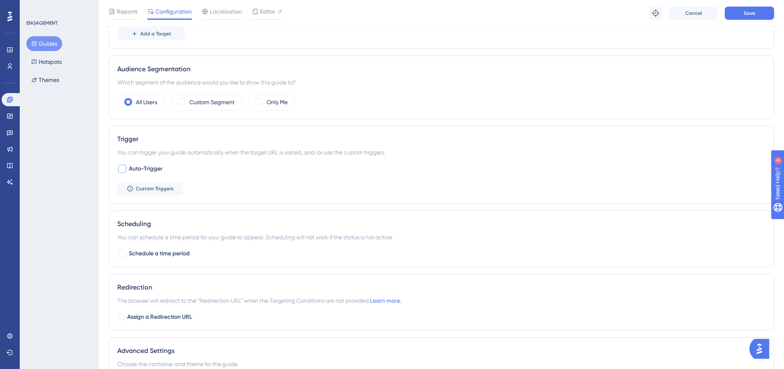
scroll to position [247, 0]
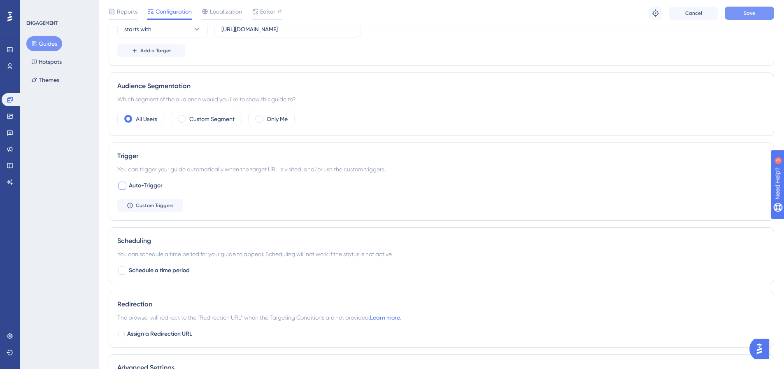
click at [745, 14] on span "Save" at bounding box center [749, 13] width 12 height 7
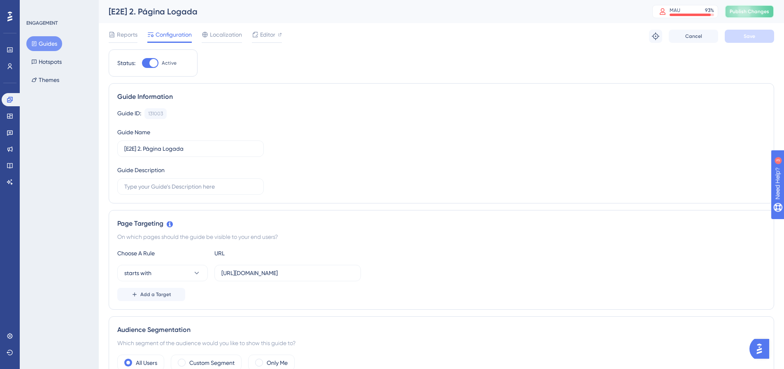
click at [740, 9] on span "Publish Changes" at bounding box center [748, 11] width 39 height 7
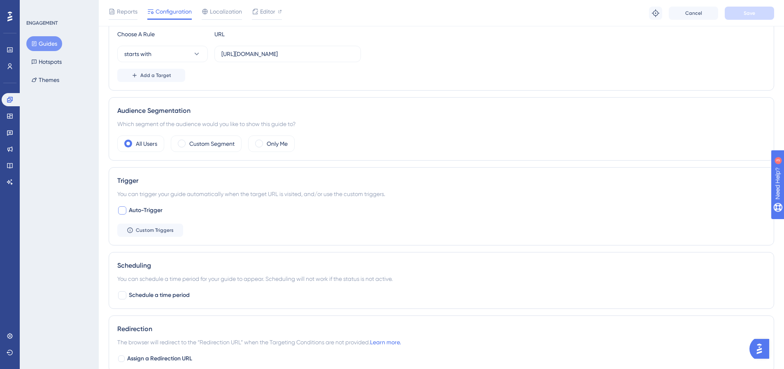
scroll to position [329, 0]
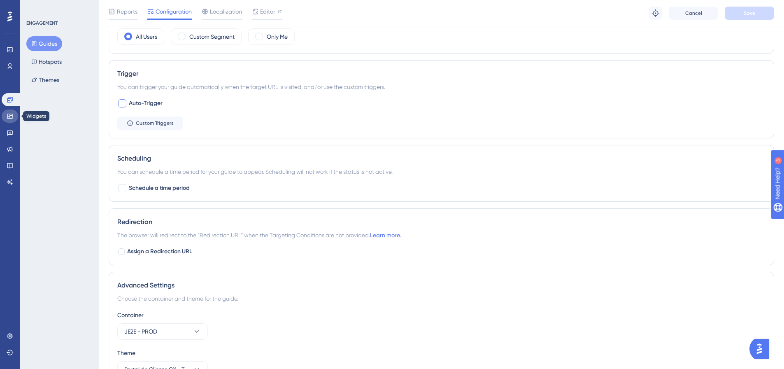
click at [11, 113] on icon at bounding box center [10, 116] width 7 height 7
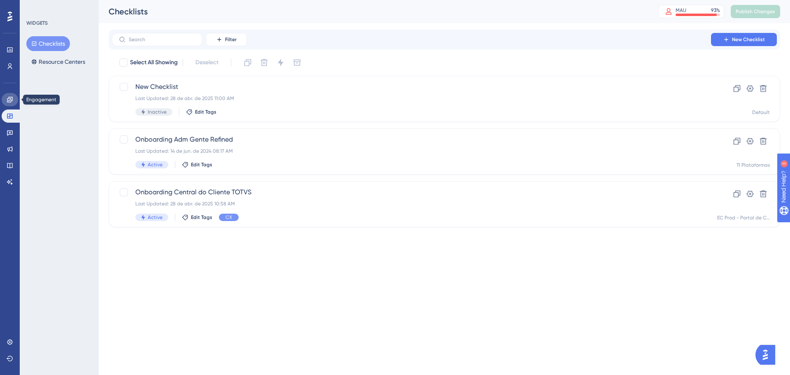
click at [8, 96] on link at bounding box center [10, 99] width 16 height 13
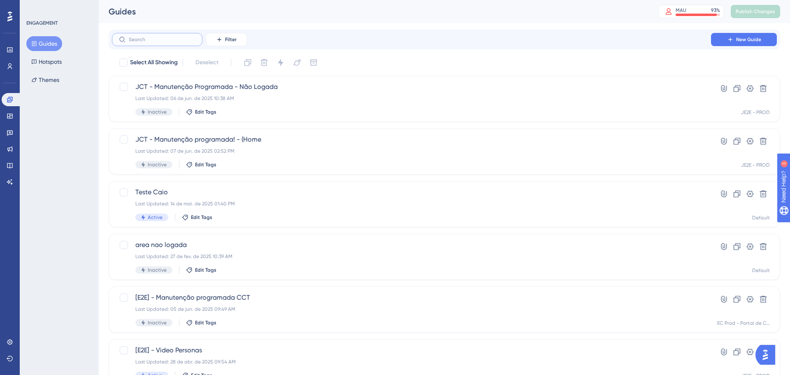
click at [139, 37] on input "text" at bounding box center [162, 40] width 67 height 6
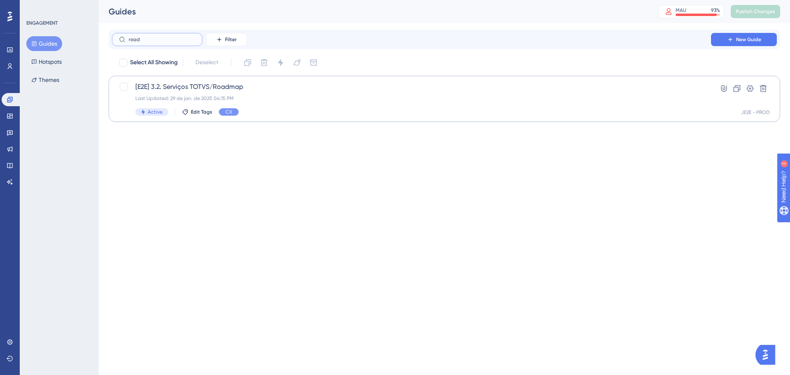
type input "road"
click at [255, 95] on div "Last Updated: 29 de jan. de 2025 04:15 PM" at bounding box center [411, 98] width 552 height 7
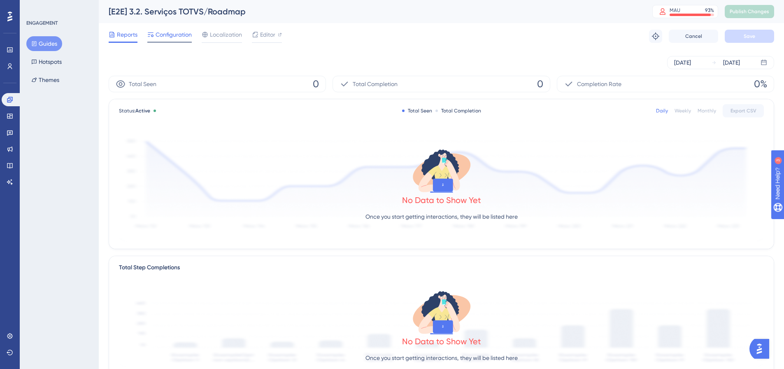
click at [173, 37] on span "Configuration" at bounding box center [173, 35] width 36 height 10
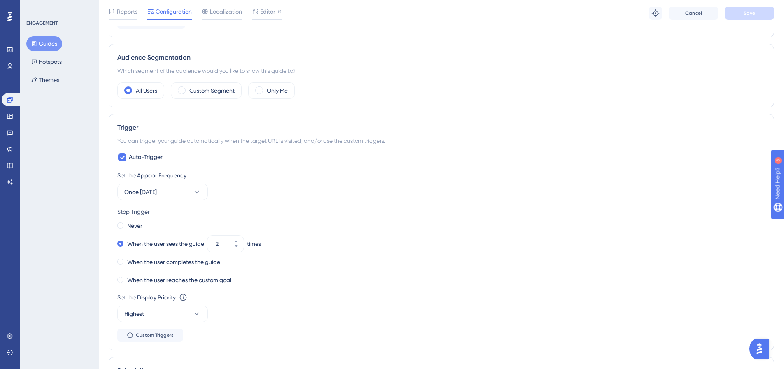
scroll to position [288, 0]
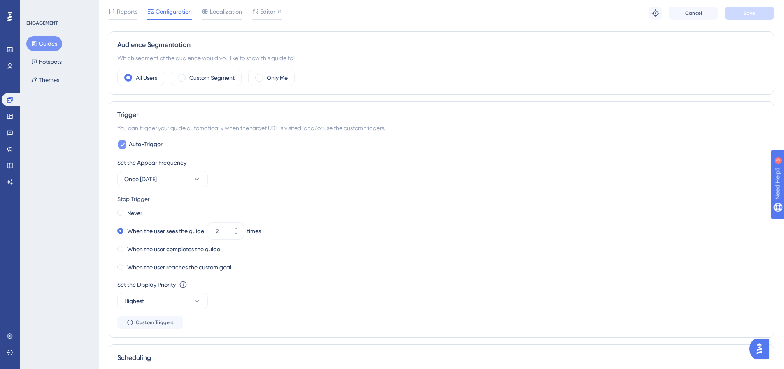
click at [125, 145] on div at bounding box center [122, 144] width 8 height 8
checkbox input "false"
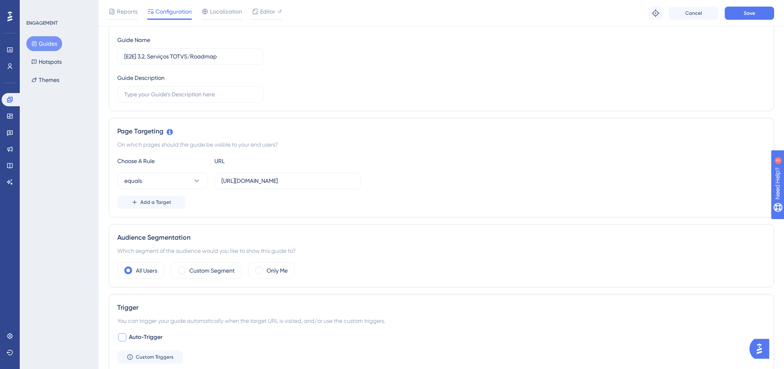
scroll to position [82, 0]
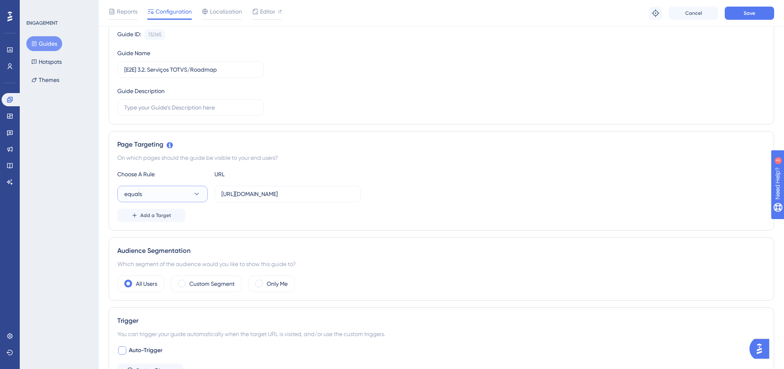
click at [186, 190] on button "equals" at bounding box center [162, 194] width 90 height 16
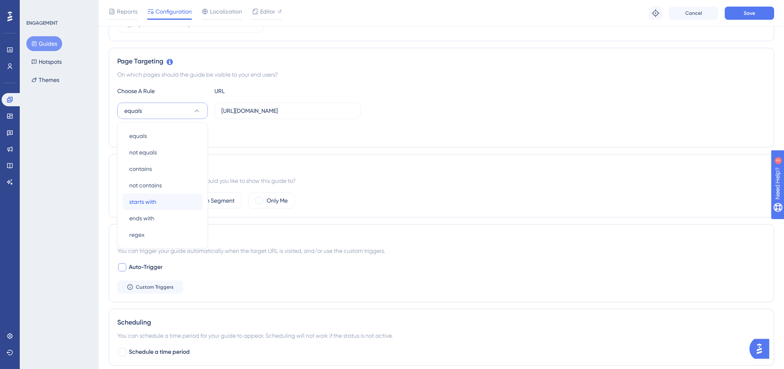
click at [153, 204] on span "starts with" at bounding box center [142, 202] width 27 height 10
click at [746, 11] on span "Save" at bounding box center [749, 13] width 12 height 7
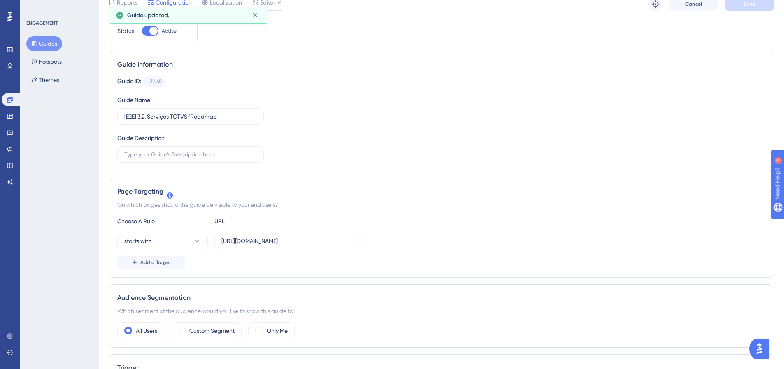
scroll to position [0, 0]
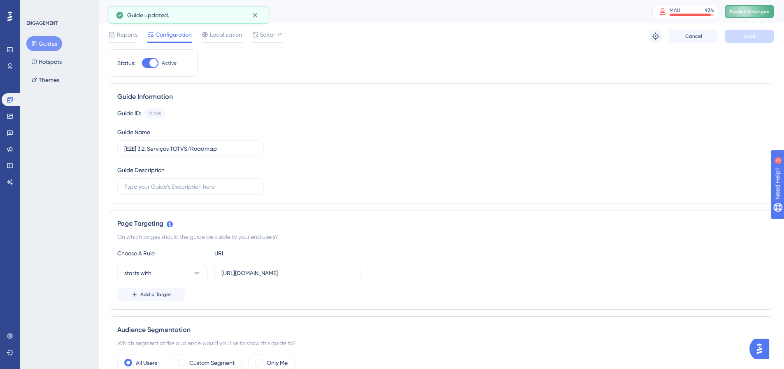
click at [748, 11] on span "Publish Changes" at bounding box center [748, 11] width 39 height 7
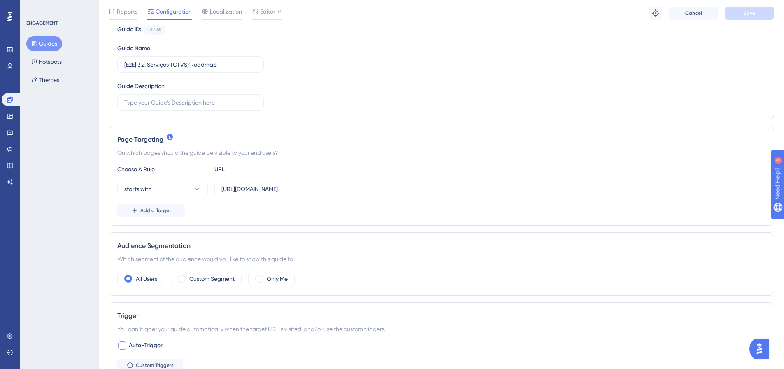
scroll to position [123, 0]
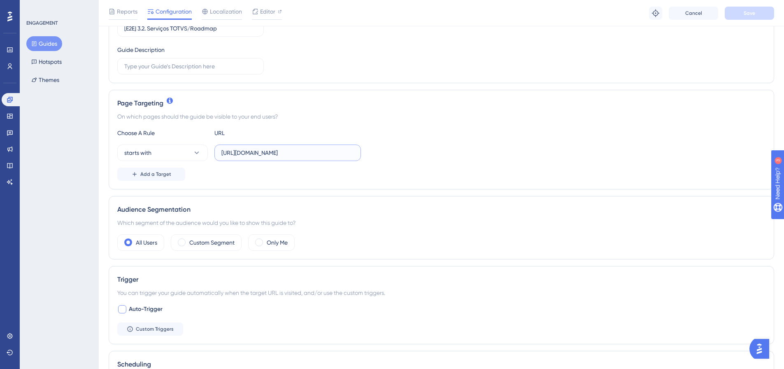
click at [263, 153] on input "[URL][DOMAIN_NAME]" at bounding box center [287, 152] width 132 height 9
click at [260, 10] on span "Editor" at bounding box center [267, 12] width 15 height 10
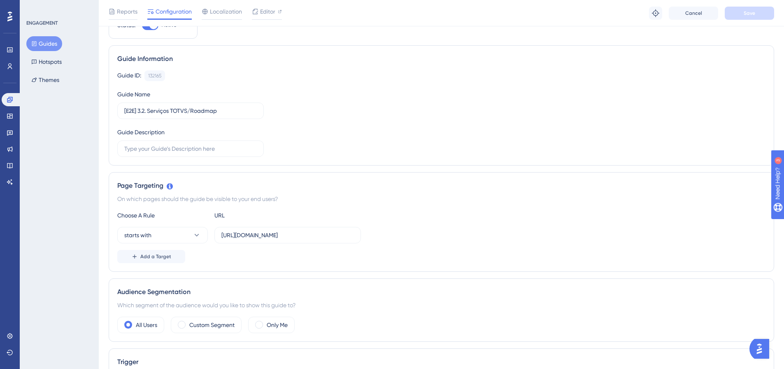
scroll to position [165, 0]
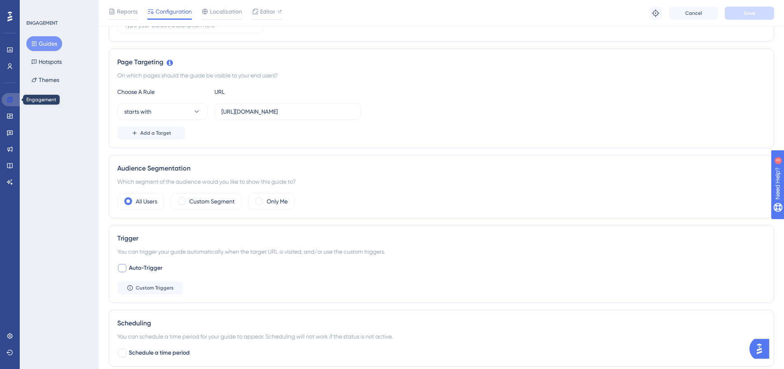
click at [10, 97] on icon at bounding box center [10, 99] width 7 height 7
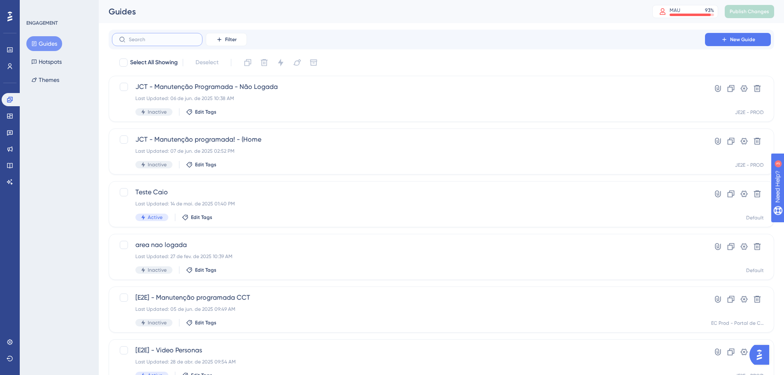
click at [170, 39] on input "text" at bounding box center [162, 40] width 67 height 6
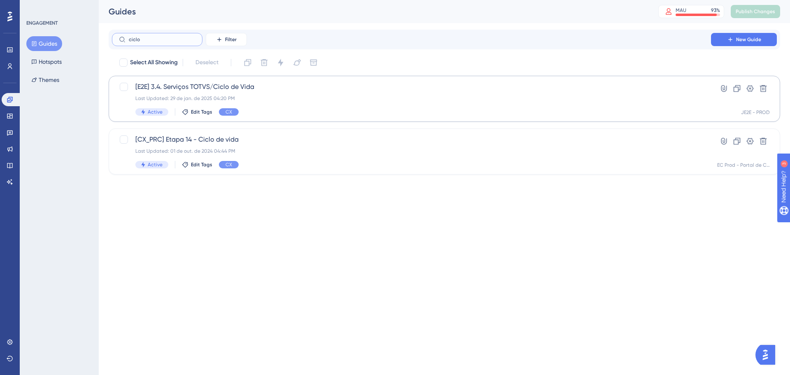
type input "ciclo"
click at [289, 87] on span "[E2E] 3.4. Serviços TOTVS/Ciclo de Vida" at bounding box center [411, 87] width 552 height 10
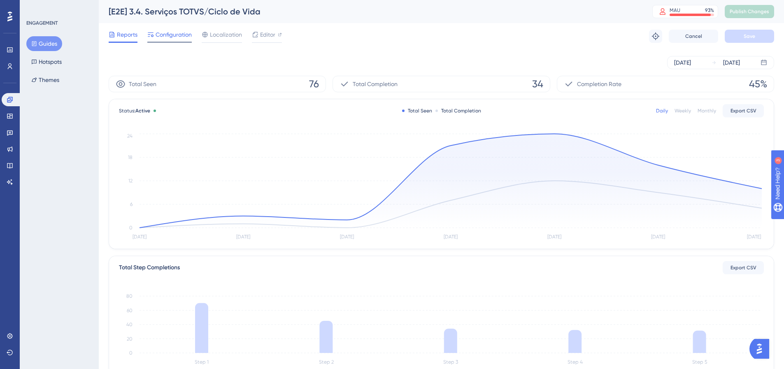
click at [166, 35] on span "Configuration" at bounding box center [173, 35] width 36 height 10
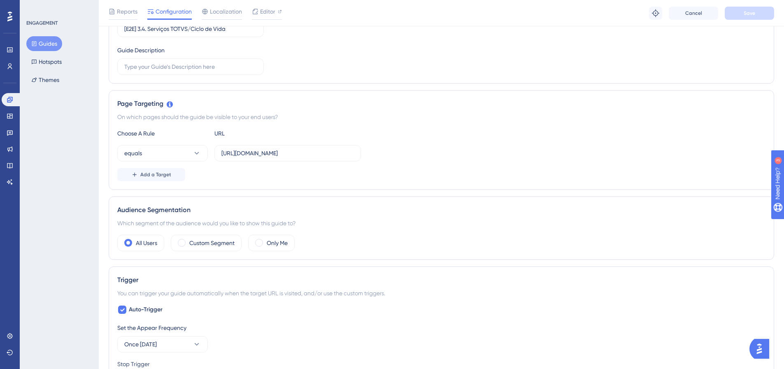
scroll to position [123, 0]
click at [122, 312] on icon at bounding box center [122, 309] width 5 height 7
checkbox input "false"
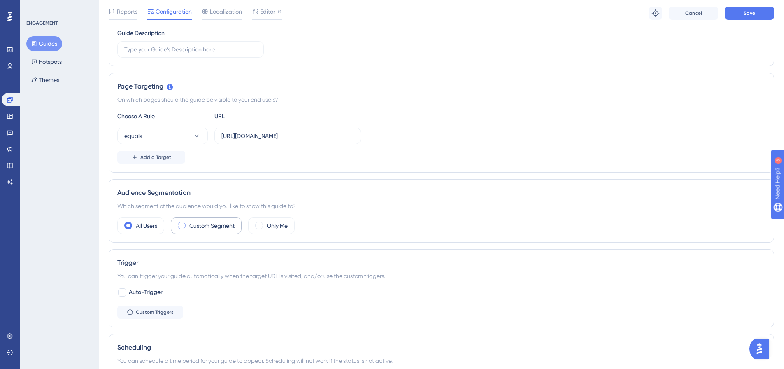
scroll to position [165, 0]
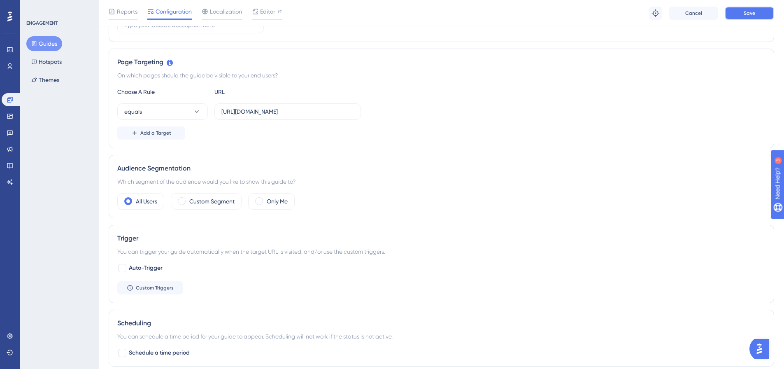
click at [753, 12] on span "Save" at bounding box center [749, 13] width 12 height 7
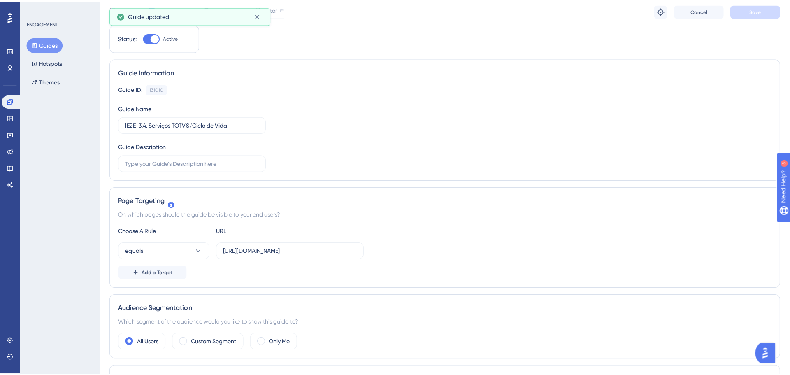
scroll to position [0, 0]
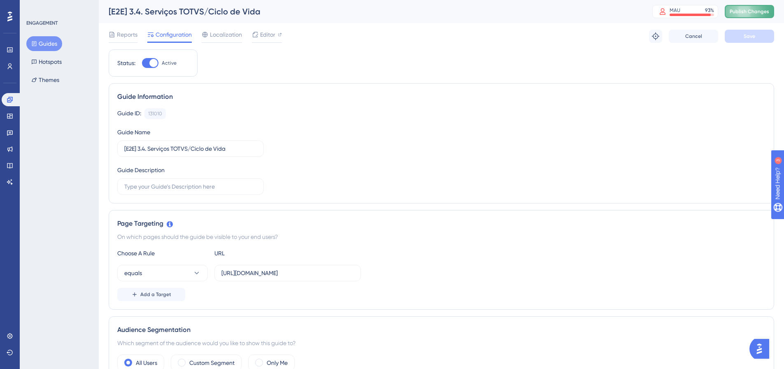
click at [752, 9] on span "Publish Changes" at bounding box center [748, 11] width 39 height 7
drag, startPoint x: 9, startPoint y: 115, endPoint x: 27, endPoint y: 122, distance: 18.8
click at [10, 115] on icon at bounding box center [10, 116] width 7 height 7
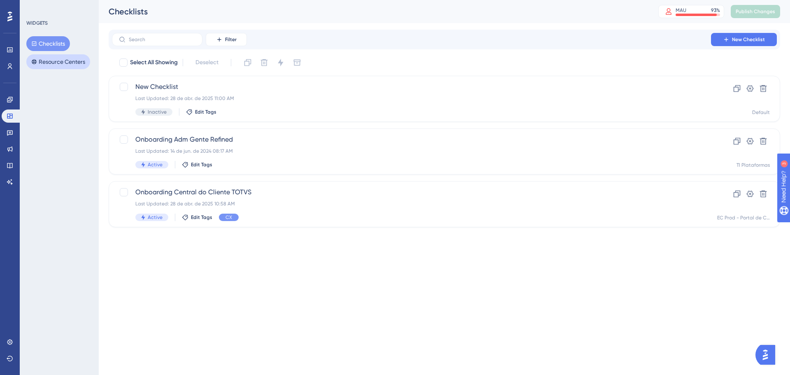
click at [46, 61] on button "Resource Centers" at bounding box center [58, 61] width 64 height 15
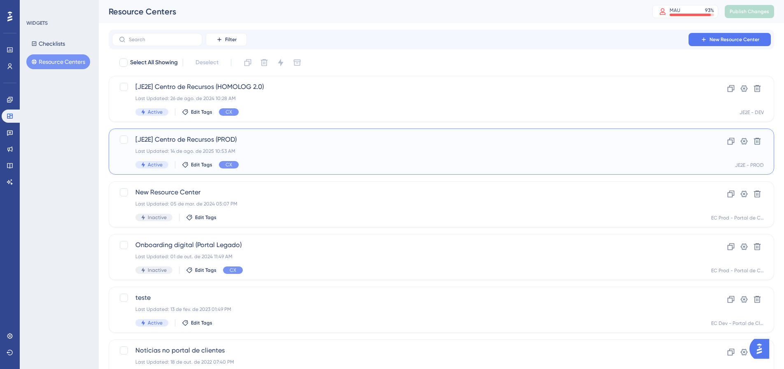
click at [276, 146] on div "[JE2E] Centro de Recursos (PROD) Last Updated: 14 de ago. de 2025 10:53 AM Acti…" at bounding box center [408, 152] width 546 height 34
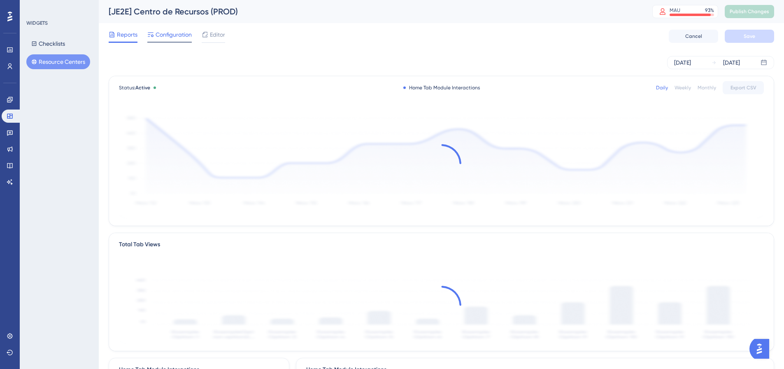
click at [180, 35] on span "Configuration" at bounding box center [173, 35] width 36 height 10
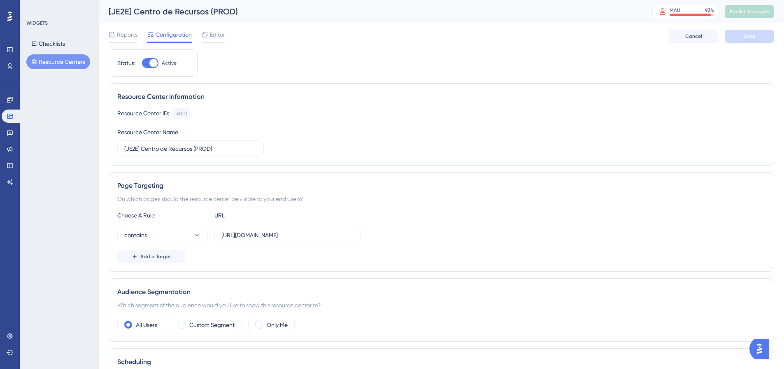
click at [218, 35] on span "Editor" at bounding box center [217, 35] width 15 height 10
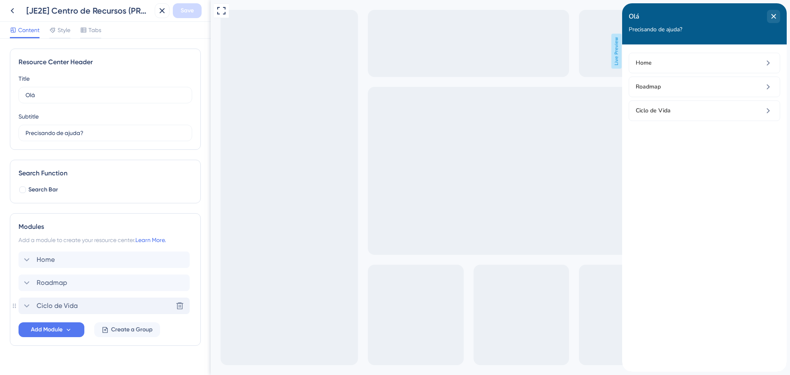
click at [87, 306] on div "Ciclo de Vida Delete" at bounding box center [104, 305] width 171 height 16
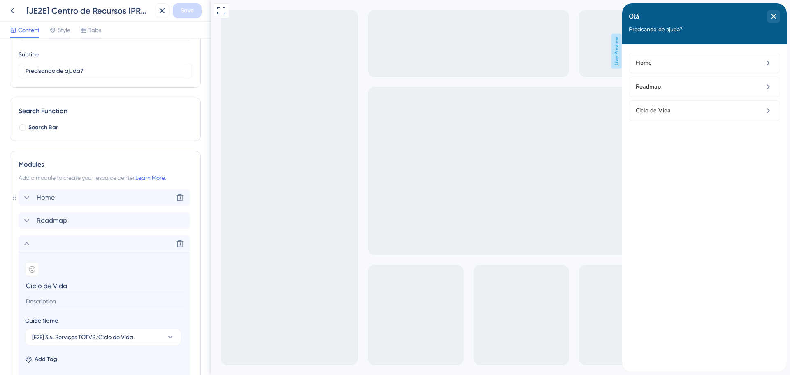
scroll to position [82, 0]
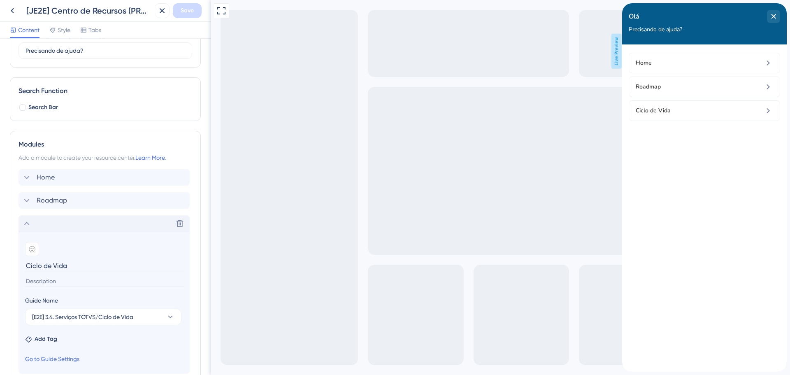
click at [27, 223] on icon at bounding box center [27, 223] width 10 height 10
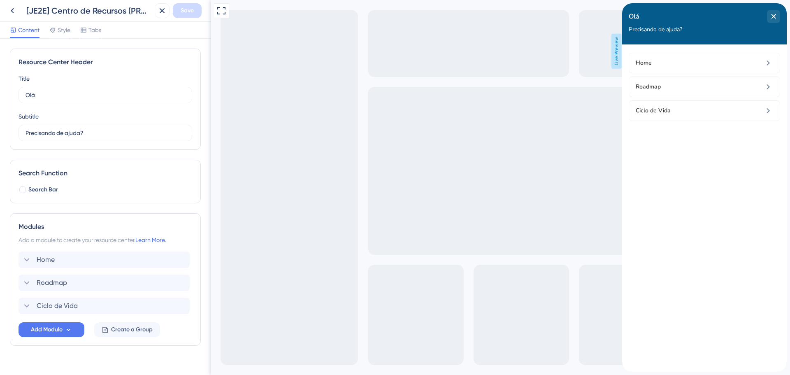
scroll to position [0, 0]
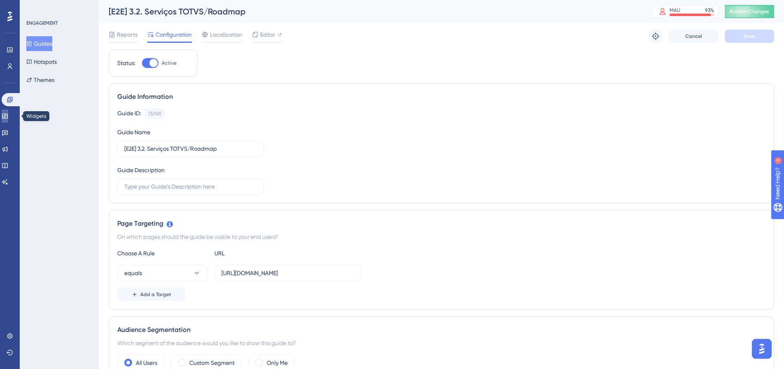
click at [8, 118] on icon at bounding box center [5, 116] width 7 height 7
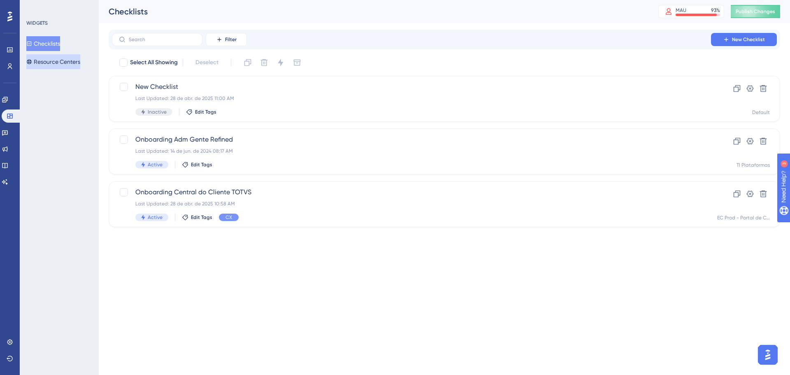
click at [57, 61] on button "Resource Centers" at bounding box center [53, 61] width 54 height 15
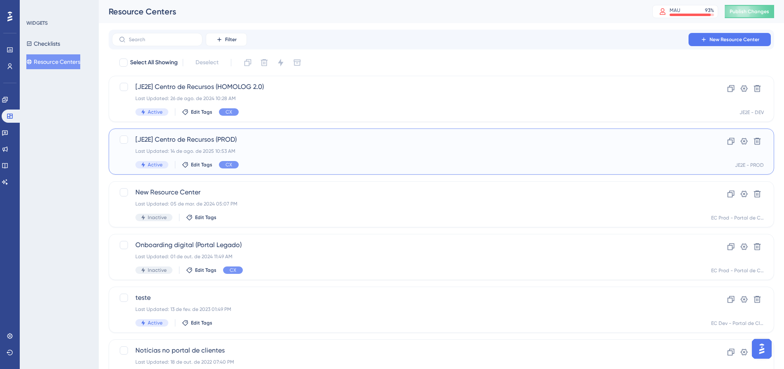
click at [286, 146] on div "[JE2E] Centro de Recursos (PROD) Last Updated: 14 de ago. de 2025 10:53 AM Acti…" at bounding box center [408, 152] width 546 height 34
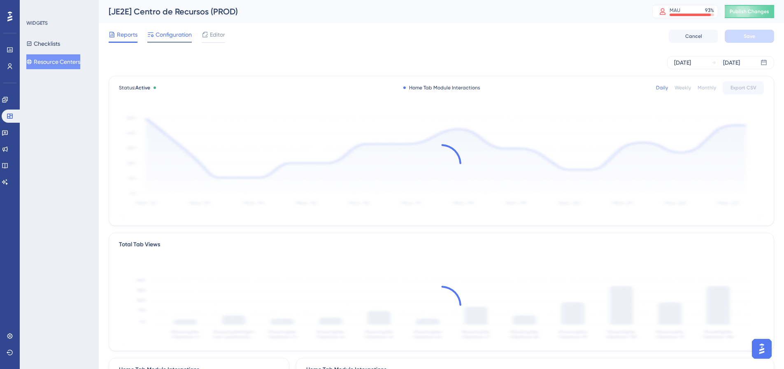
click at [168, 32] on span "Configuration" at bounding box center [173, 35] width 36 height 10
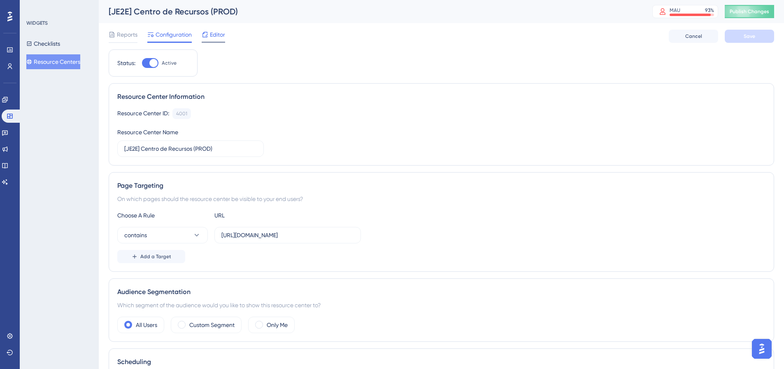
click at [219, 37] on span "Editor" at bounding box center [217, 35] width 15 height 10
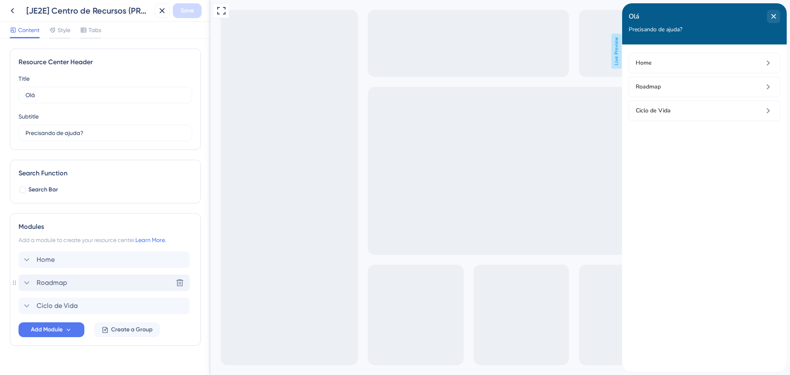
click at [44, 284] on span "Roadmap" at bounding box center [52, 283] width 30 height 10
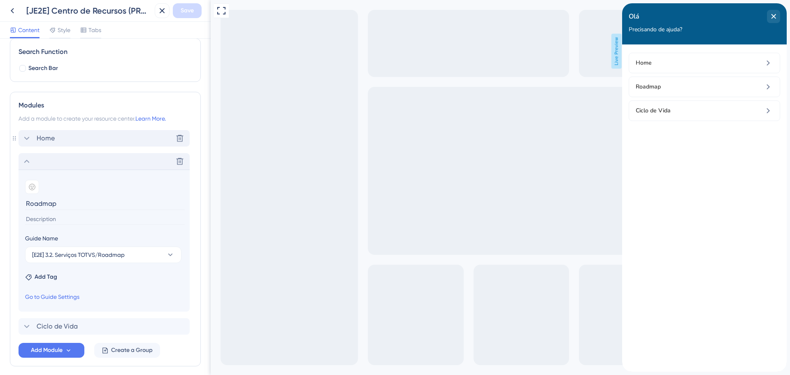
scroll to position [123, 0]
click at [169, 250] on icon at bounding box center [170, 252] width 8 height 8
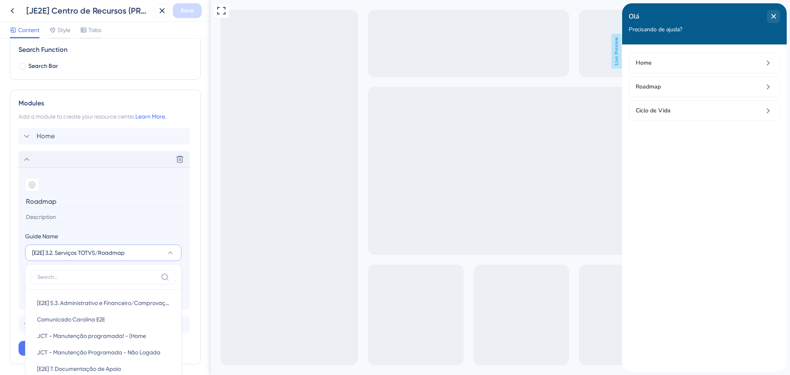
click at [200, 190] on div "Resource Center Header Title Olá 25 Olá Subtitle Precisando de ajuda? 16 Search…" at bounding box center [105, 207] width 211 height 336
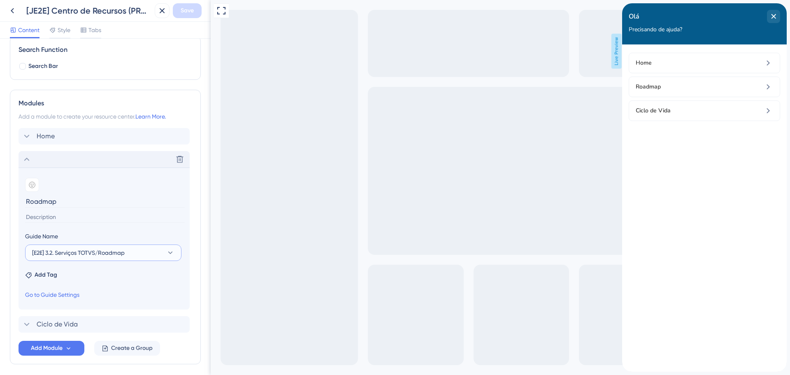
click at [167, 251] on icon at bounding box center [170, 252] width 8 height 8
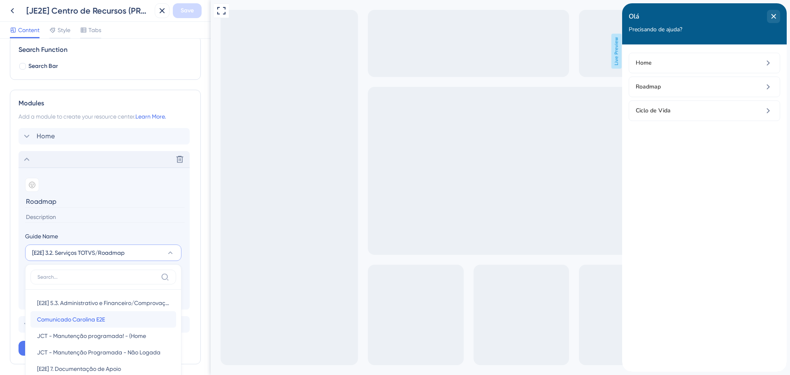
click at [97, 316] on span "Comunicado Carolina E2E" at bounding box center [71, 319] width 68 height 10
type input "Comunicado Carolina E2E"
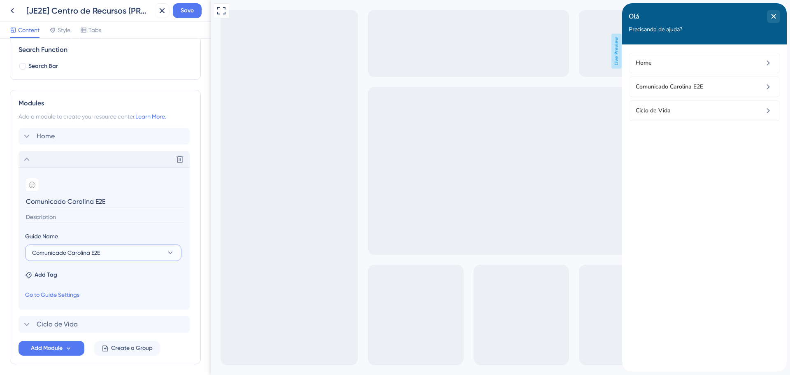
click at [119, 255] on button "Comunicado Carolina E2E" at bounding box center [103, 252] width 156 height 16
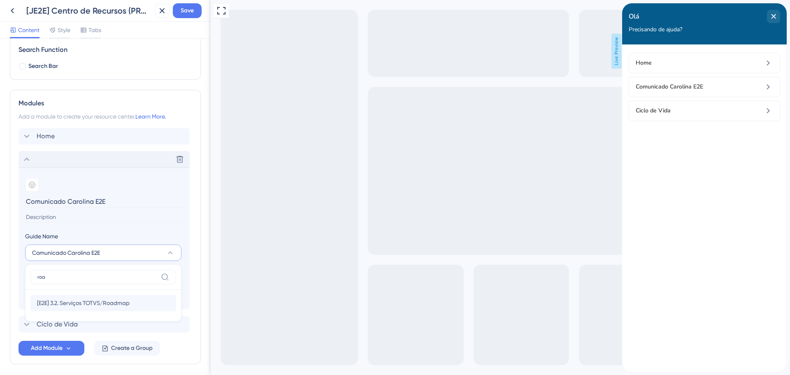
type input "roa"
click at [95, 305] on span "[E2E] 3.2. Serviços TOTVS/Roadmap" at bounding box center [83, 303] width 93 height 10
type input "[E2E] 3.2. Serviços TOTVS/Roadmap"
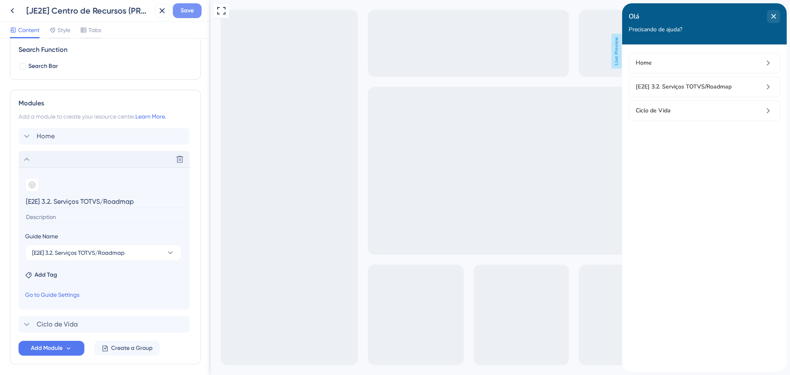
click at [191, 11] on span "Save" at bounding box center [187, 11] width 13 height 10
click at [9, 9] on icon at bounding box center [12, 11] width 10 height 10
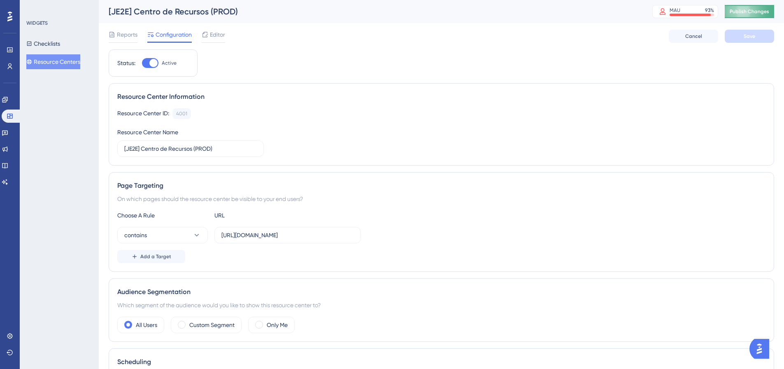
click at [750, 11] on span "Publish Changes" at bounding box center [748, 11] width 39 height 7
click at [10, 114] on icon at bounding box center [9, 116] width 5 height 5
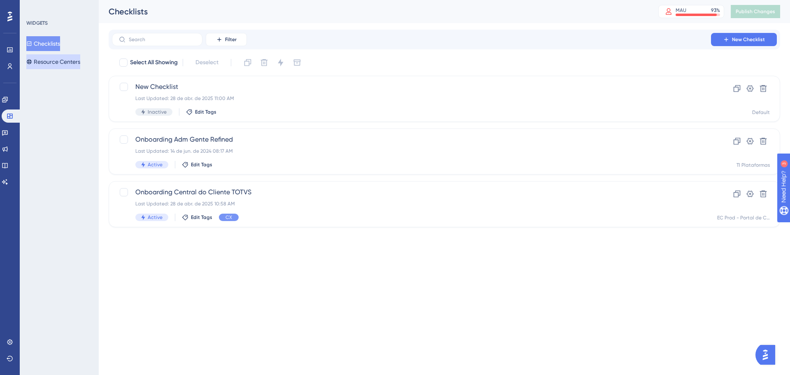
click at [56, 63] on button "Resource Centers" at bounding box center [53, 61] width 54 height 15
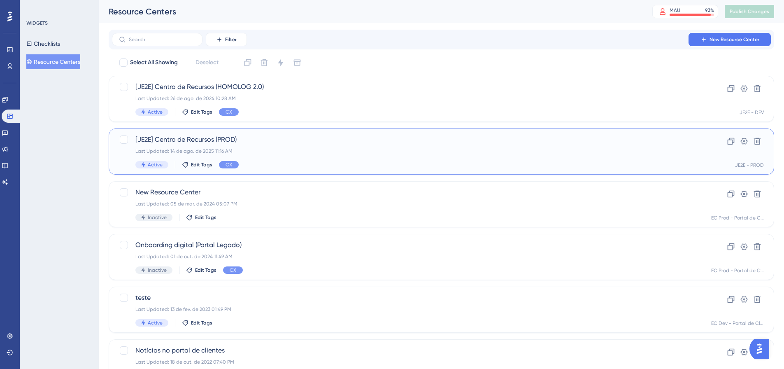
click at [271, 150] on div "Last Updated: 14 de ago. de 2025 11:16 AM" at bounding box center [408, 151] width 546 height 7
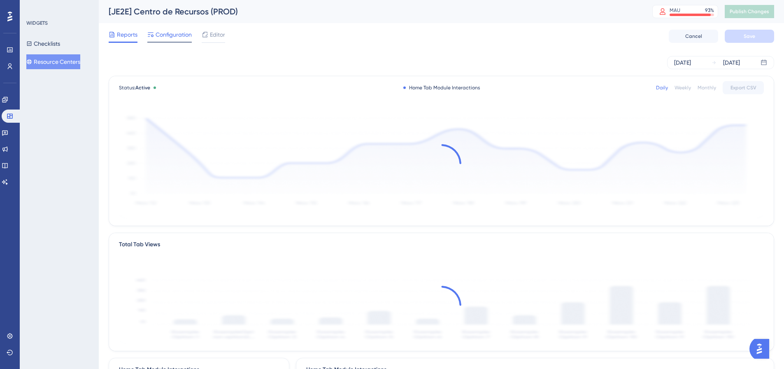
click at [173, 35] on span "Configuration" at bounding box center [173, 35] width 36 height 10
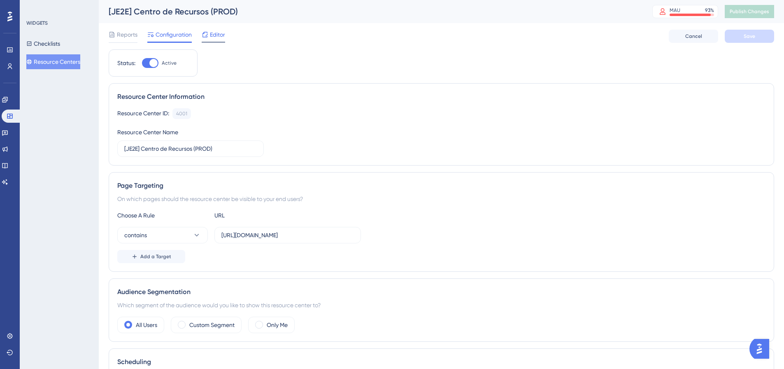
click at [224, 34] on span "Editor" at bounding box center [217, 35] width 15 height 10
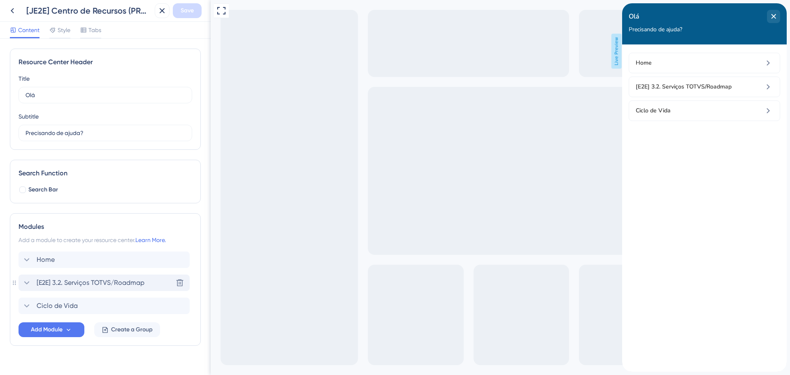
click at [106, 283] on span "[E2E] 3.2. Serviços TOTVS/Roadmap" at bounding box center [91, 283] width 108 height 10
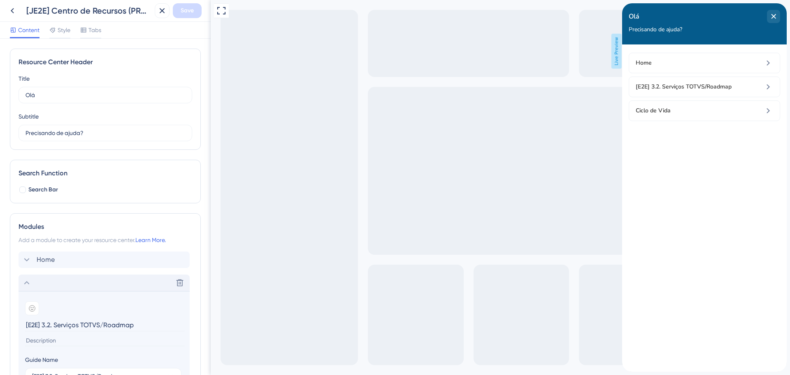
click at [135, 323] on input "[E2E] 3.2. Serviços TOTVS/Roadmap" at bounding box center [105, 324] width 160 height 13
click at [106, 323] on input "[E2E] 3.2. Serviços TOTVS/Roadmap" at bounding box center [105, 324] width 160 height 13
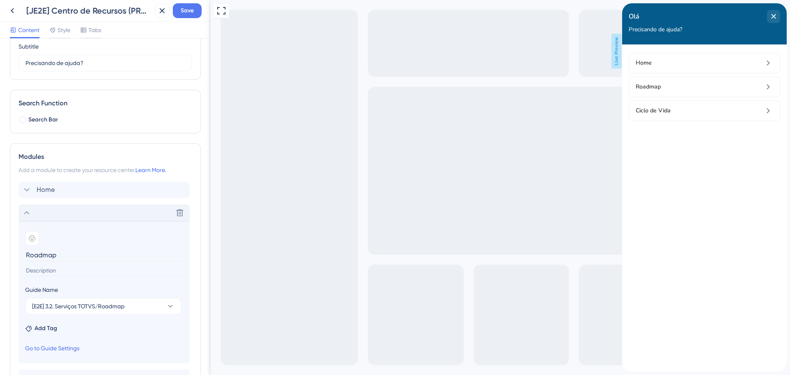
scroll to position [82, 0]
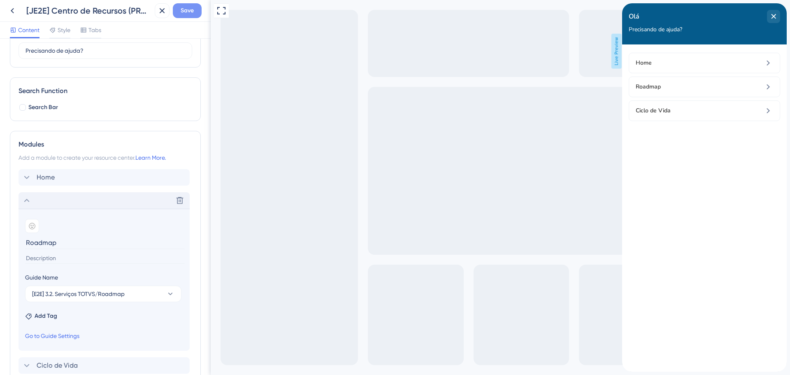
type input "Roadmap"
click at [185, 7] on span "Save" at bounding box center [187, 11] width 13 height 10
click at [29, 200] on icon at bounding box center [27, 200] width 10 height 10
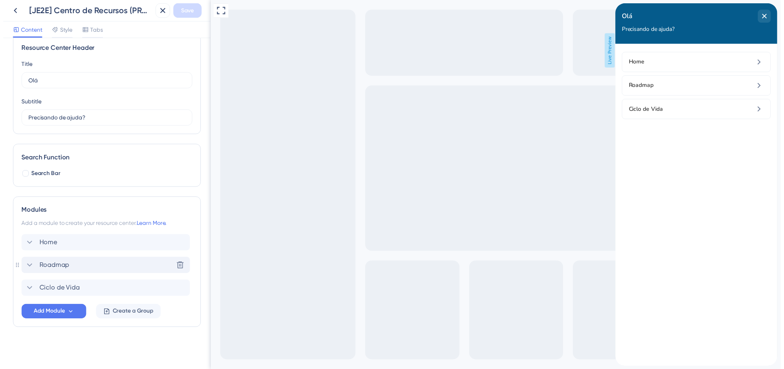
scroll to position [14, 0]
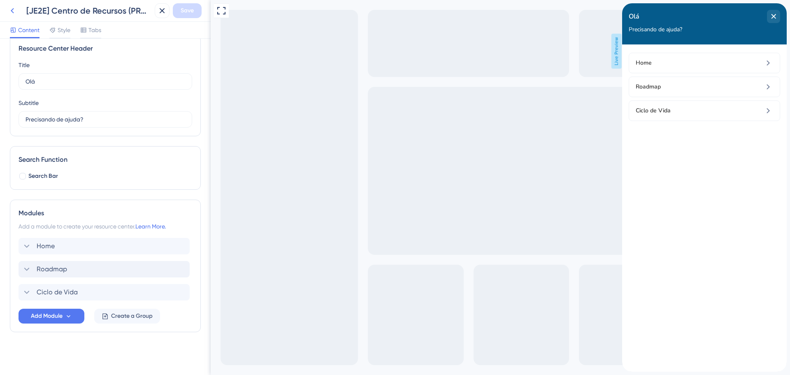
click at [10, 9] on icon at bounding box center [12, 11] width 10 height 10
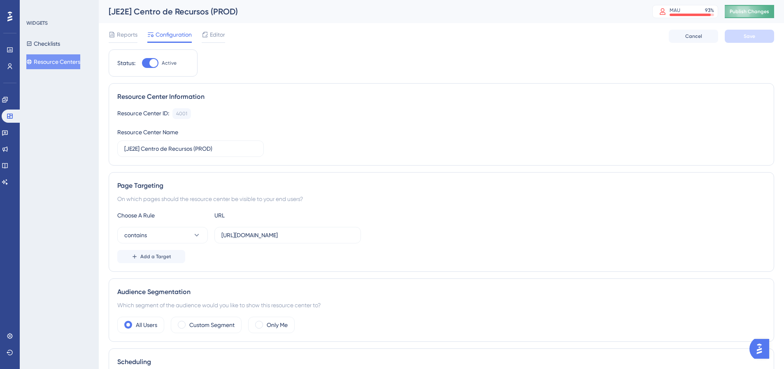
click at [757, 11] on span "Publish Changes" at bounding box center [748, 11] width 39 height 7
click at [8, 98] on icon at bounding box center [5, 99] width 7 height 7
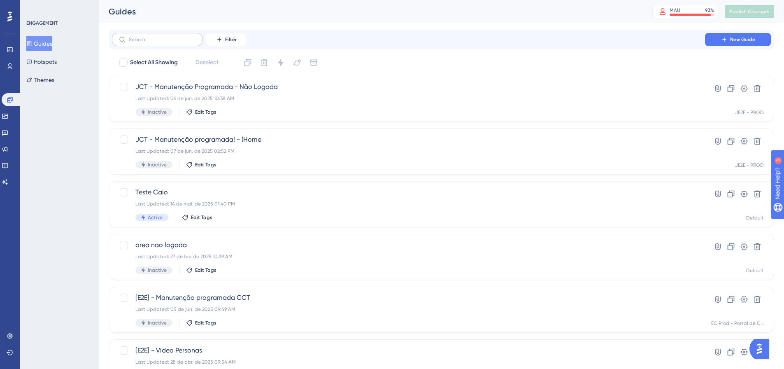
click at [145, 36] on label at bounding box center [157, 39] width 90 height 13
click at [145, 37] on input "text" at bounding box center [162, 40] width 67 height 6
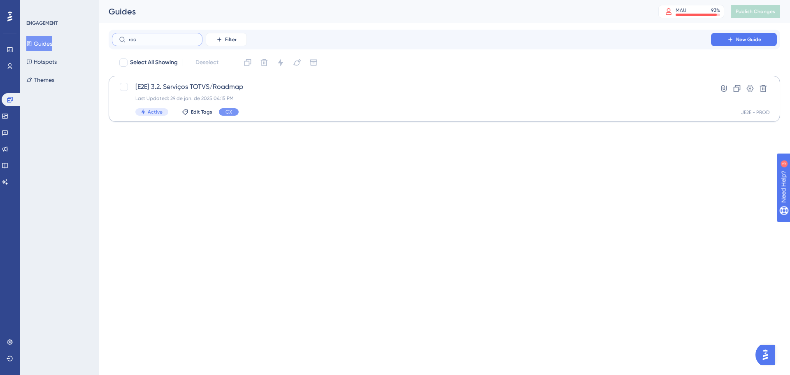
type input "roa"
click at [259, 91] on span "[E2E] 3.2. Serviços TOTVS/Roadmap" at bounding box center [411, 87] width 552 height 10
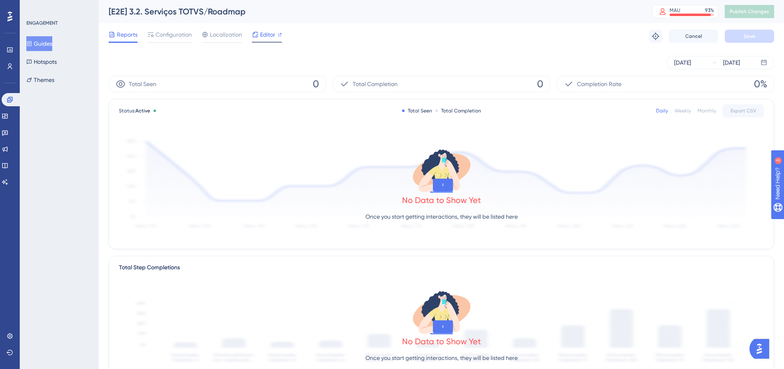
click at [266, 37] on span "Editor" at bounding box center [267, 35] width 15 height 10
click at [165, 35] on span "Configuration" at bounding box center [173, 35] width 36 height 10
click at [169, 35] on span "Configuration" at bounding box center [173, 35] width 36 height 10
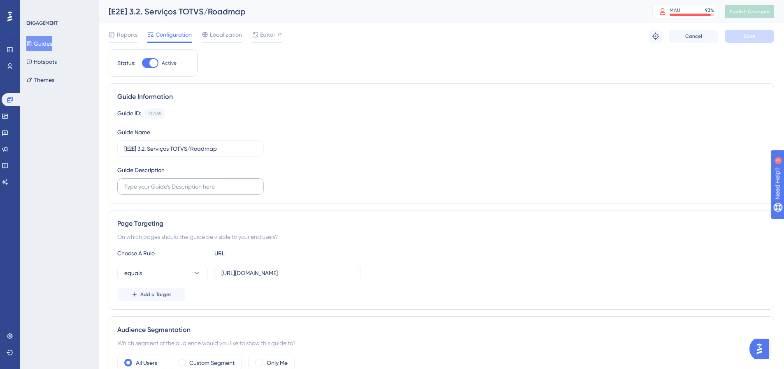
scroll to position [41, 0]
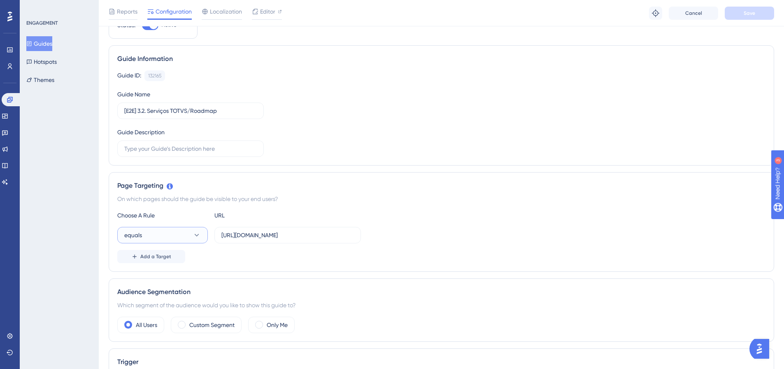
click at [172, 238] on button "equals" at bounding box center [162, 235] width 90 height 16
click at [195, 350] on div "regex regex" at bounding box center [162, 358] width 67 height 16
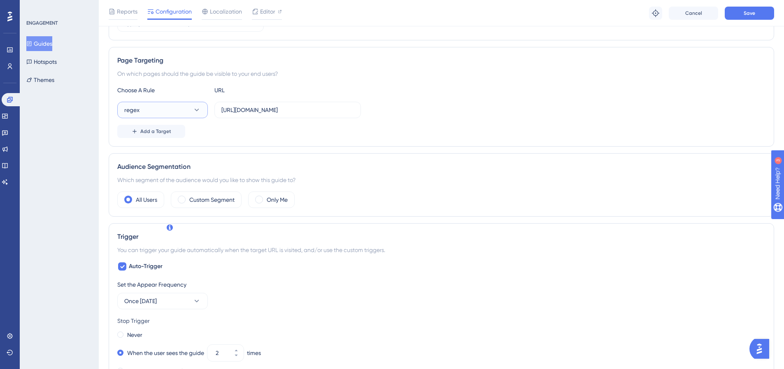
click at [171, 110] on button "regex" at bounding box center [162, 110] width 90 height 16
click at [152, 201] on span "starts with" at bounding box center [142, 201] width 27 height 10
click at [270, 114] on input "https://centraldeatendimento.totvs.com/hc/pt-br/articles/4958755036567-Novidade…" at bounding box center [287, 109] width 132 height 9
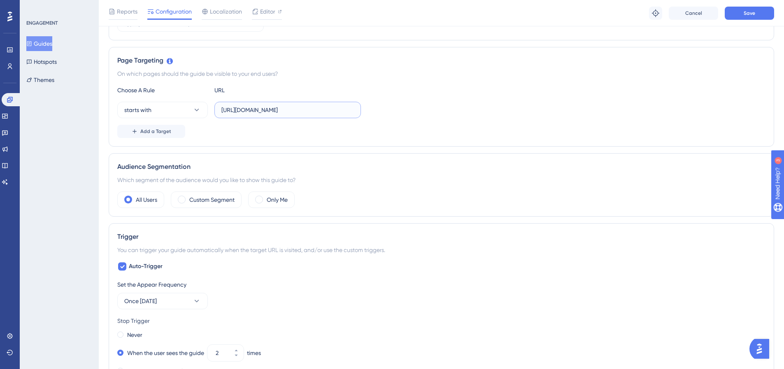
click at [270, 114] on input "https://centraldeatendimento.totvs.com/hc/pt-br/articles/4958755036567-Novidade…" at bounding box center [287, 109] width 132 height 9
click at [265, 11] on span "Editor" at bounding box center [267, 12] width 15 height 10
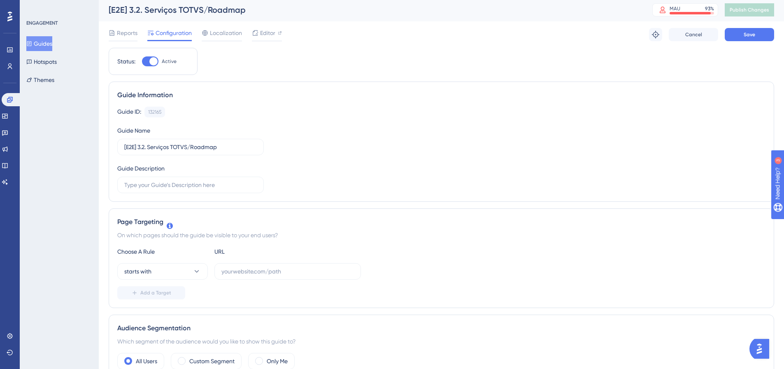
scroll to position [0, 0]
click at [265, 34] on span "Editor" at bounding box center [267, 35] width 15 height 10
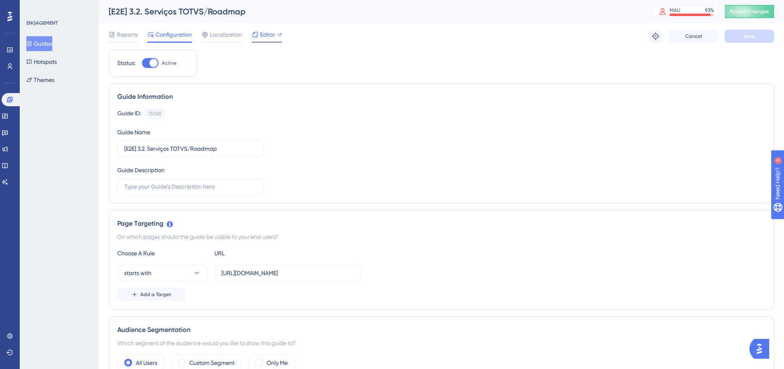
click at [264, 32] on span "Editor" at bounding box center [267, 35] width 15 height 10
click at [10, 100] on icon at bounding box center [10, 99] width 7 height 7
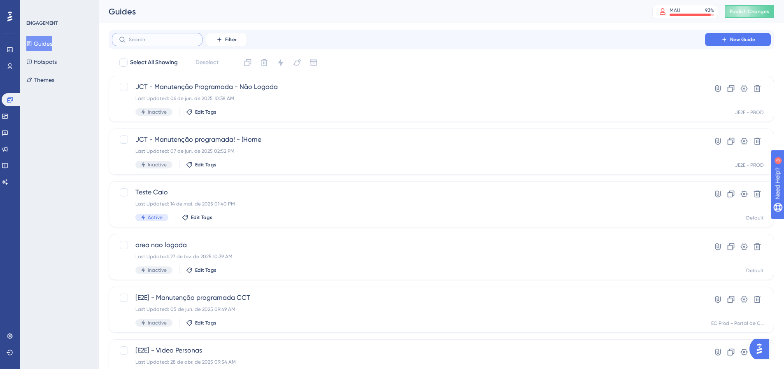
click at [172, 40] on input "text" at bounding box center [162, 40] width 67 height 6
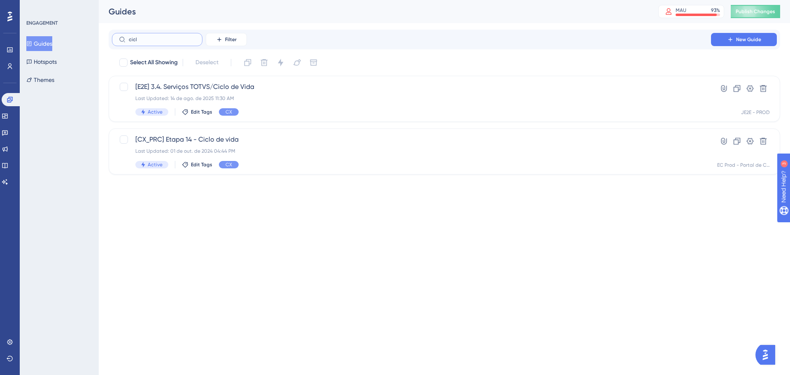
type input "ciclo"
click at [277, 90] on span "[E2E] 3.4. Serviços TOTVS/Ciclo de Vida" at bounding box center [411, 87] width 552 height 10
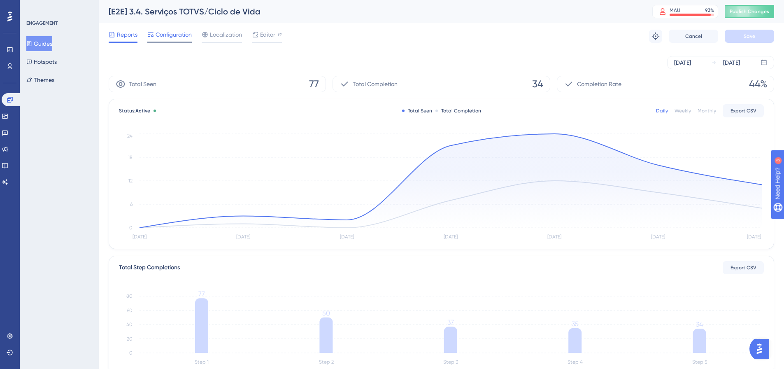
click at [174, 34] on span "Configuration" at bounding box center [173, 35] width 36 height 10
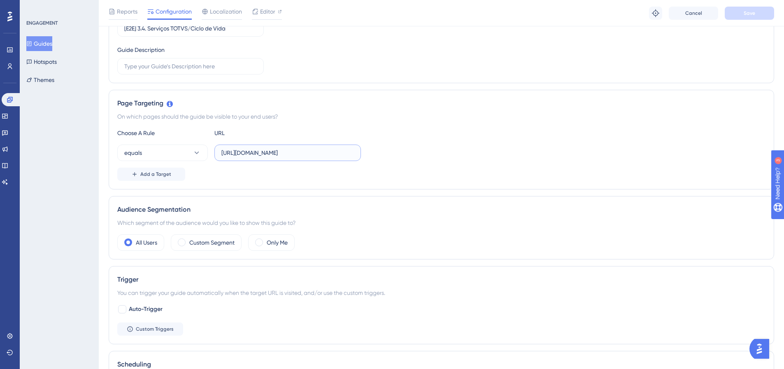
scroll to position [0, 83]
drag, startPoint x: 271, startPoint y: 154, endPoint x: 361, endPoint y: 152, distance: 90.1
click at [361, 152] on div "equals https://suporte.totvs.com/portal/p/10098/customer-portal-dashboard/lifec…" at bounding box center [441, 152] width 648 height 16
click at [381, 155] on div "equals https://suporte.totvs.com/portal/p/10098/customer-portal-dashboard/lifec…" at bounding box center [441, 152] width 648 height 16
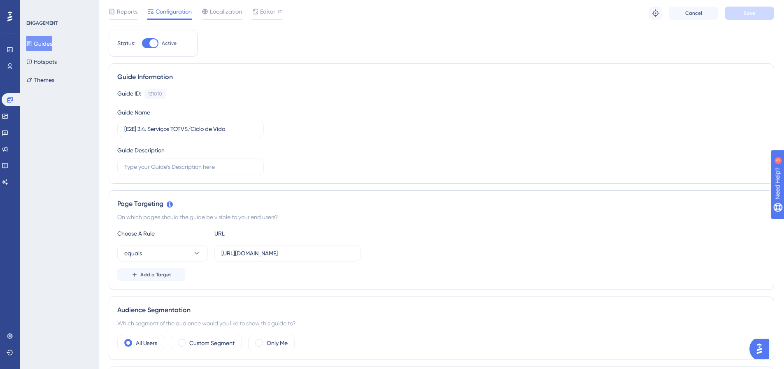
scroll to position [0, 0]
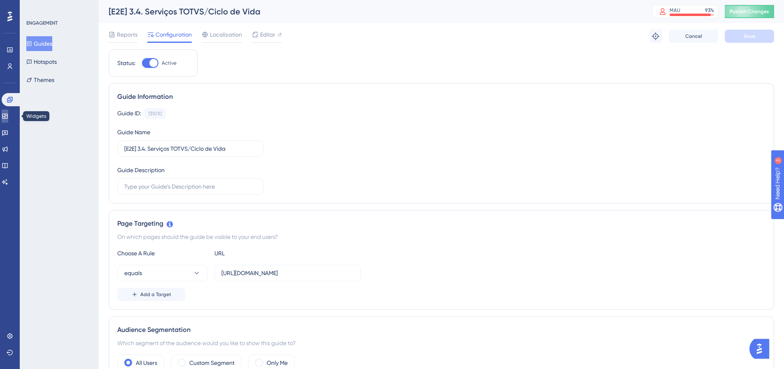
click at [7, 114] on icon at bounding box center [4, 116] width 5 height 5
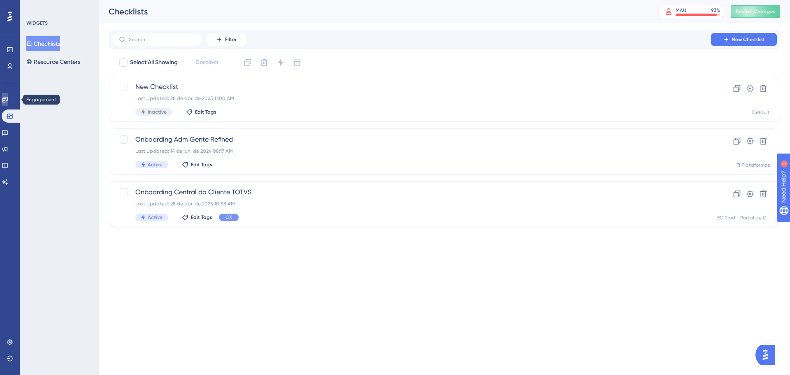
click at [7, 101] on icon at bounding box center [4, 99] width 5 height 5
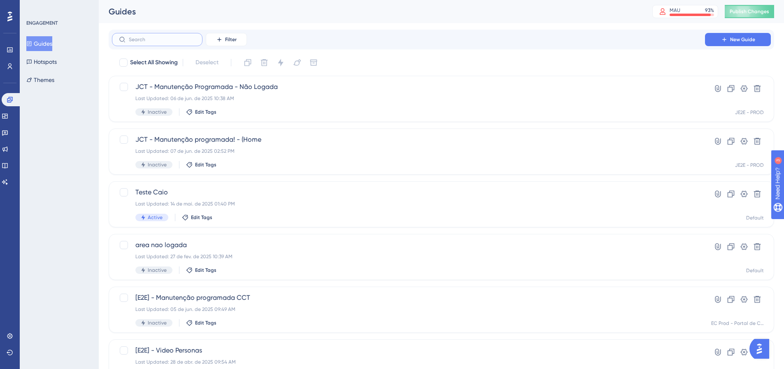
click at [153, 39] on input "text" at bounding box center [162, 40] width 67 height 6
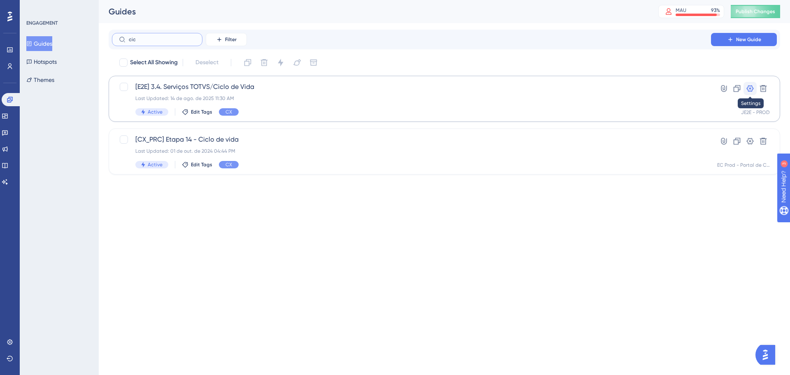
type input "cic"
click at [752, 87] on icon at bounding box center [750, 88] width 7 height 7
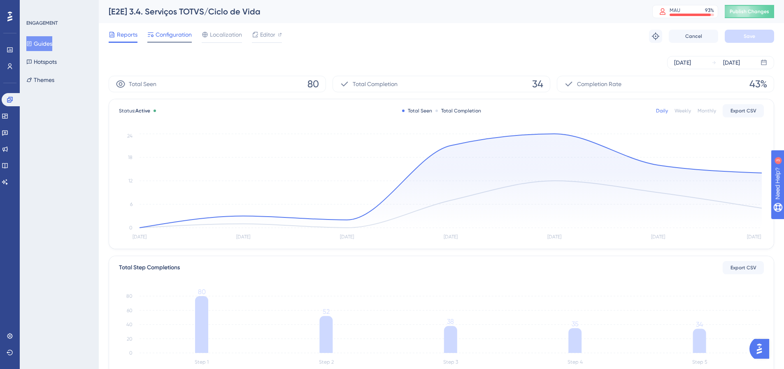
click at [182, 36] on span "Configuration" at bounding box center [173, 35] width 36 height 10
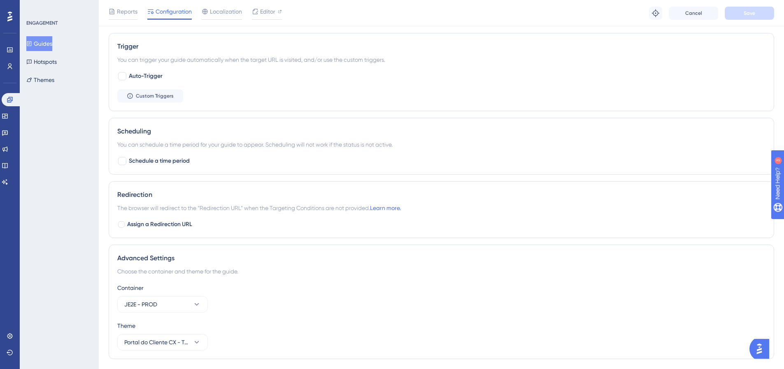
scroll to position [379, 0]
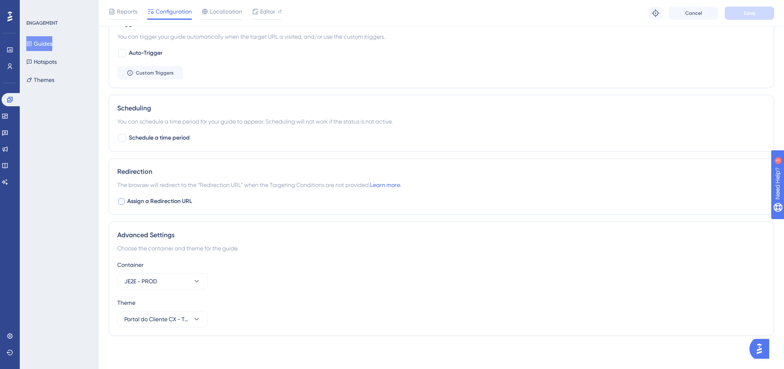
click at [124, 201] on div at bounding box center [121, 201] width 7 height 7
checkbox input "true"
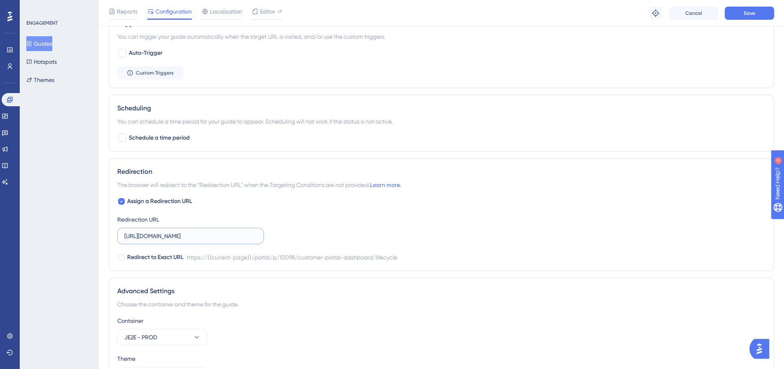
scroll to position [0, 83]
drag, startPoint x: 197, startPoint y: 232, endPoint x: 275, endPoint y: 238, distance: 78.8
click at [275, 238] on div "Assign a Redirection URL Redirection URL https://suporte.totvs.com/portal/p/100…" at bounding box center [441, 229] width 648 height 66
click at [124, 260] on div at bounding box center [121, 257] width 8 height 8
checkbox input "true"
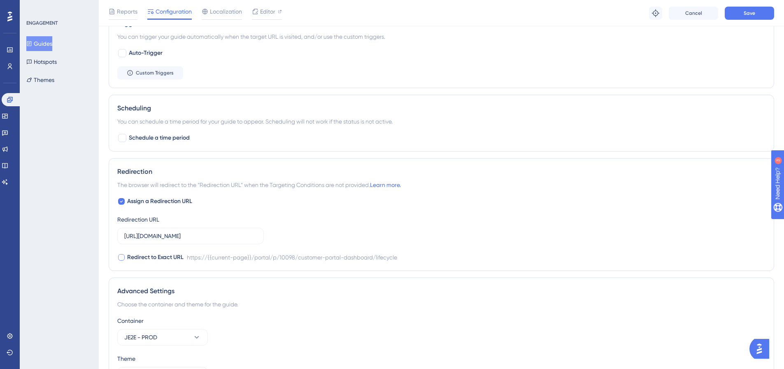
scroll to position [0, 0]
click at [752, 16] on button "Save" at bounding box center [748, 13] width 49 height 13
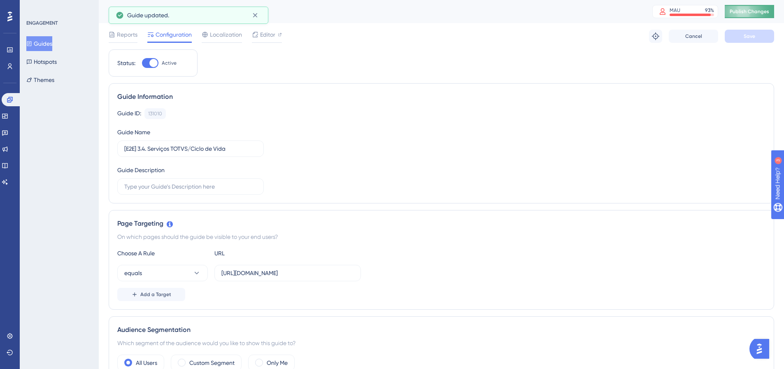
click at [764, 14] on span "Publish Changes" at bounding box center [748, 11] width 39 height 7
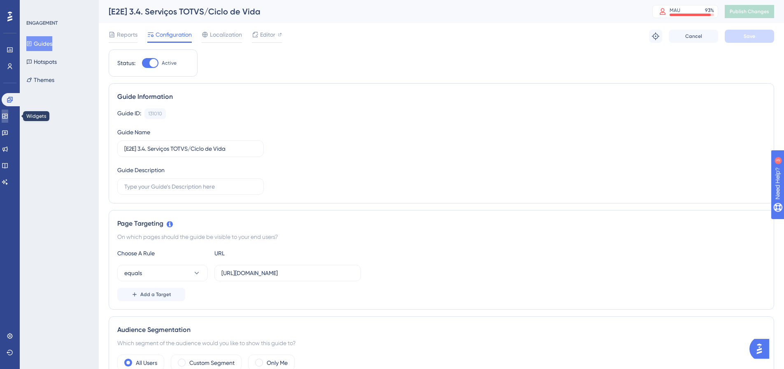
click at [7, 116] on icon at bounding box center [4, 116] width 5 height 5
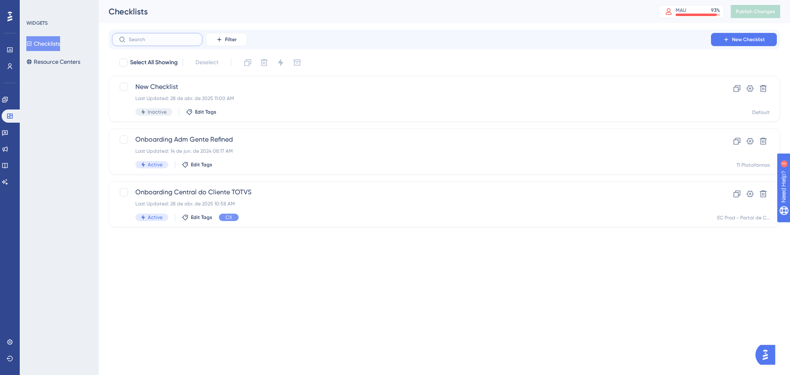
click at [142, 38] on input "text" at bounding box center [162, 40] width 67 height 6
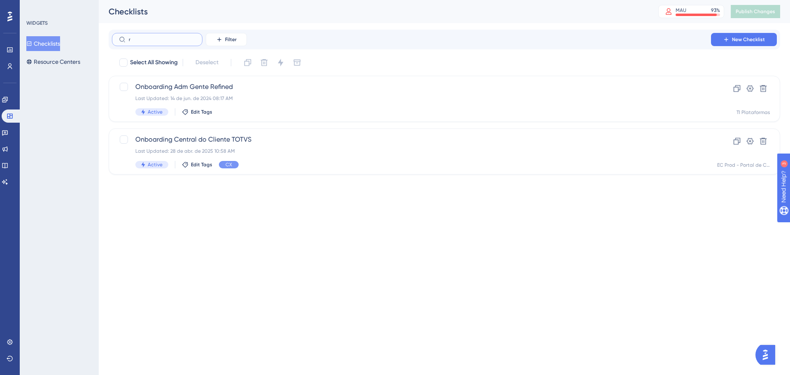
type input "ro"
checkbox input "true"
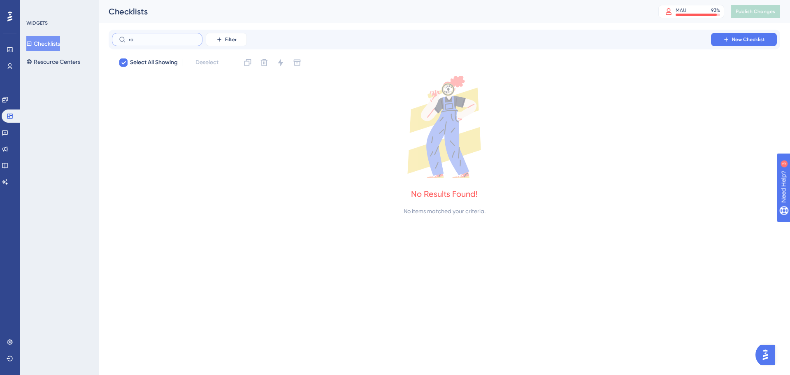
type input "r"
checkbox input "false"
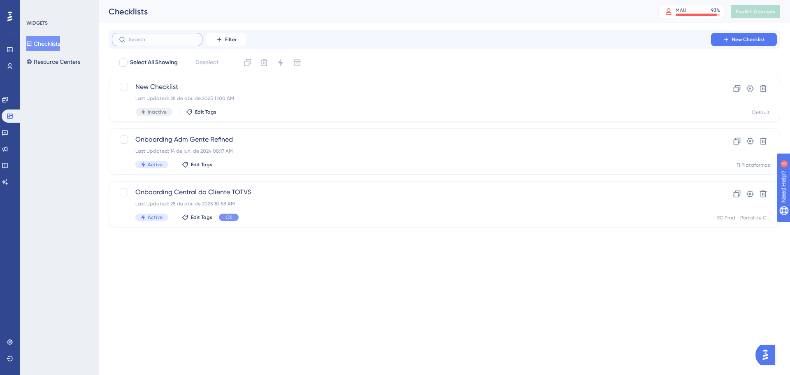
type input "n"
click at [8, 100] on icon at bounding box center [5, 99] width 7 height 7
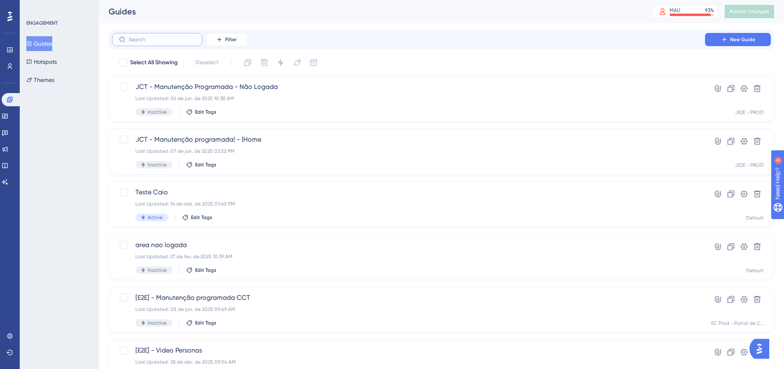
click at [144, 37] on input "text" at bounding box center [162, 40] width 67 height 6
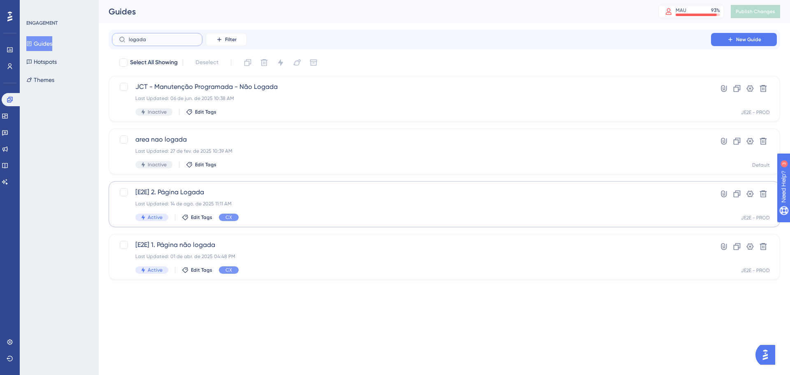
type input "logada"
click at [261, 200] on div "[E2E] 2. Página Logada Last Updated: 14 de ago. de 2025 11:11 AM Active Edit Ta…" at bounding box center [411, 204] width 552 height 34
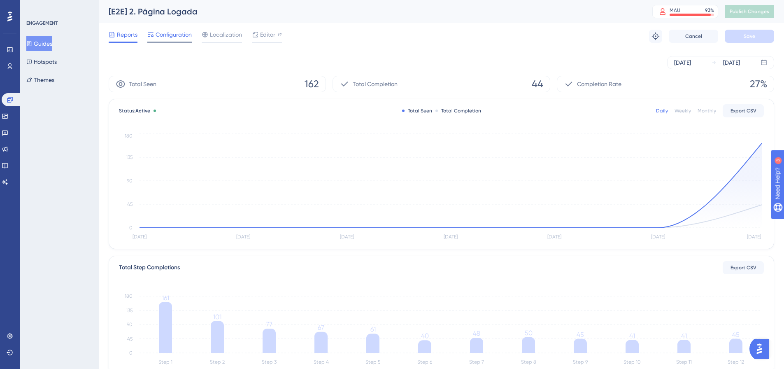
click at [184, 30] on span "Configuration" at bounding box center [173, 35] width 36 height 10
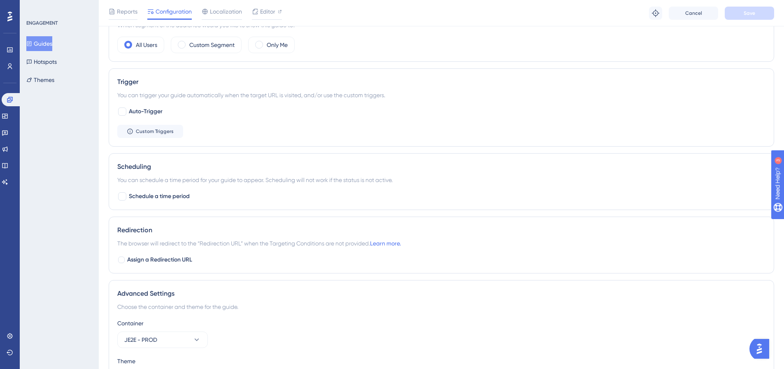
scroll to position [370, 0]
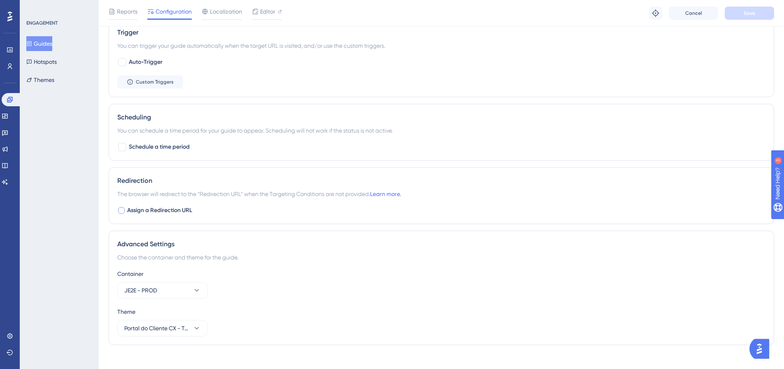
click at [122, 210] on div at bounding box center [121, 210] width 7 height 7
checkbox input "true"
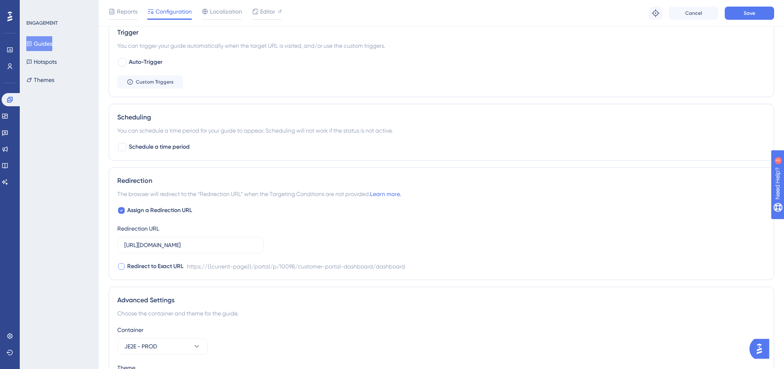
click at [121, 267] on div at bounding box center [121, 266] width 7 height 7
checkbox input "true"
click at [756, 14] on button "Save" at bounding box center [748, 13] width 49 height 13
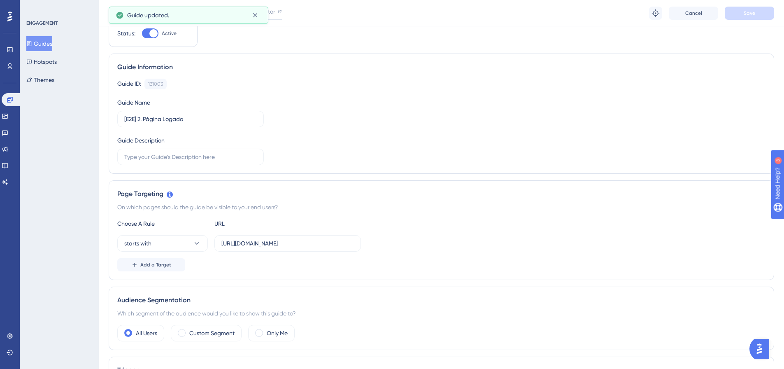
scroll to position [0, 0]
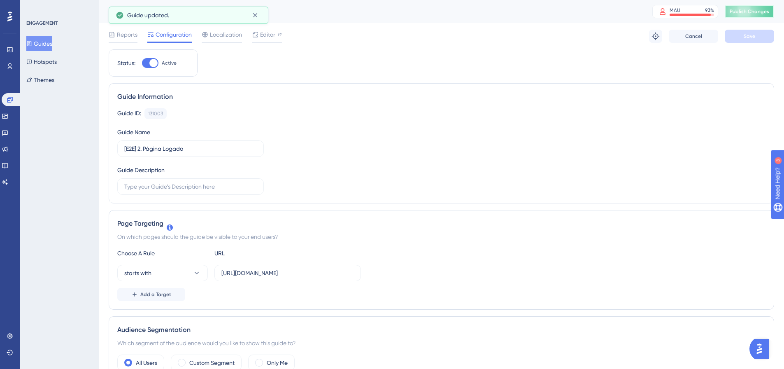
click at [766, 9] on span "Publish Changes" at bounding box center [748, 11] width 39 height 7
